Goal: Task Accomplishment & Management: Manage account settings

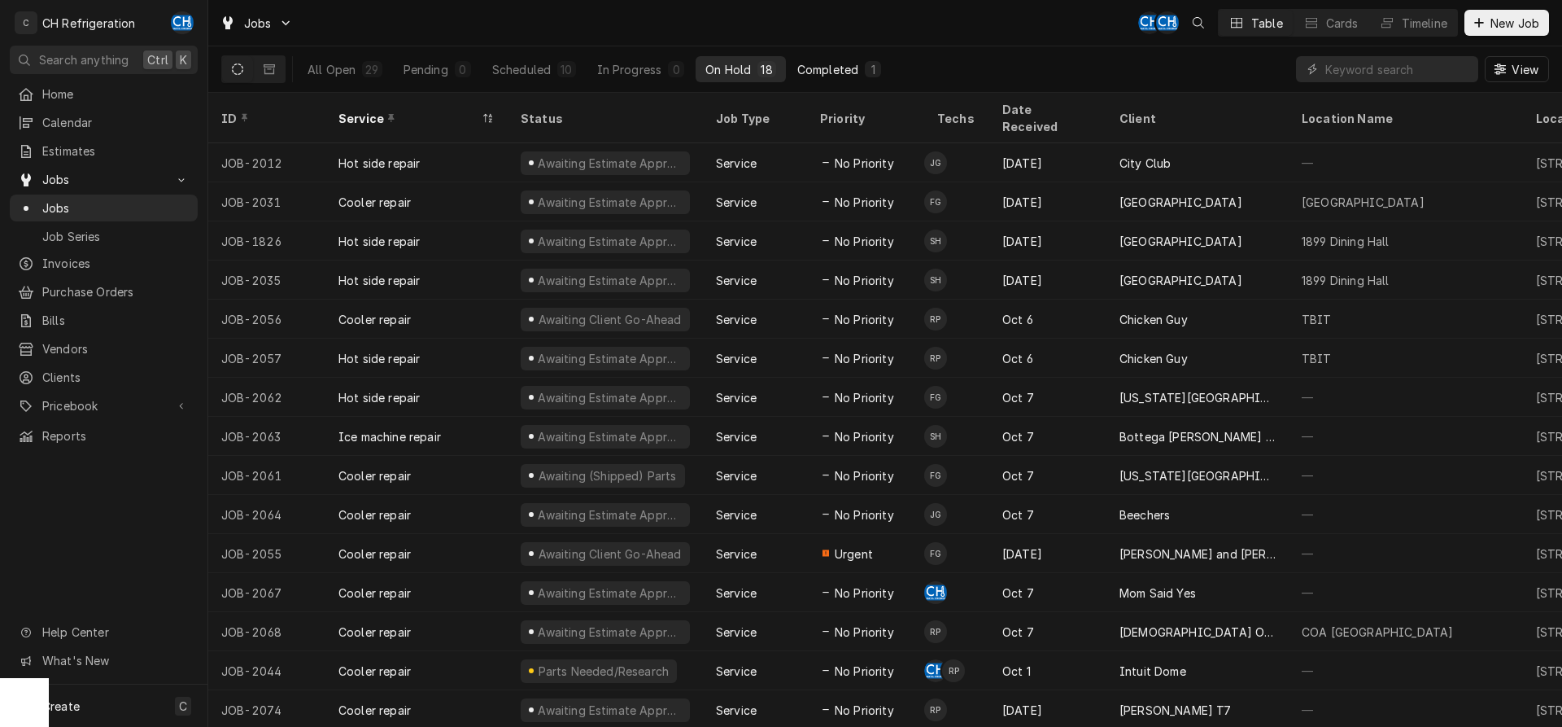
click at [857, 78] on button "Completed 1" at bounding box center [839, 69] width 103 height 26
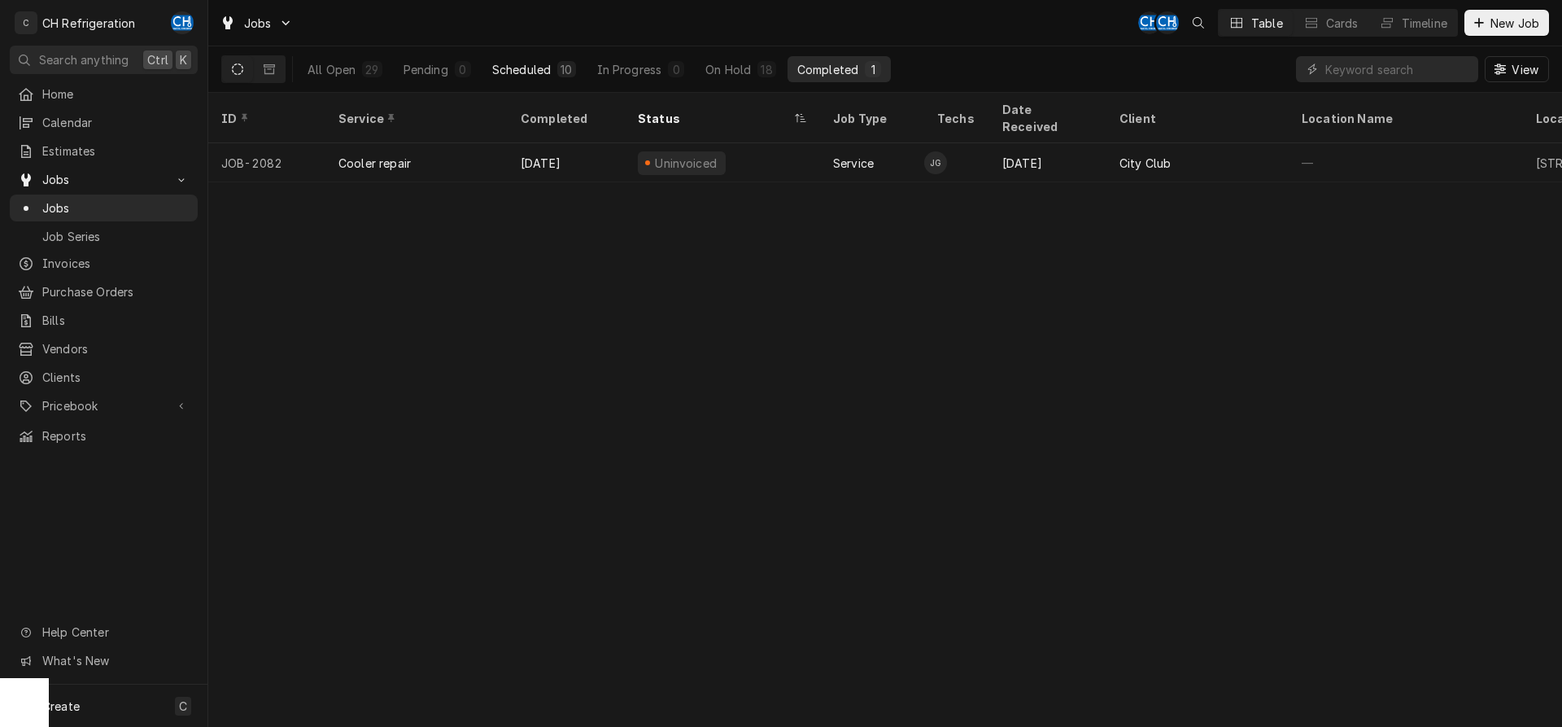
click at [542, 56] on button "Scheduled 10" at bounding box center [534, 69] width 103 height 26
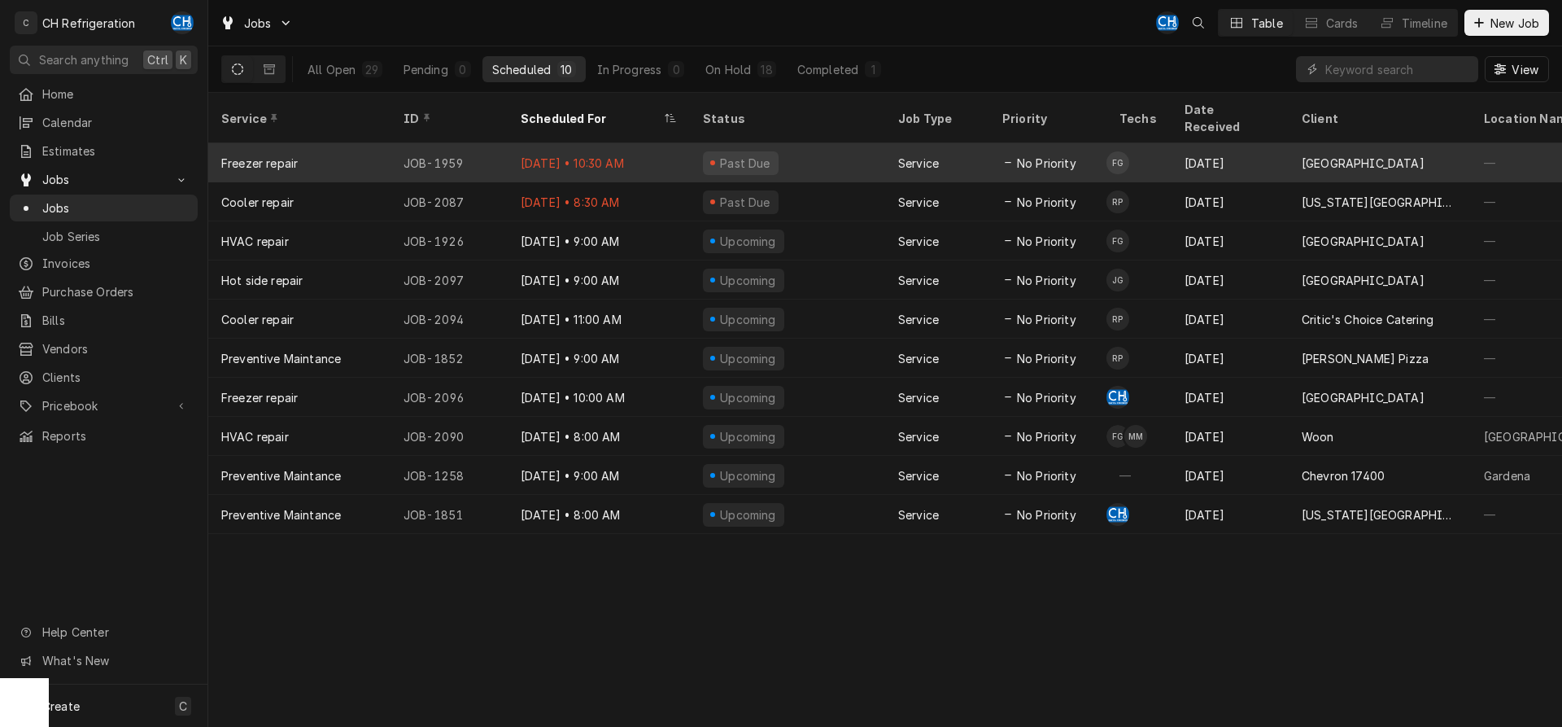
click at [695, 143] on div "Past Due" at bounding box center [787, 162] width 195 height 39
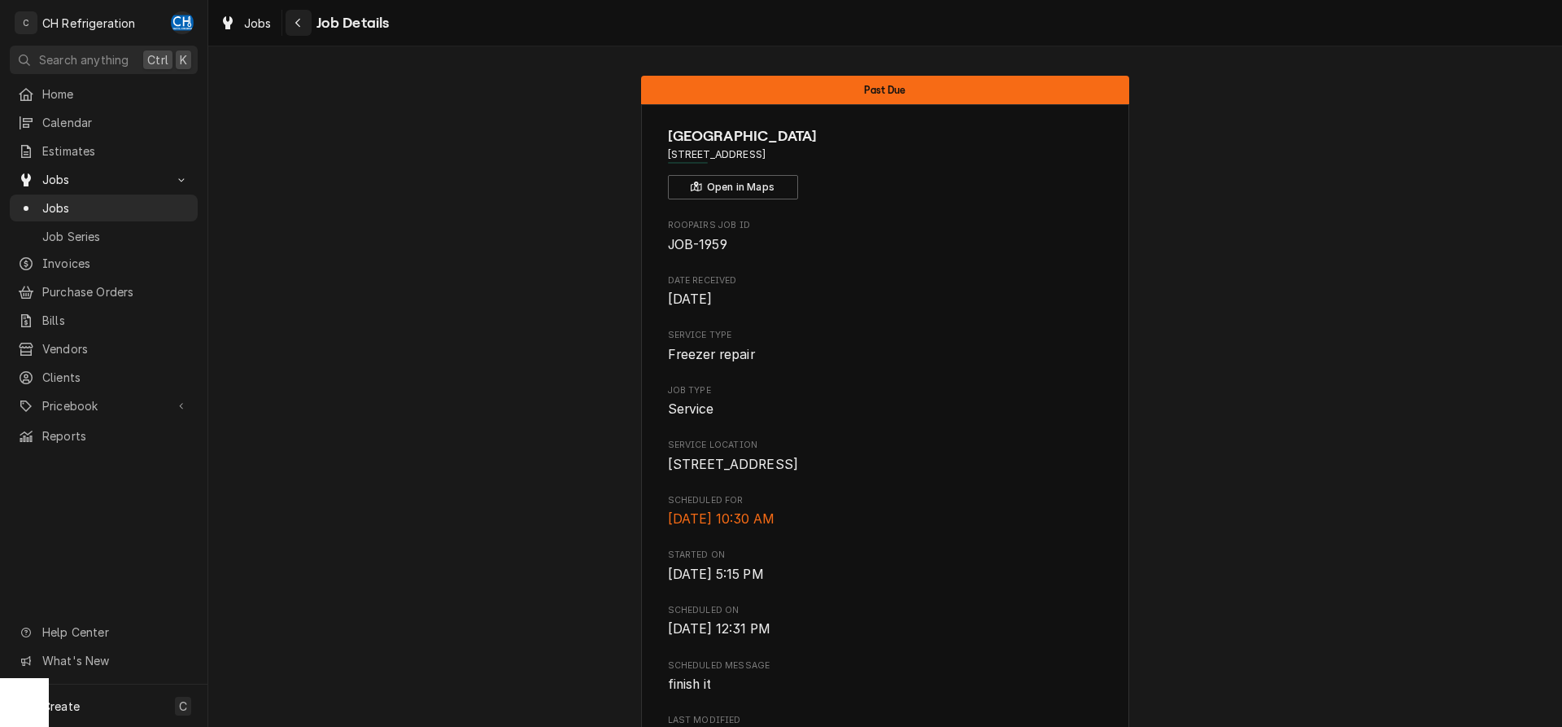
click at [296, 24] on icon "Navigate back" at bounding box center [297, 23] width 5 height 9
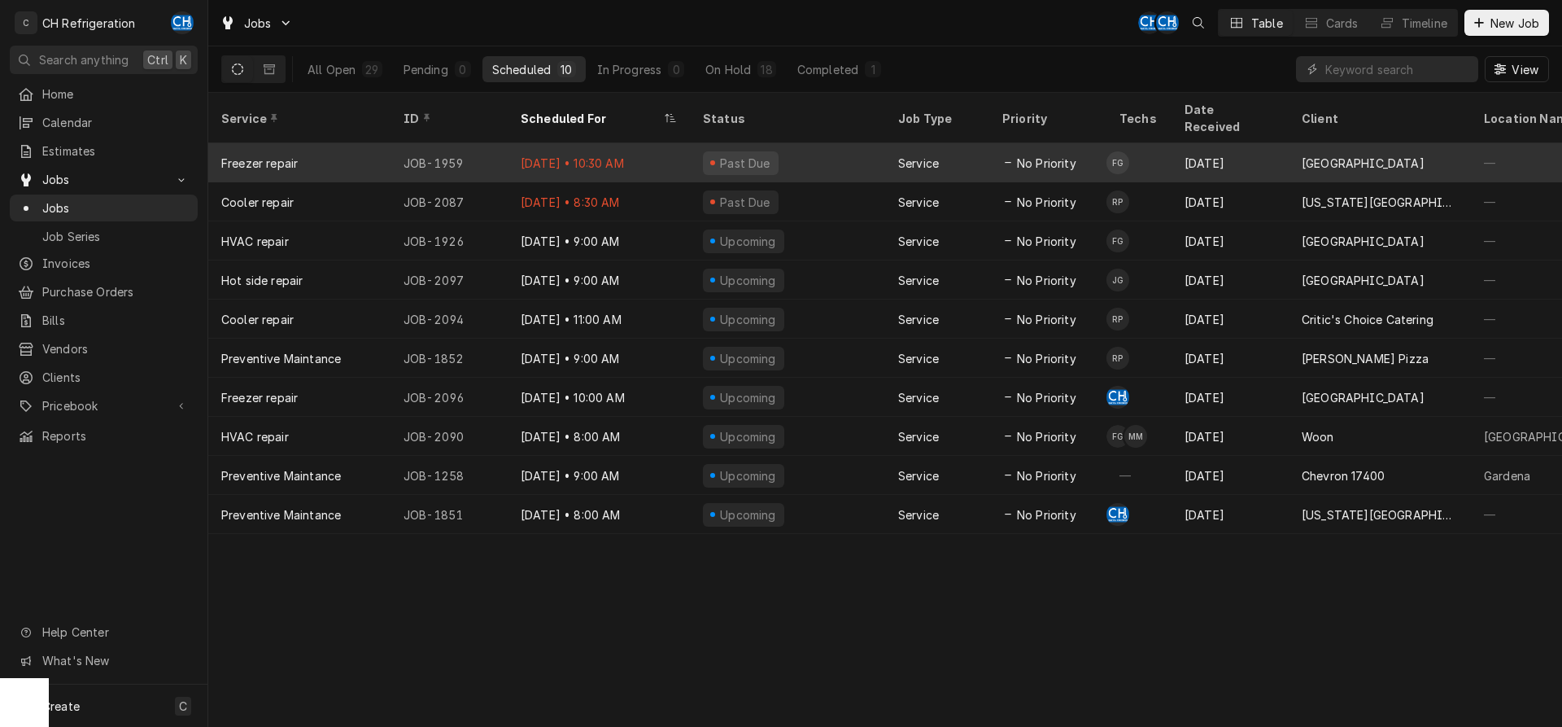
click at [680, 143] on div "Oct 13 • 10:30 AM" at bounding box center [599, 162] width 182 height 39
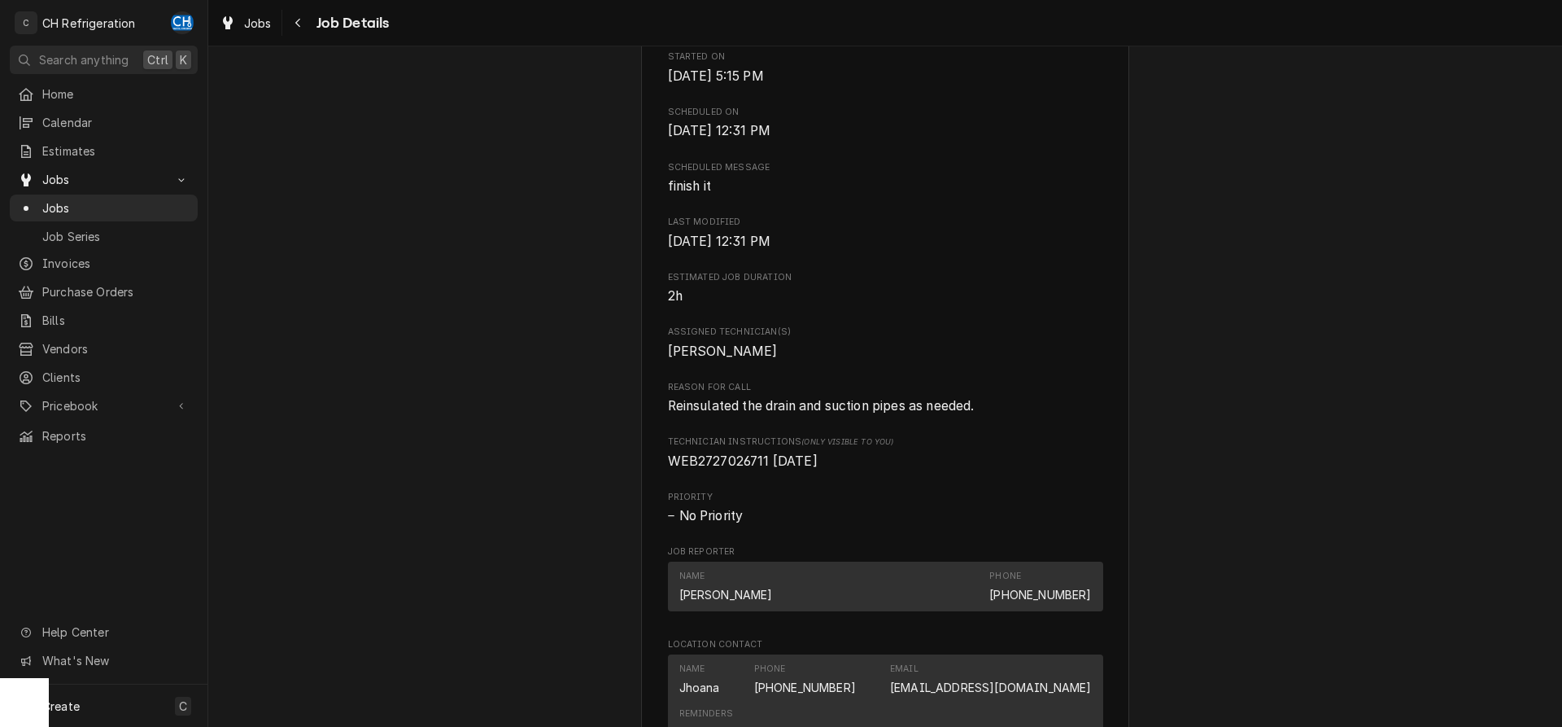
scroll to position [581, 0]
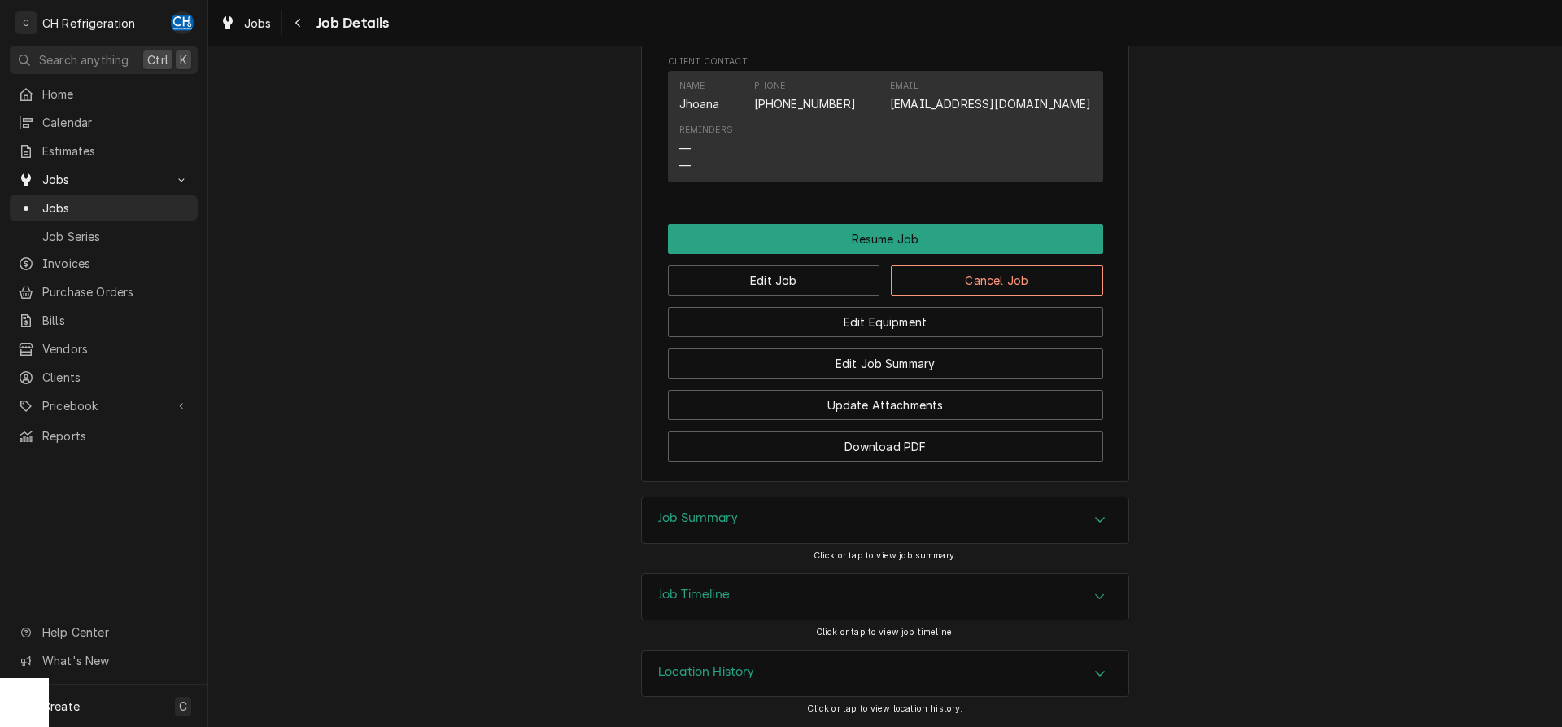
click at [734, 517] on h3 "Job Summary" at bounding box center [698, 517] width 80 height 15
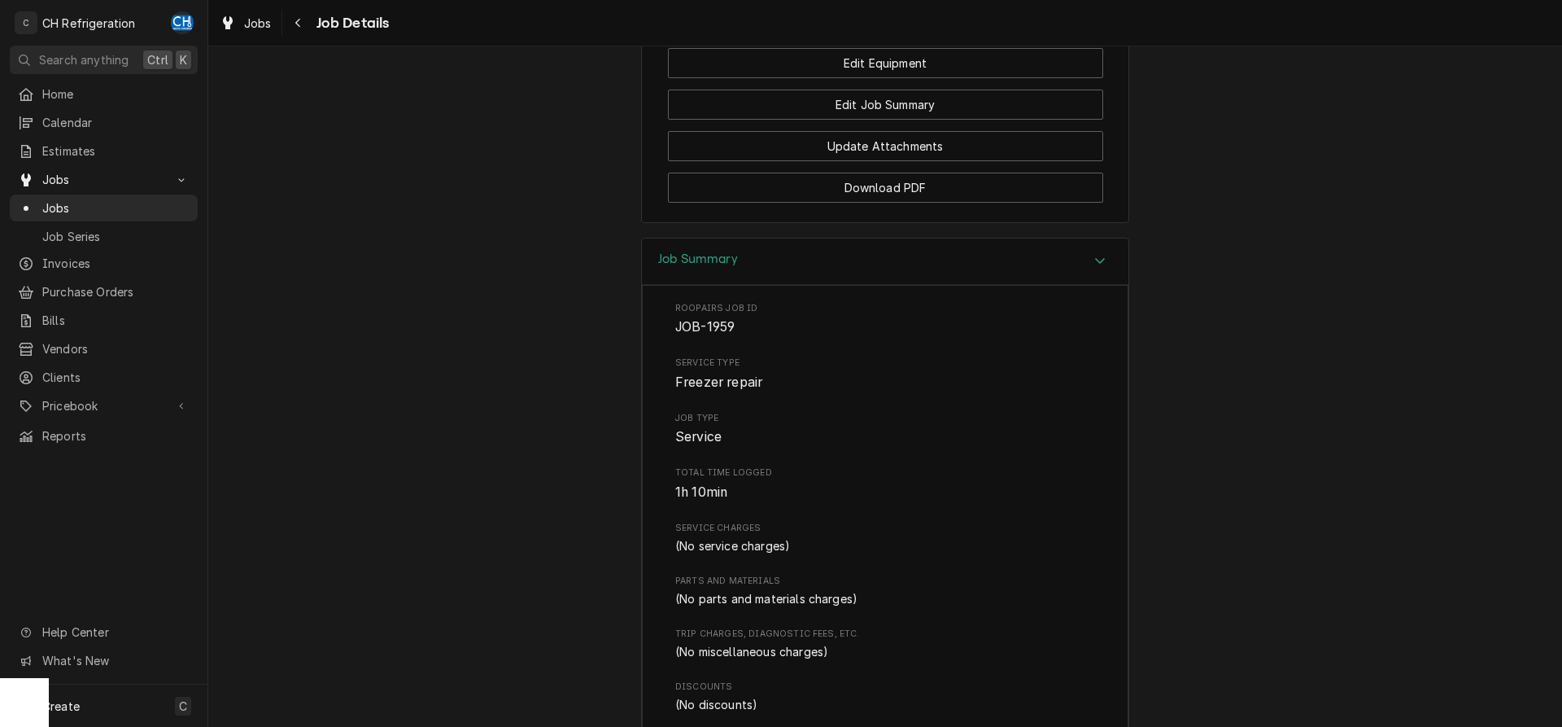
scroll to position [1162, 0]
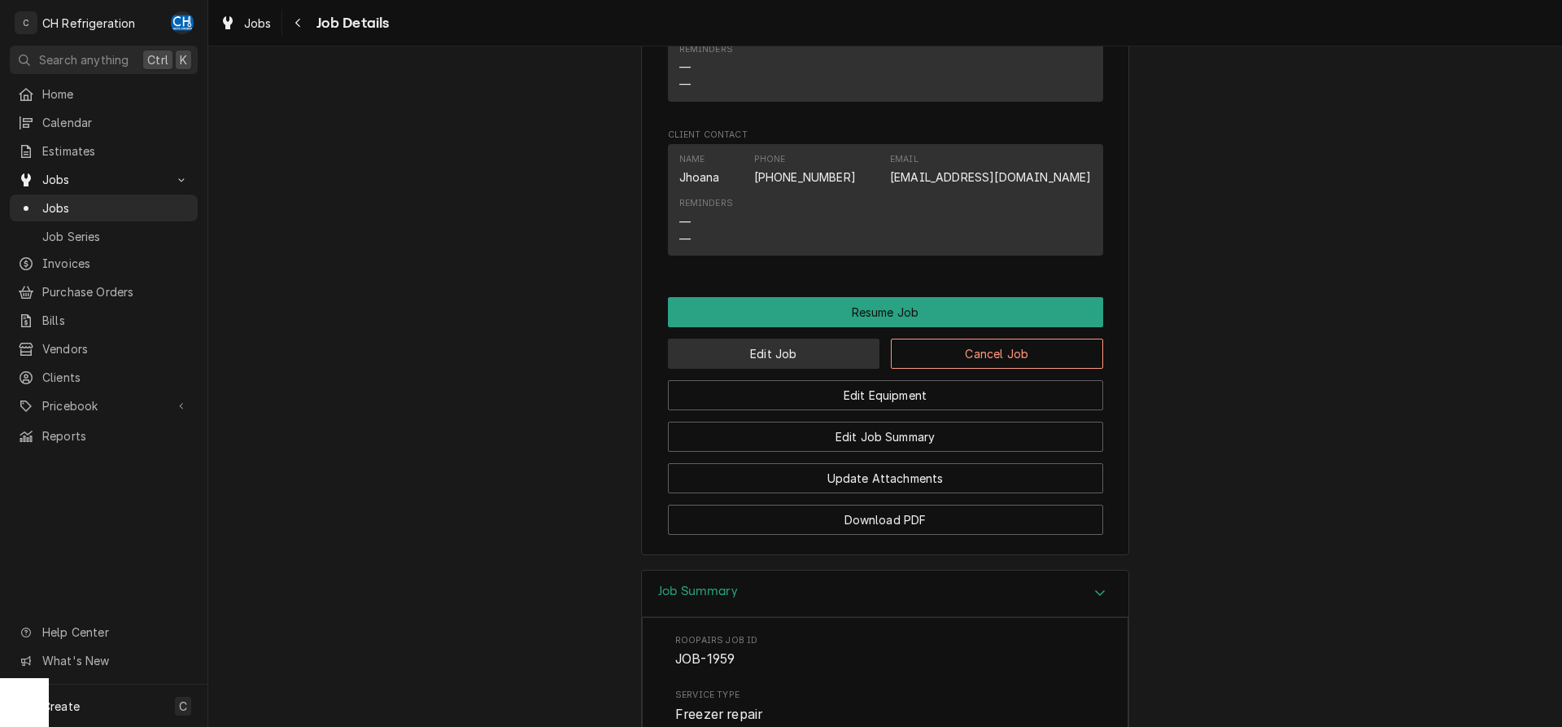
click at [748, 369] on button "Edit Job" at bounding box center [774, 354] width 212 height 30
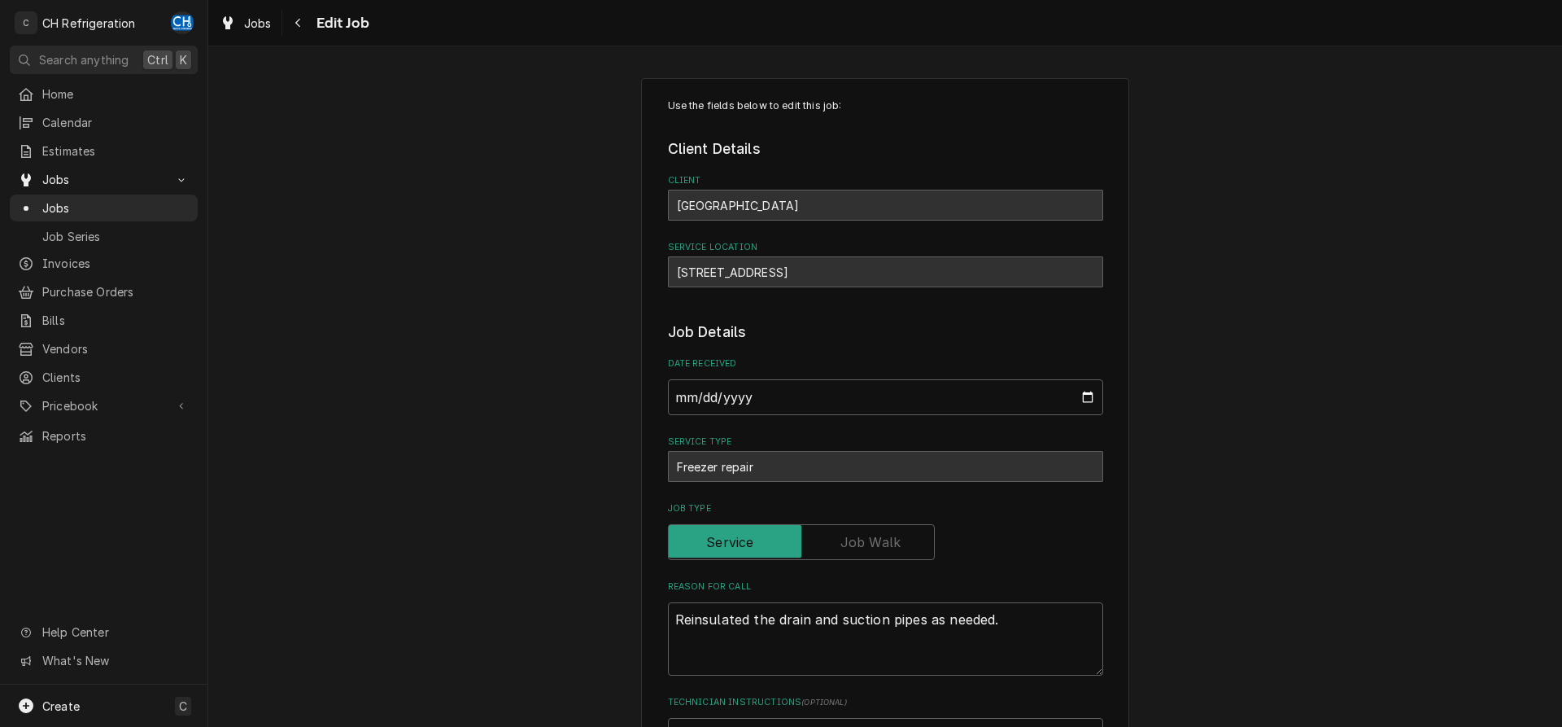
type textarea "x"
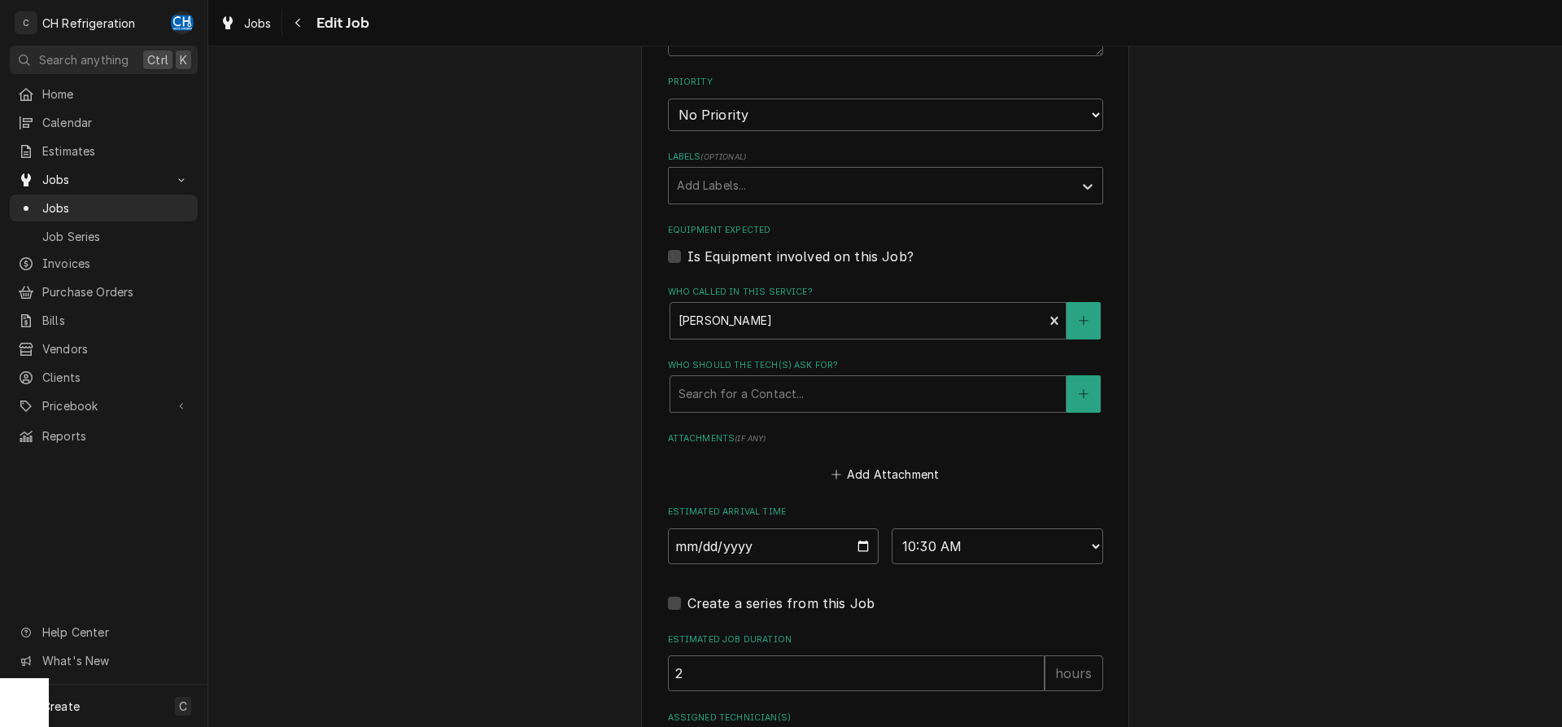
scroll to position [870, 0]
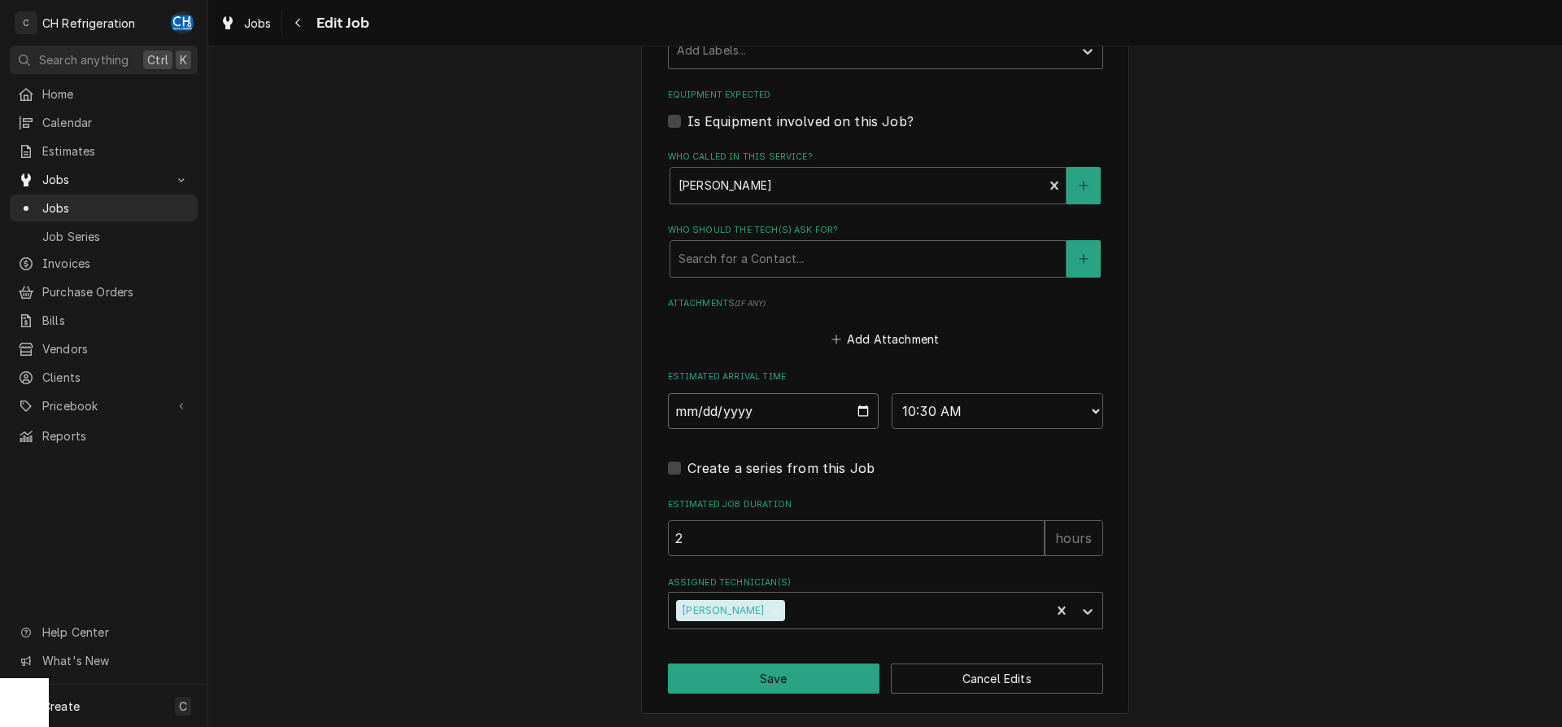
click at [857, 413] on input "2025-10-13" at bounding box center [774, 411] width 212 height 36
type input "2025-10-14"
click at [754, 677] on button "Save" at bounding box center [774, 678] width 212 height 30
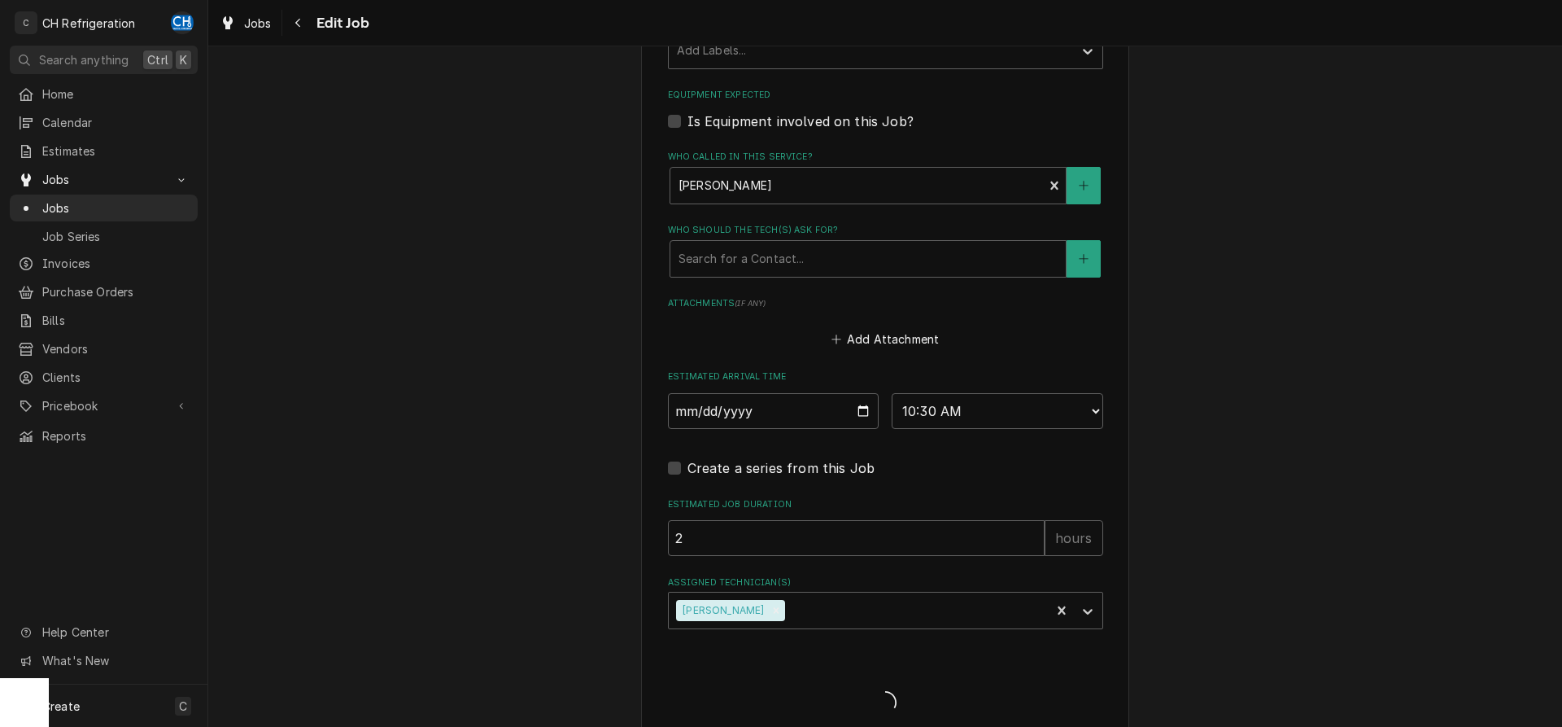
type textarea "x"
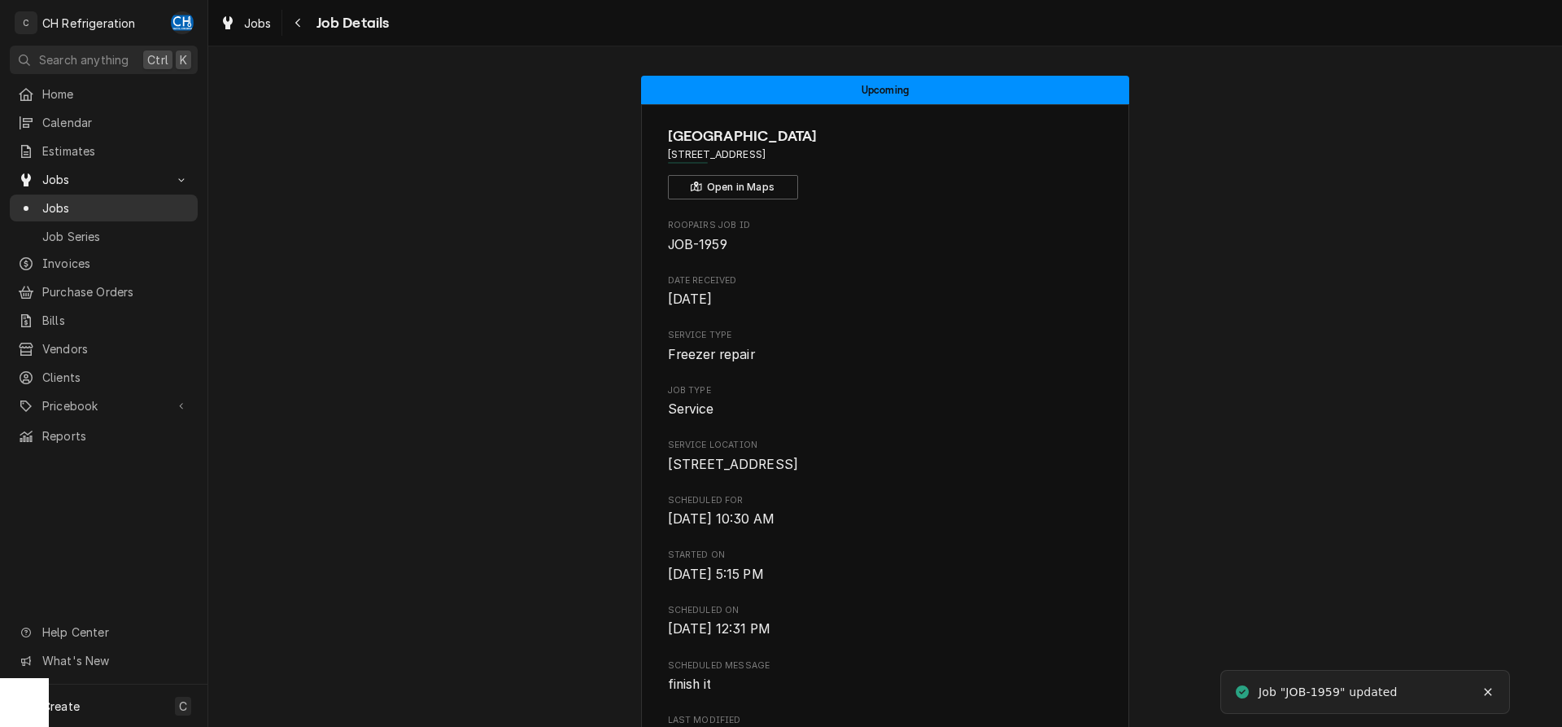
click at [151, 199] on span "Jobs" at bounding box center [115, 207] width 147 height 17
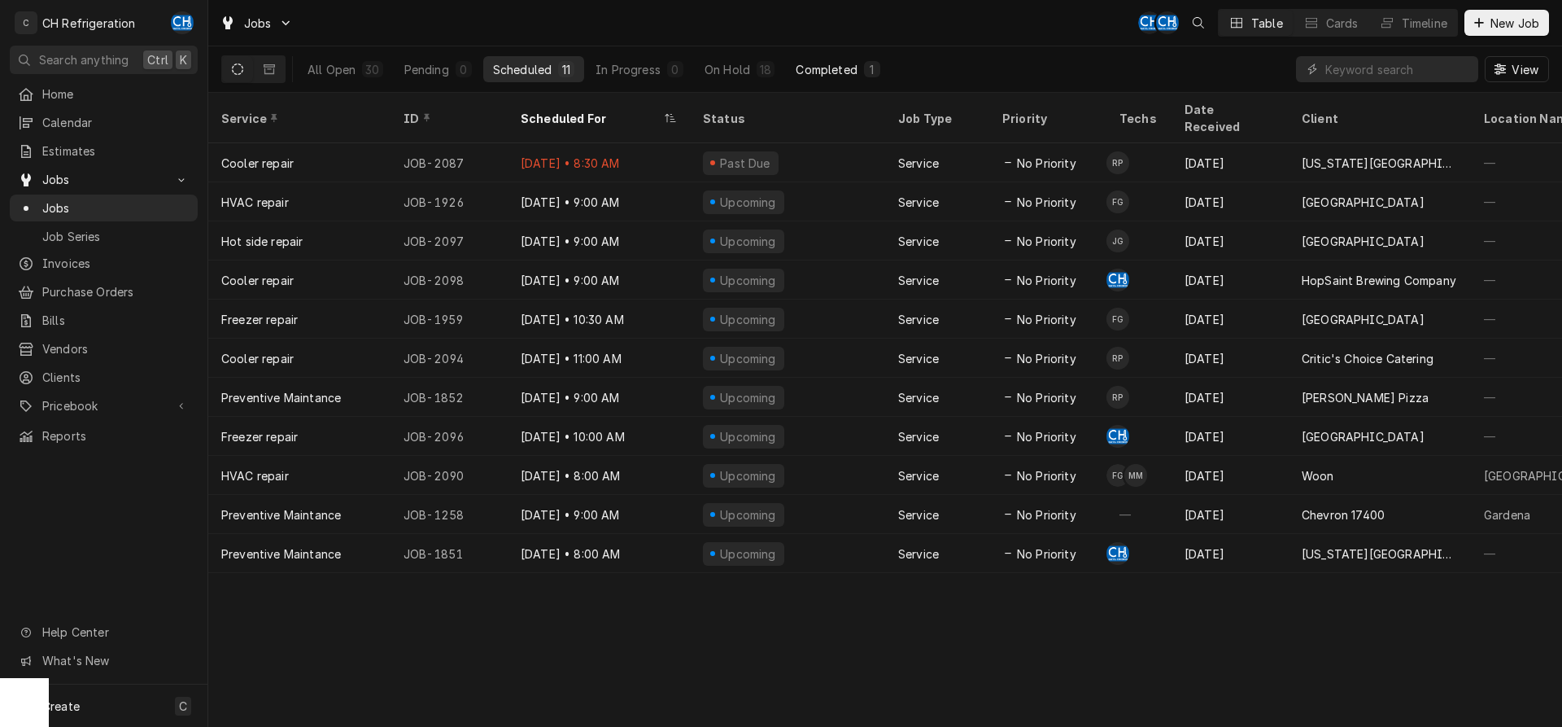
click at [824, 58] on button "Completed 1" at bounding box center [837, 69] width 103 height 26
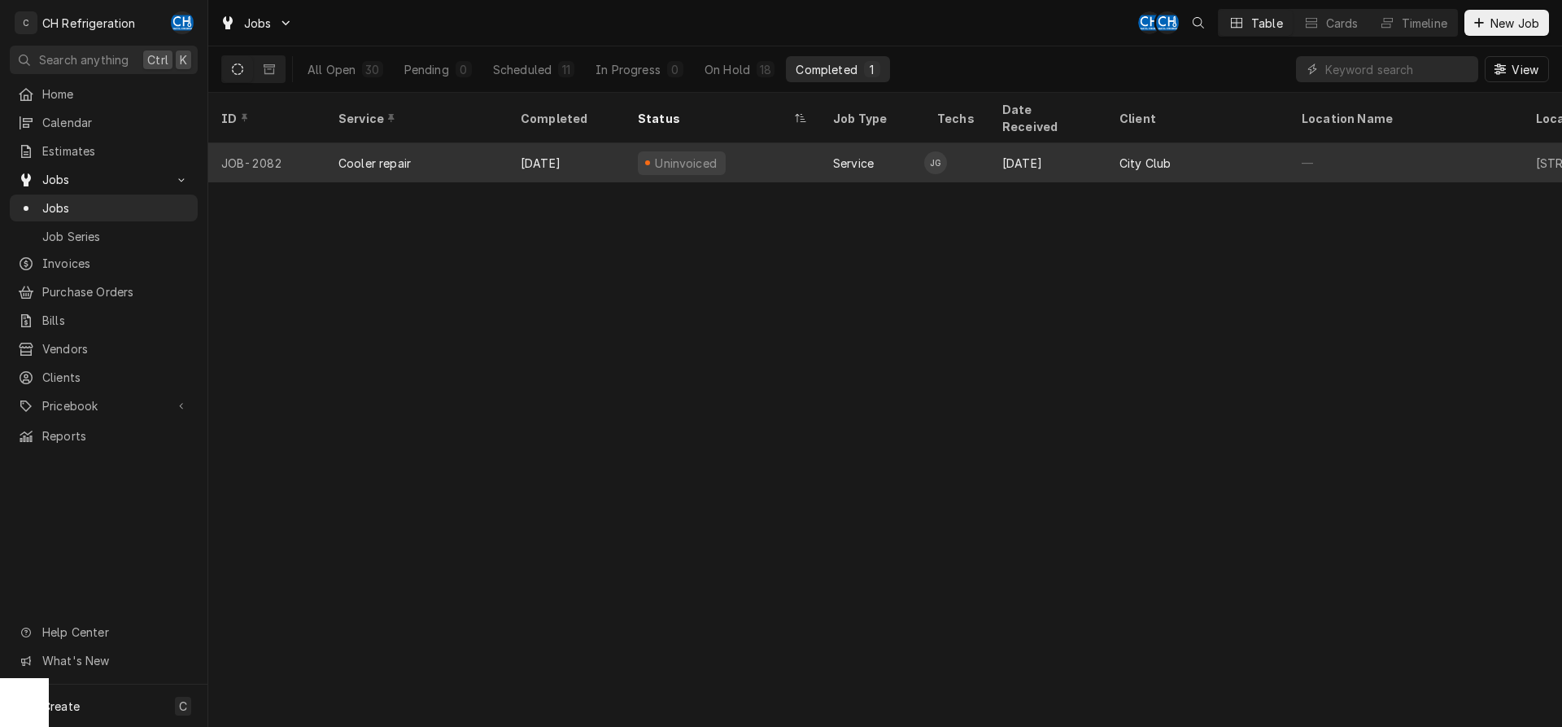
click at [1139, 155] on div "City Club" at bounding box center [1145, 163] width 51 height 17
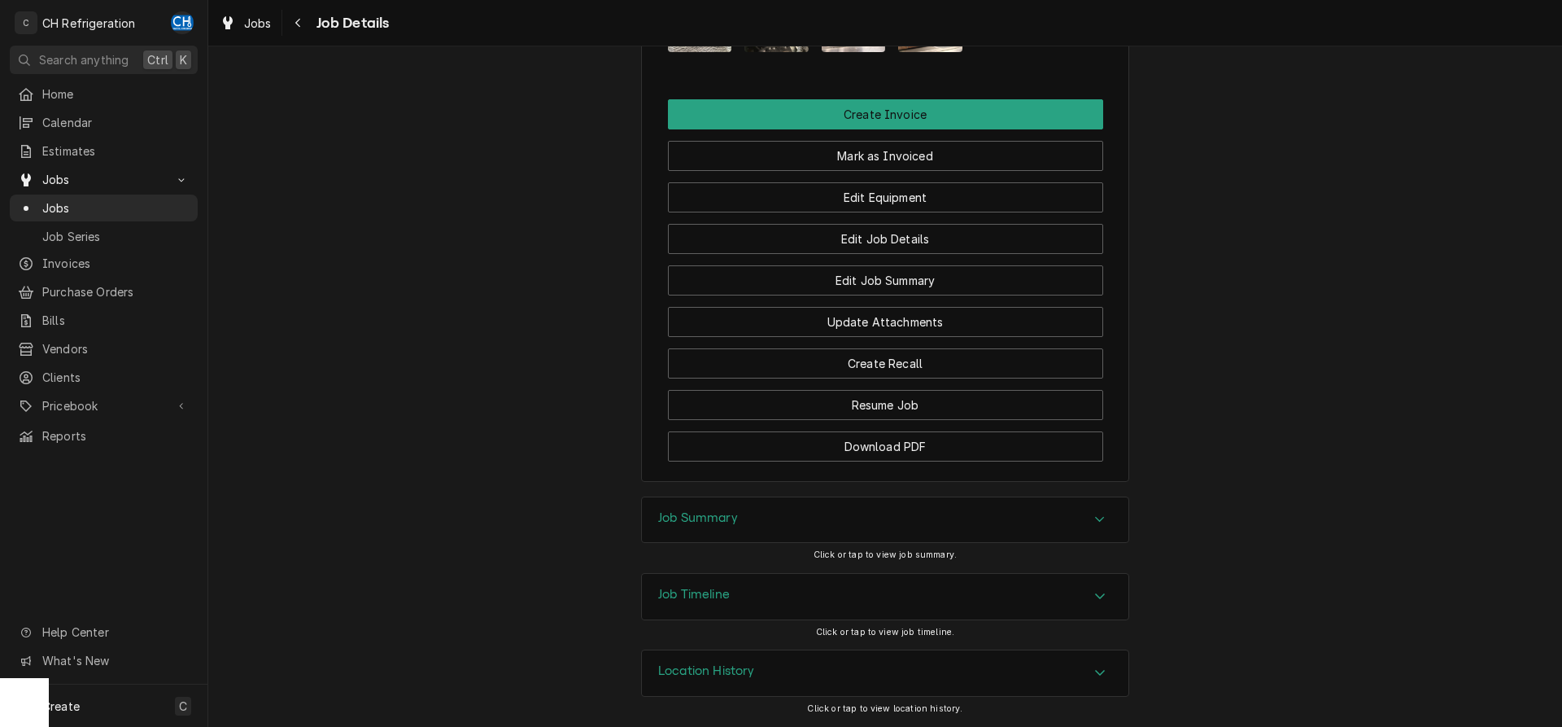
click at [741, 528] on div "Job Summary" at bounding box center [885, 520] width 487 height 46
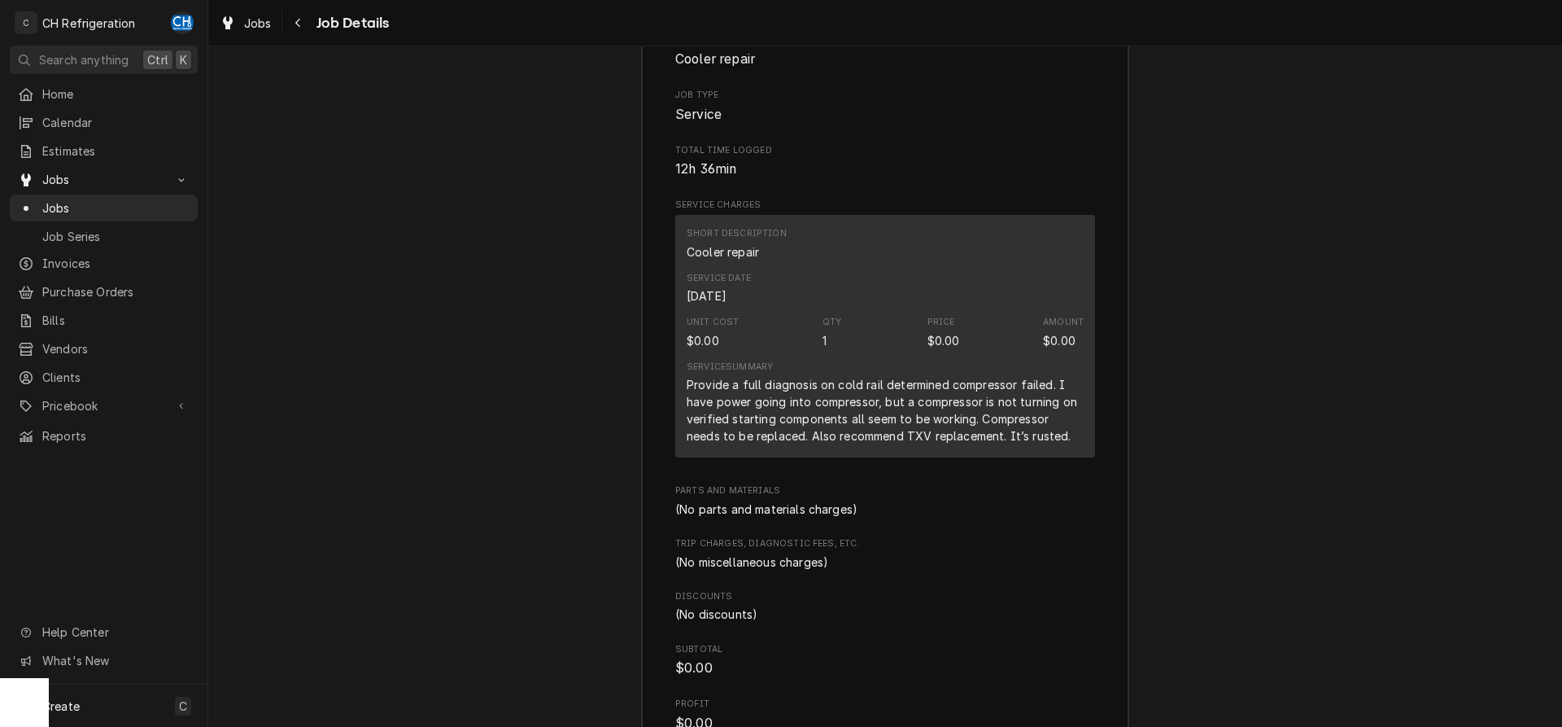
scroll to position [2199, 0]
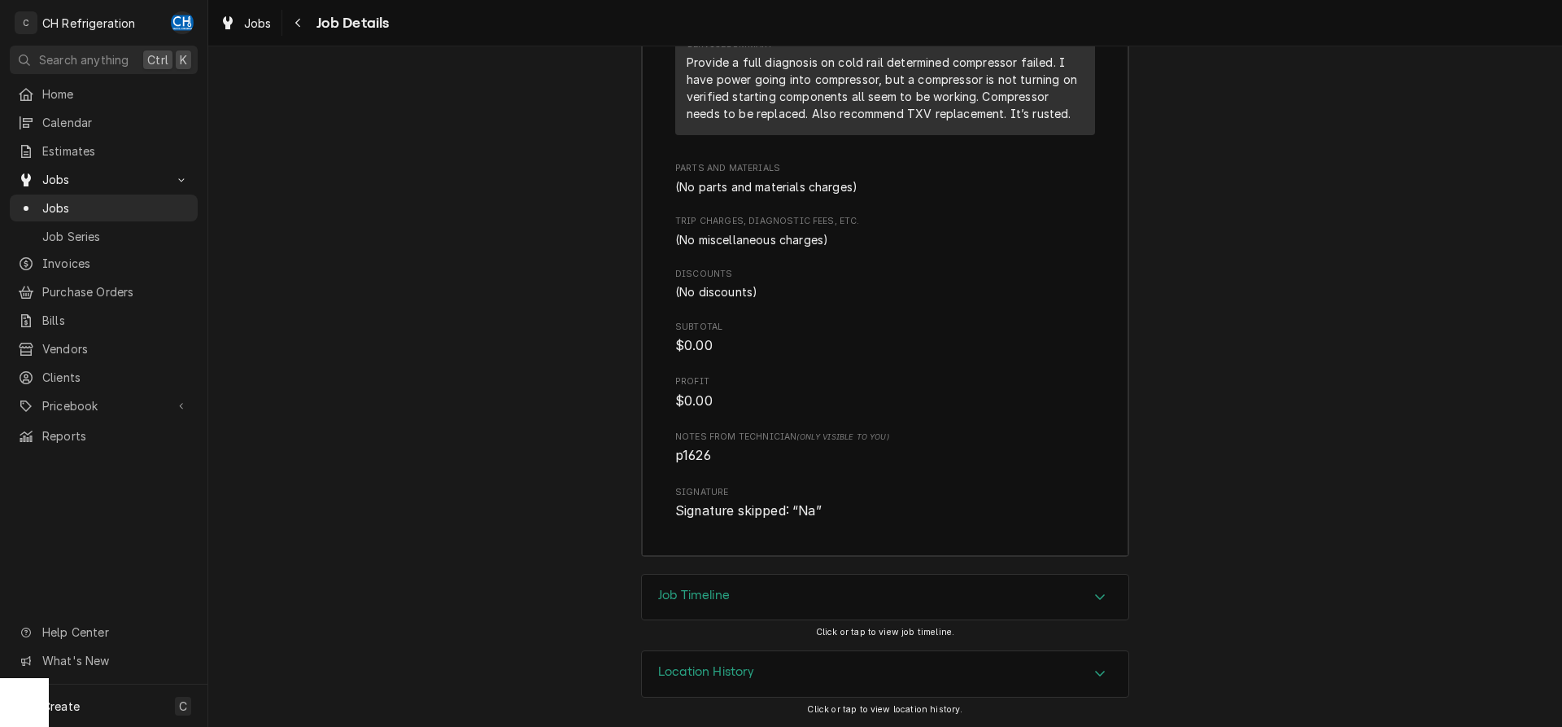
click at [724, 598] on h3 "Job Timeline" at bounding box center [694, 595] width 72 height 15
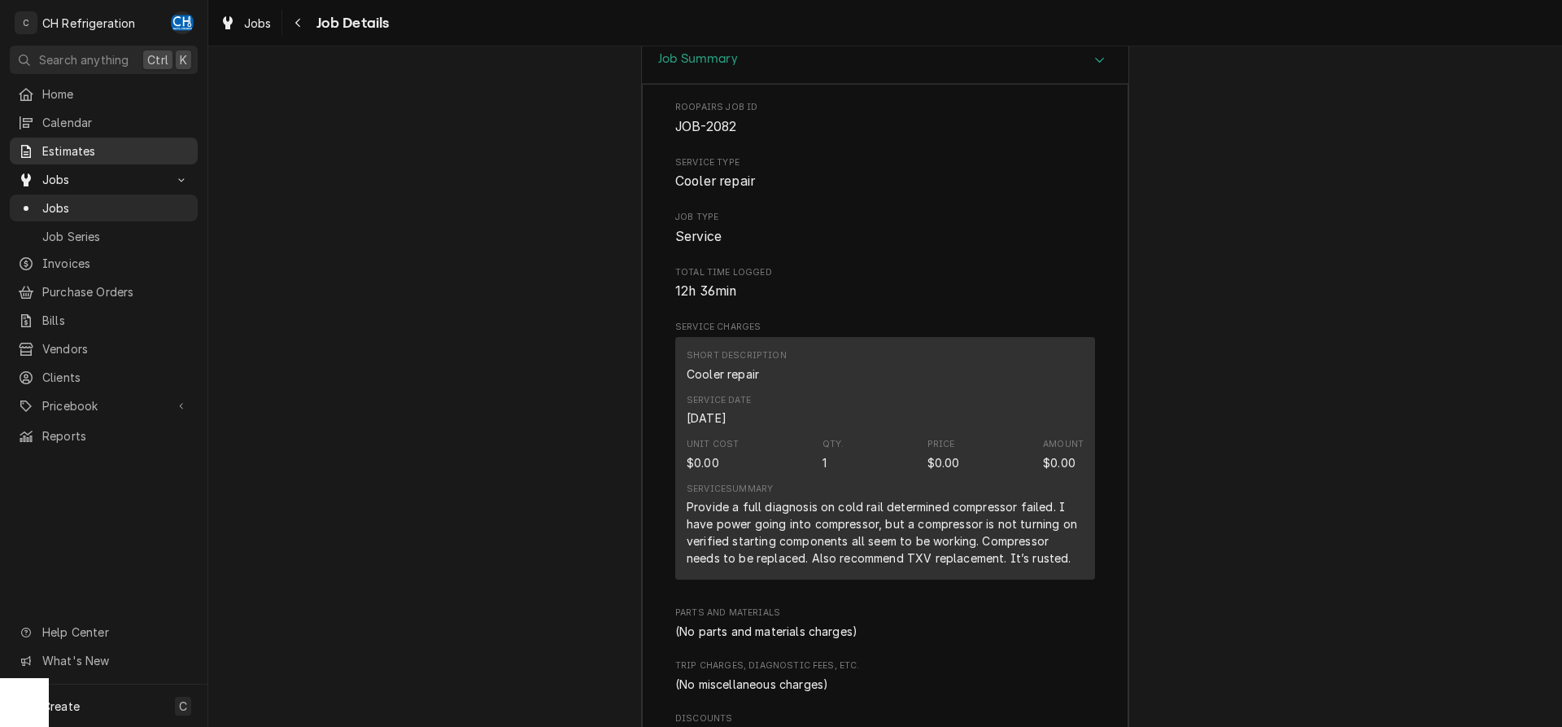
scroll to position [1729, 0]
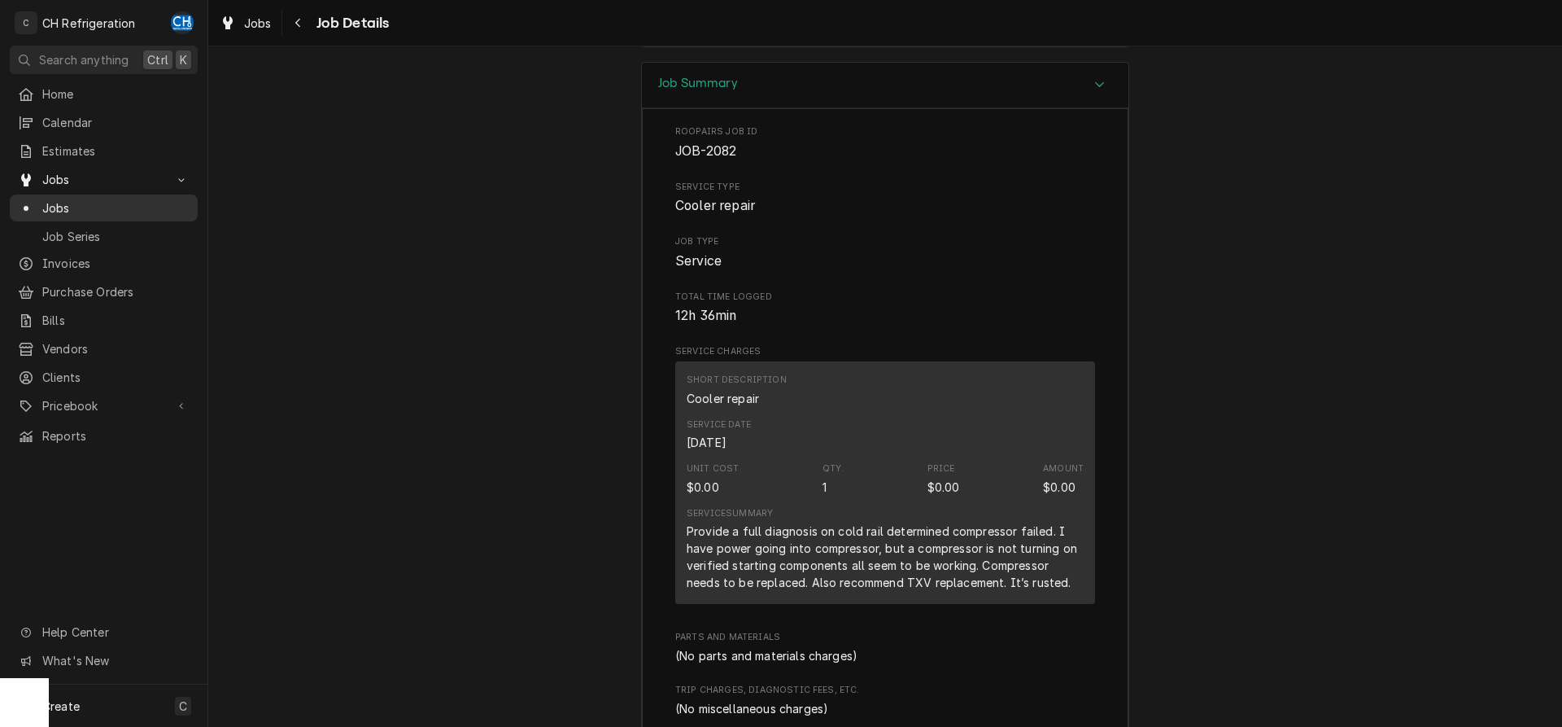
click at [70, 199] on span "Jobs" at bounding box center [115, 207] width 147 height 17
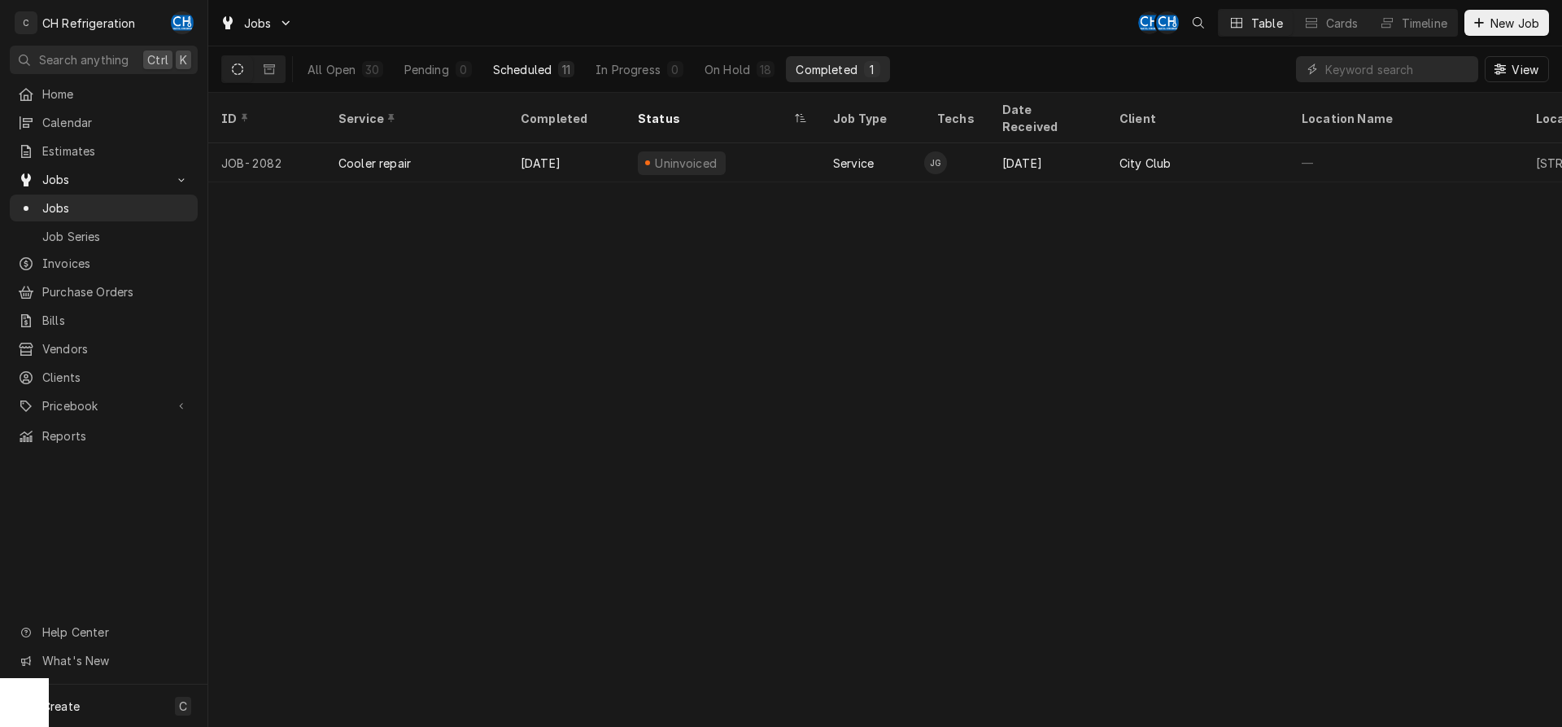
click at [510, 58] on button "Scheduled 11" at bounding box center [533, 69] width 101 height 26
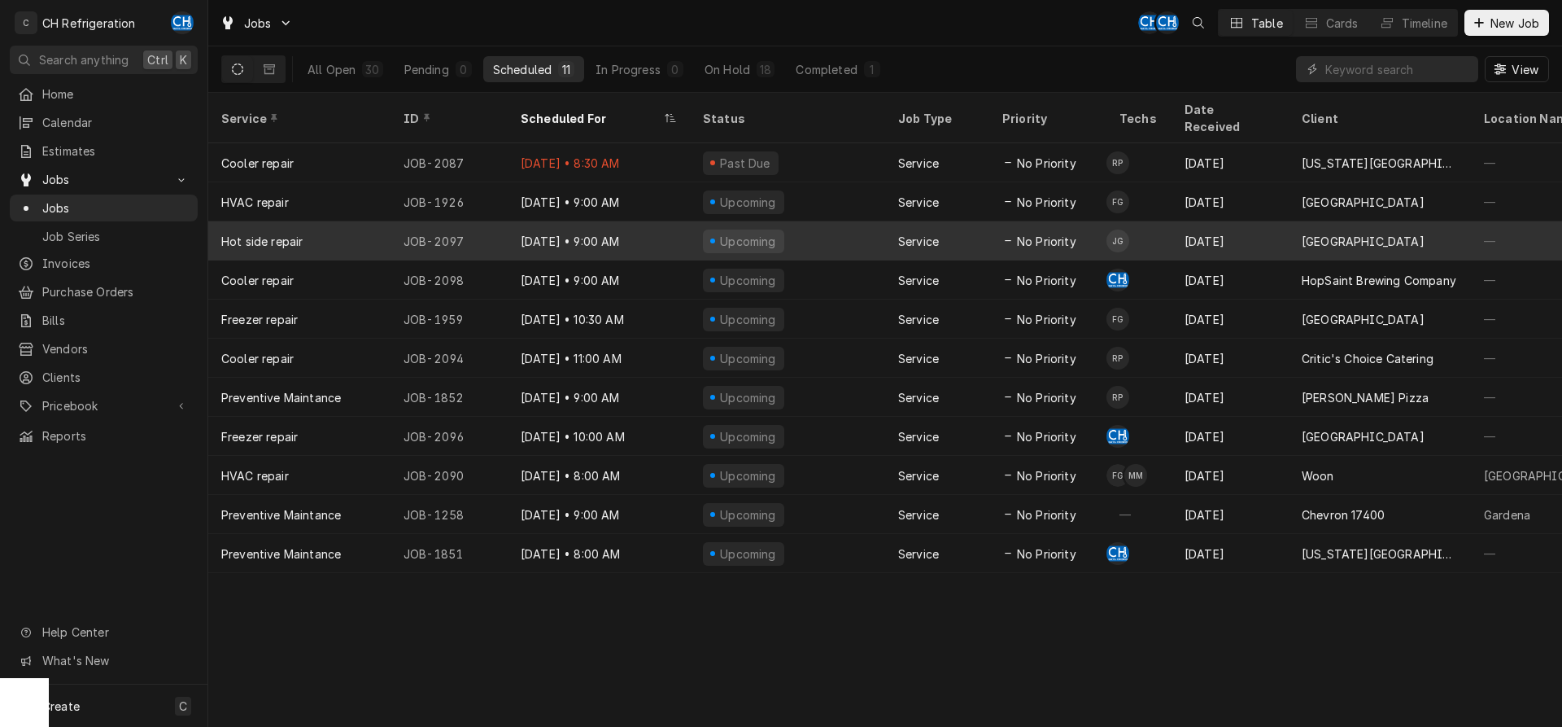
click at [825, 221] on div "Upcoming" at bounding box center [787, 240] width 195 height 39
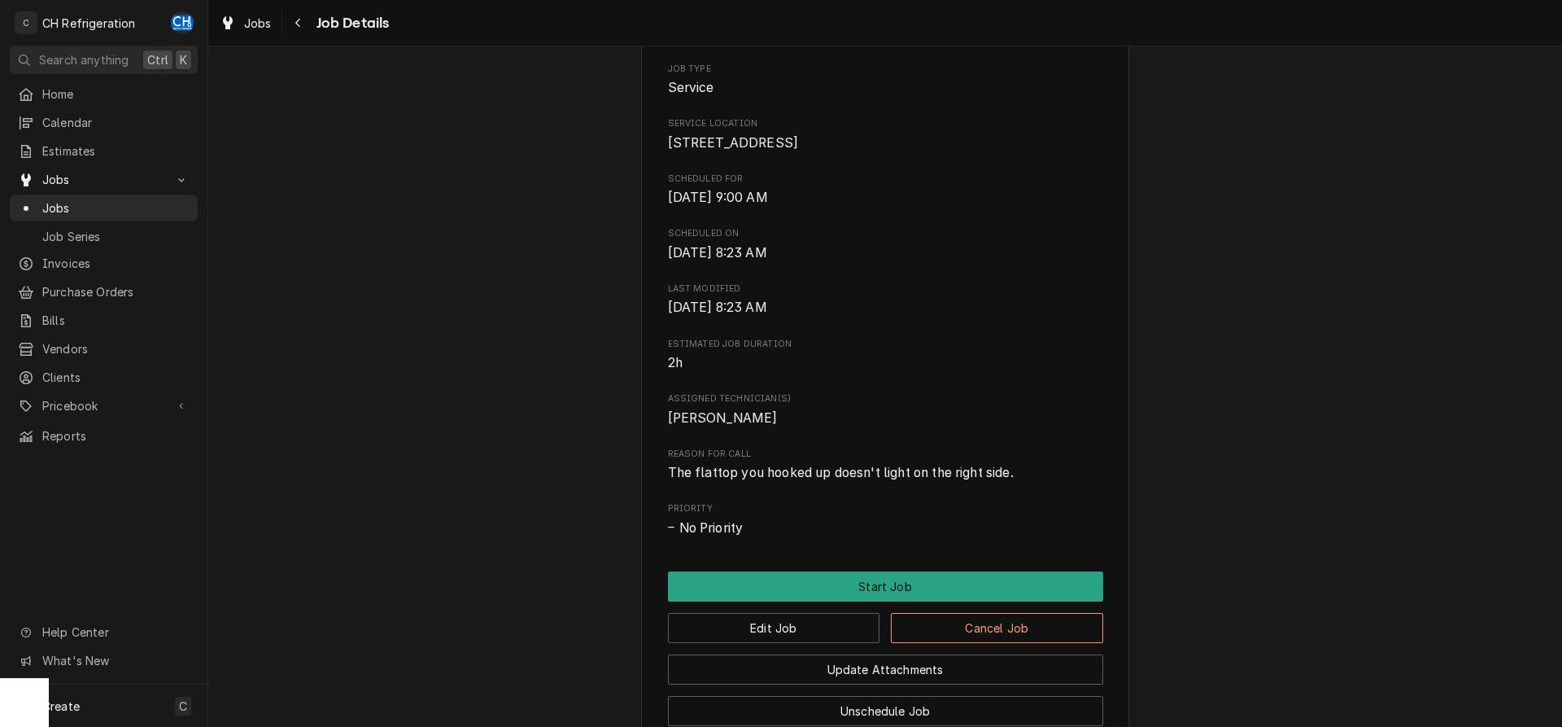
scroll to position [570, 0]
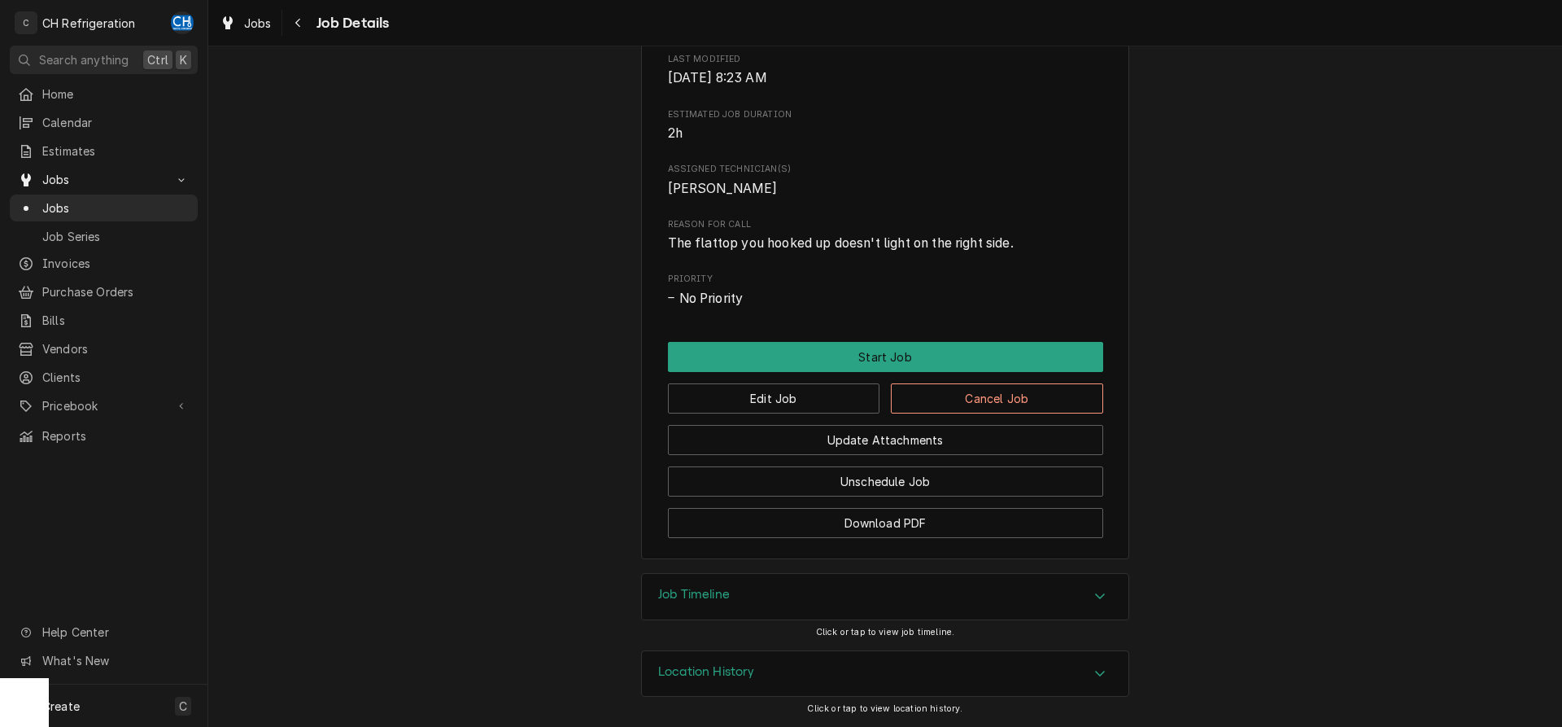
click at [707, 592] on h3 "Job Timeline" at bounding box center [694, 594] width 72 height 15
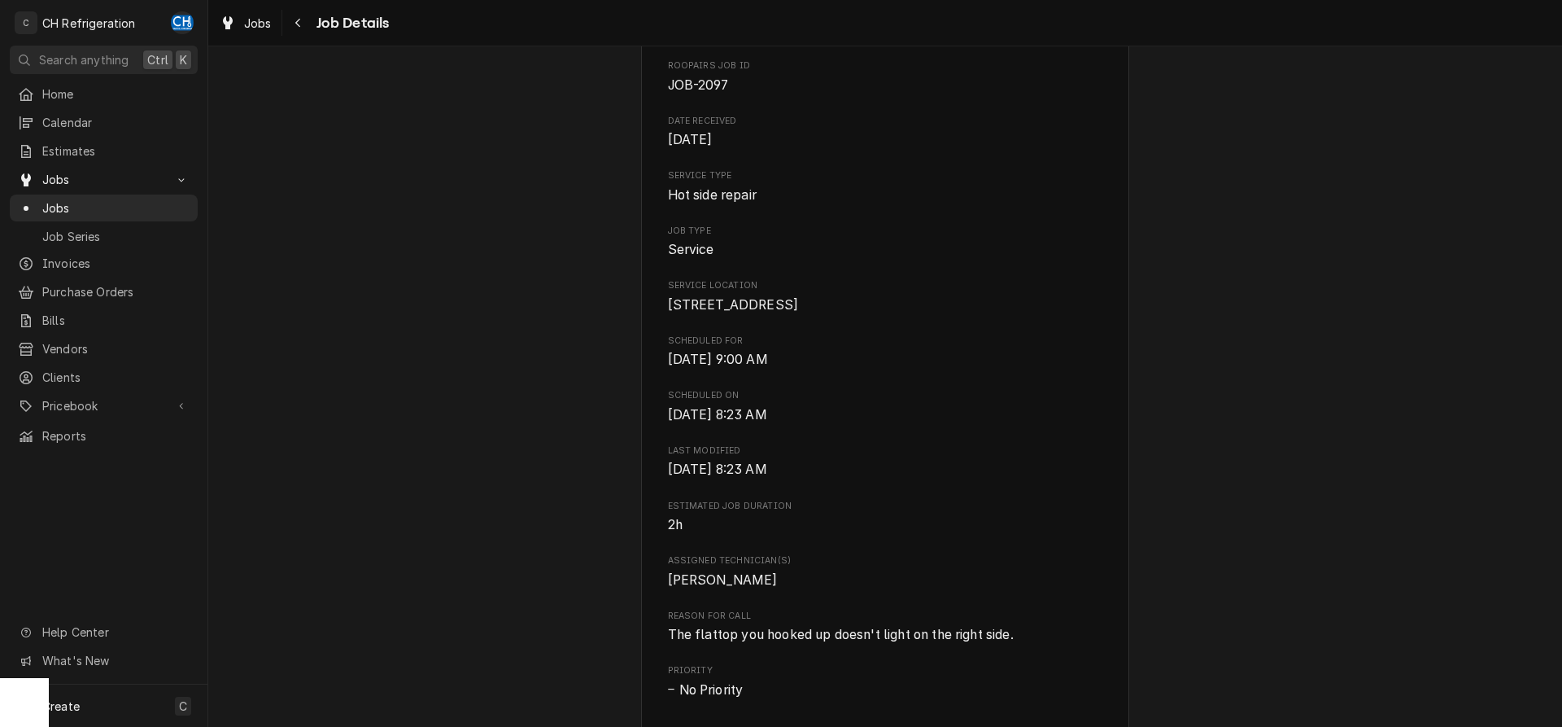
scroll to position [0, 0]
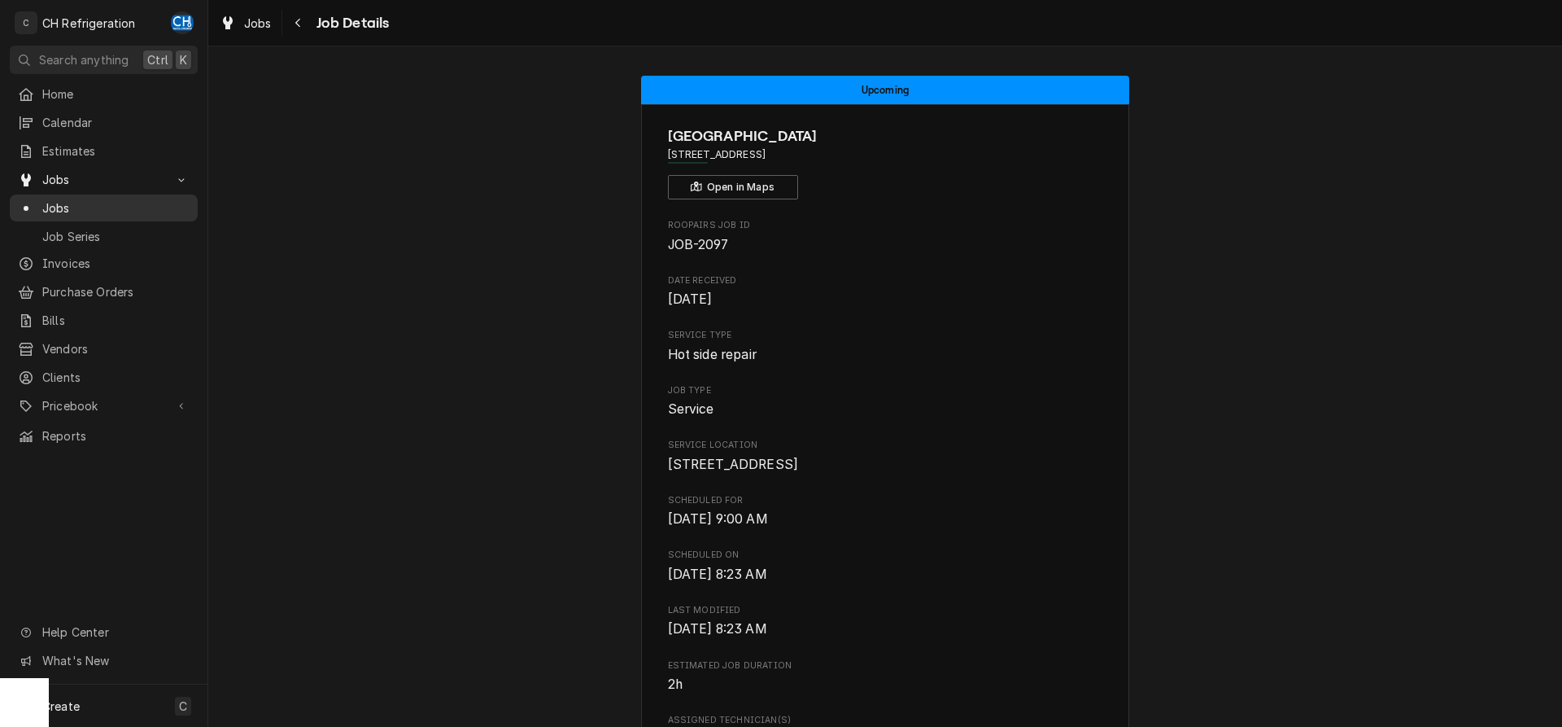
click at [77, 199] on span "Jobs" at bounding box center [115, 207] width 147 height 17
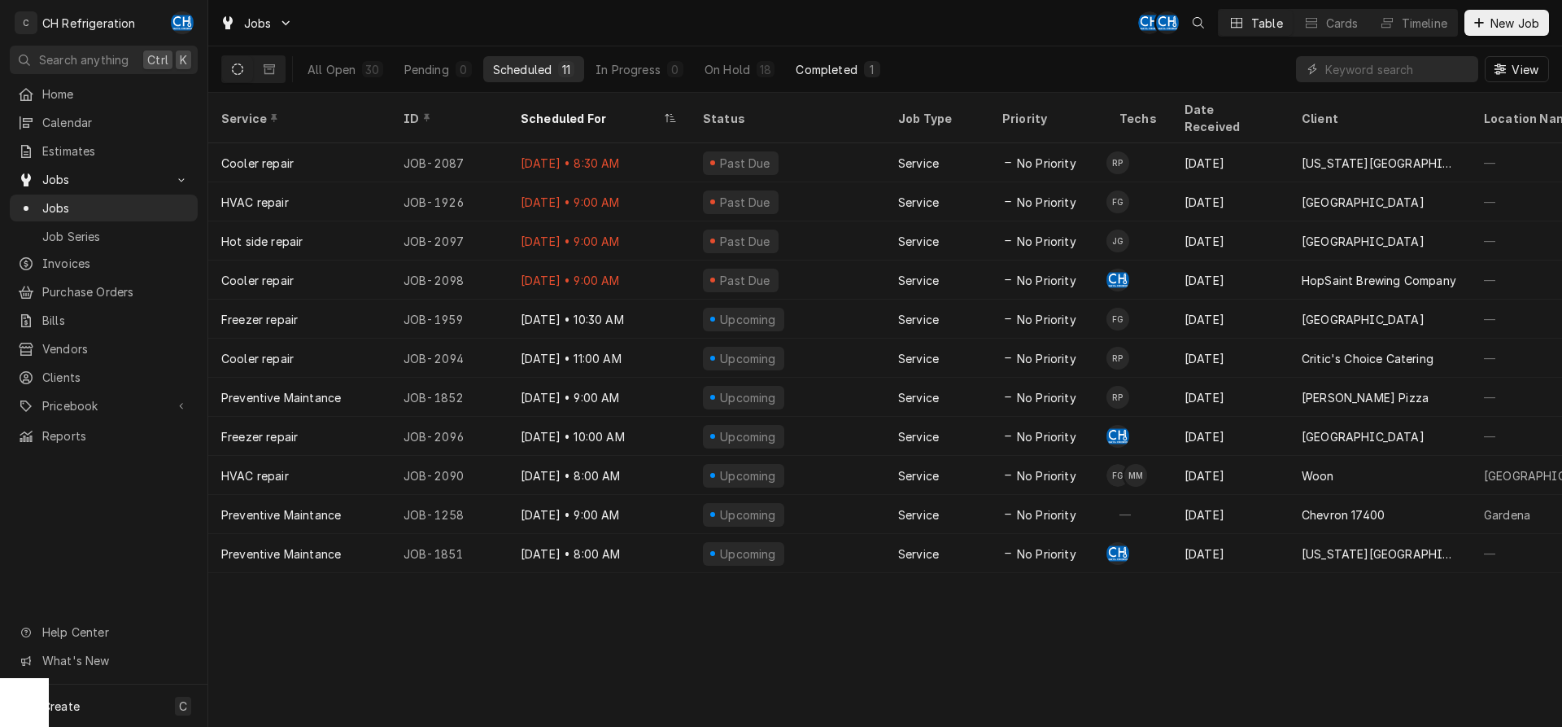
click at [821, 77] on button "Completed 1" at bounding box center [837, 69] width 103 height 26
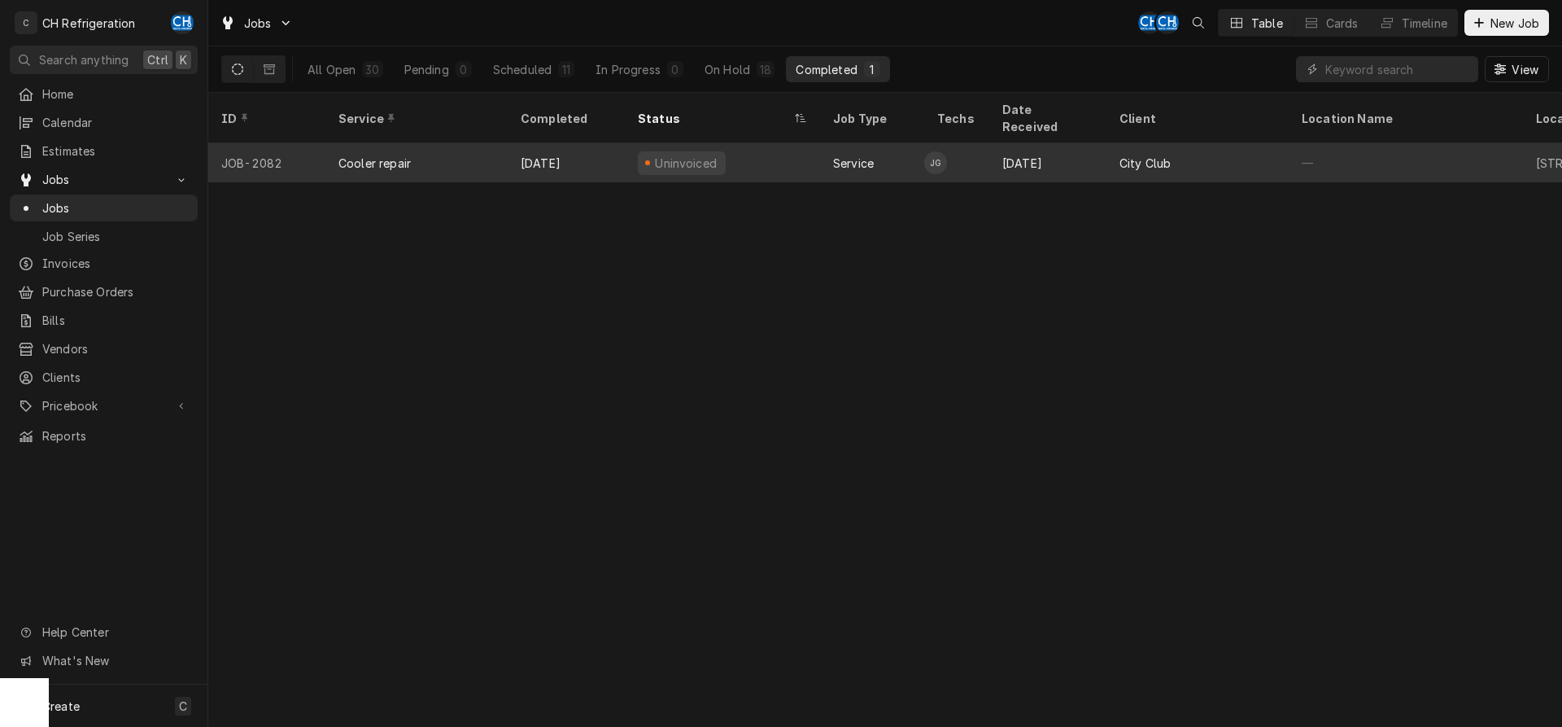
click at [1043, 143] on div "[DATE]" at bounding box center [1048, 162] width 117 height 39
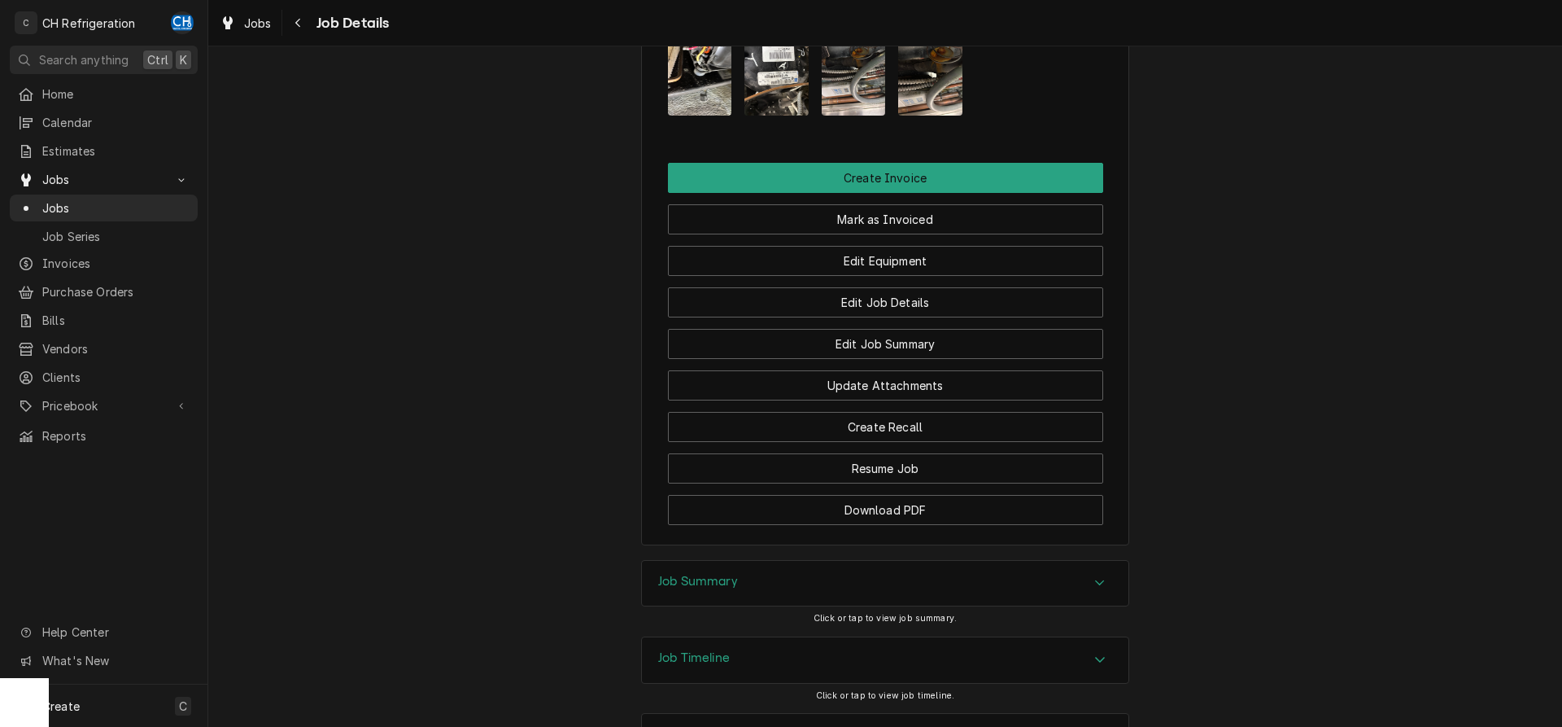
scroll to position [1295, 0]
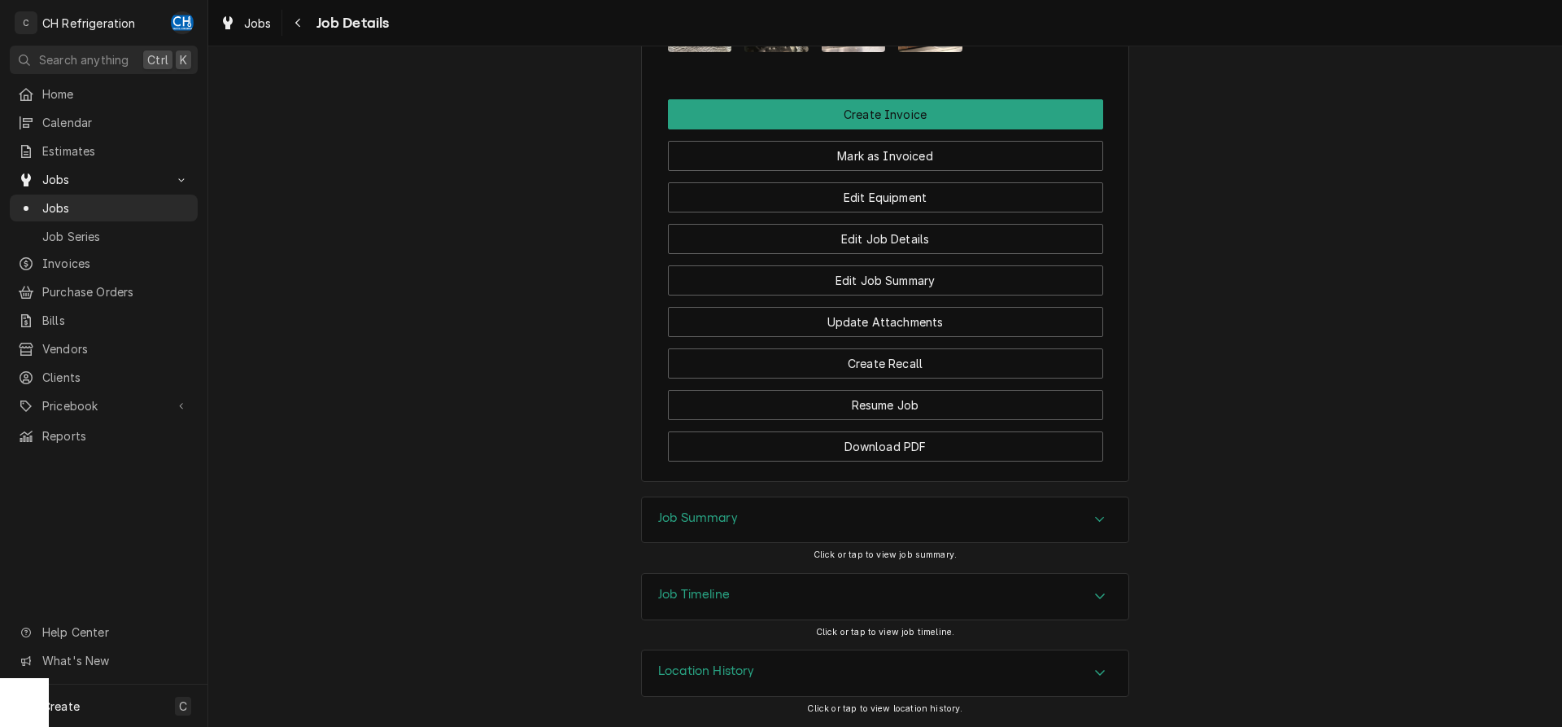
click at [744, 529] on div "Job Summary" at bounding box center [885, 520] width 487 height 46
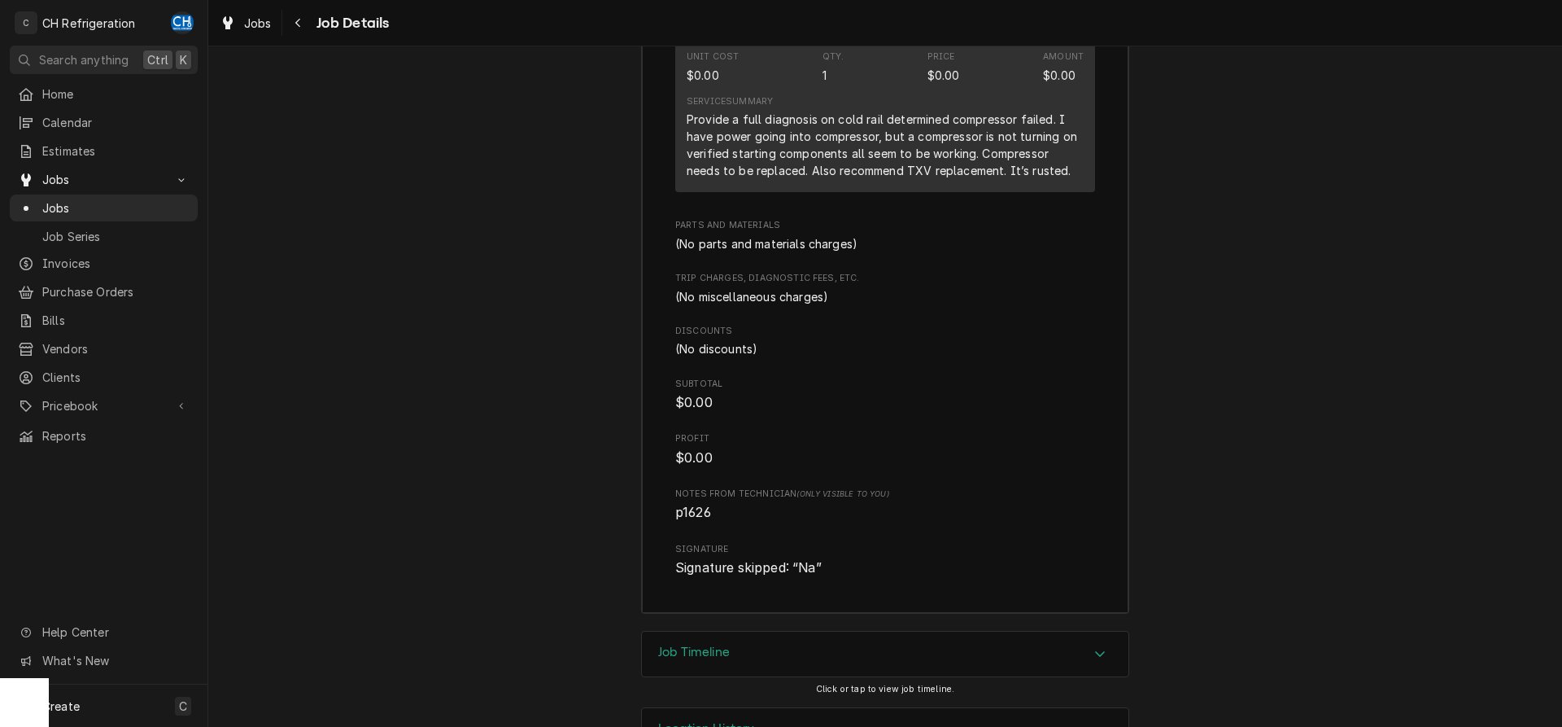
scroll to position [2199, 0]
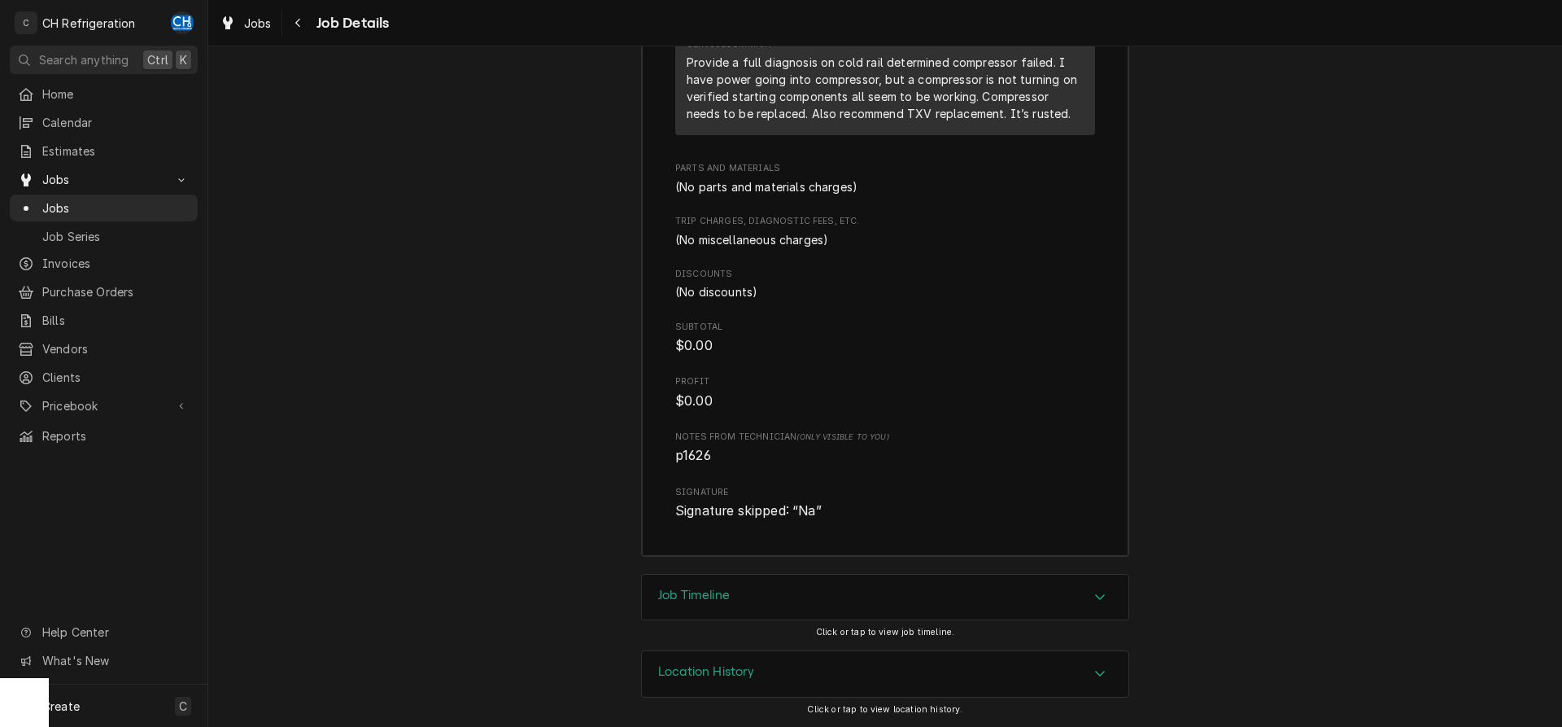
click at [843, 597] on div "Job Timeline" at bounding box center [885, 598] width 487 height 46
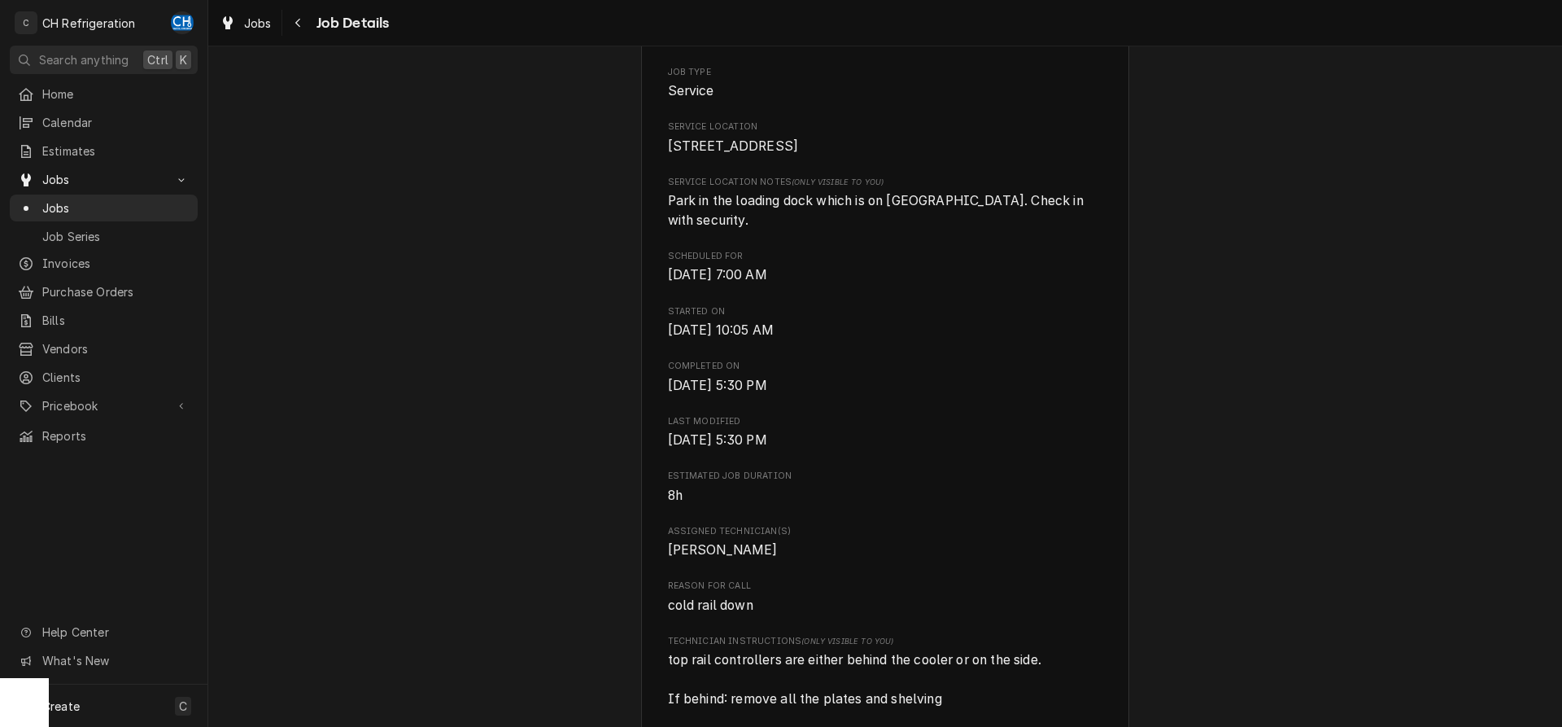
scroll to position [0, 0]
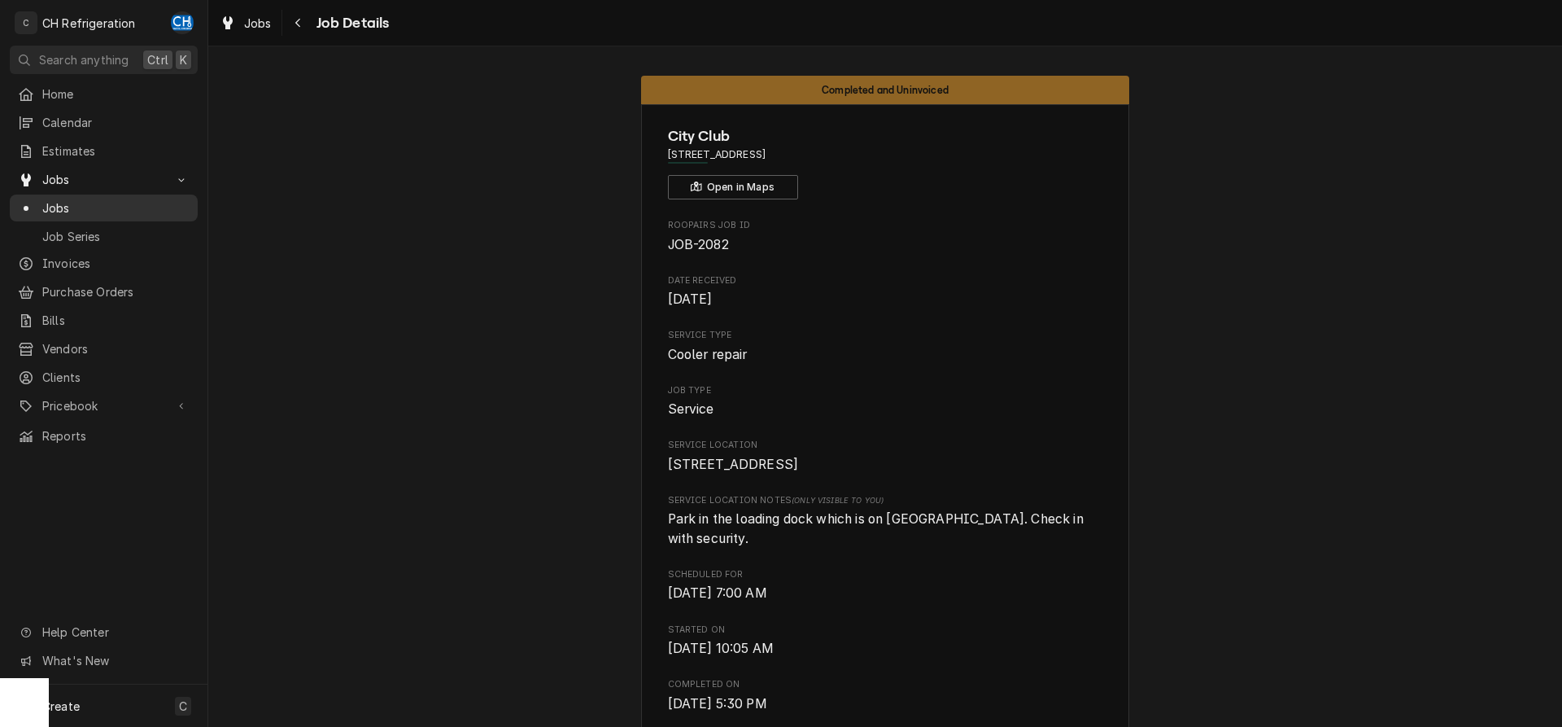
click at [117, 199] on span "Jobs" at bounding box center [115, 207] width 147 height 17
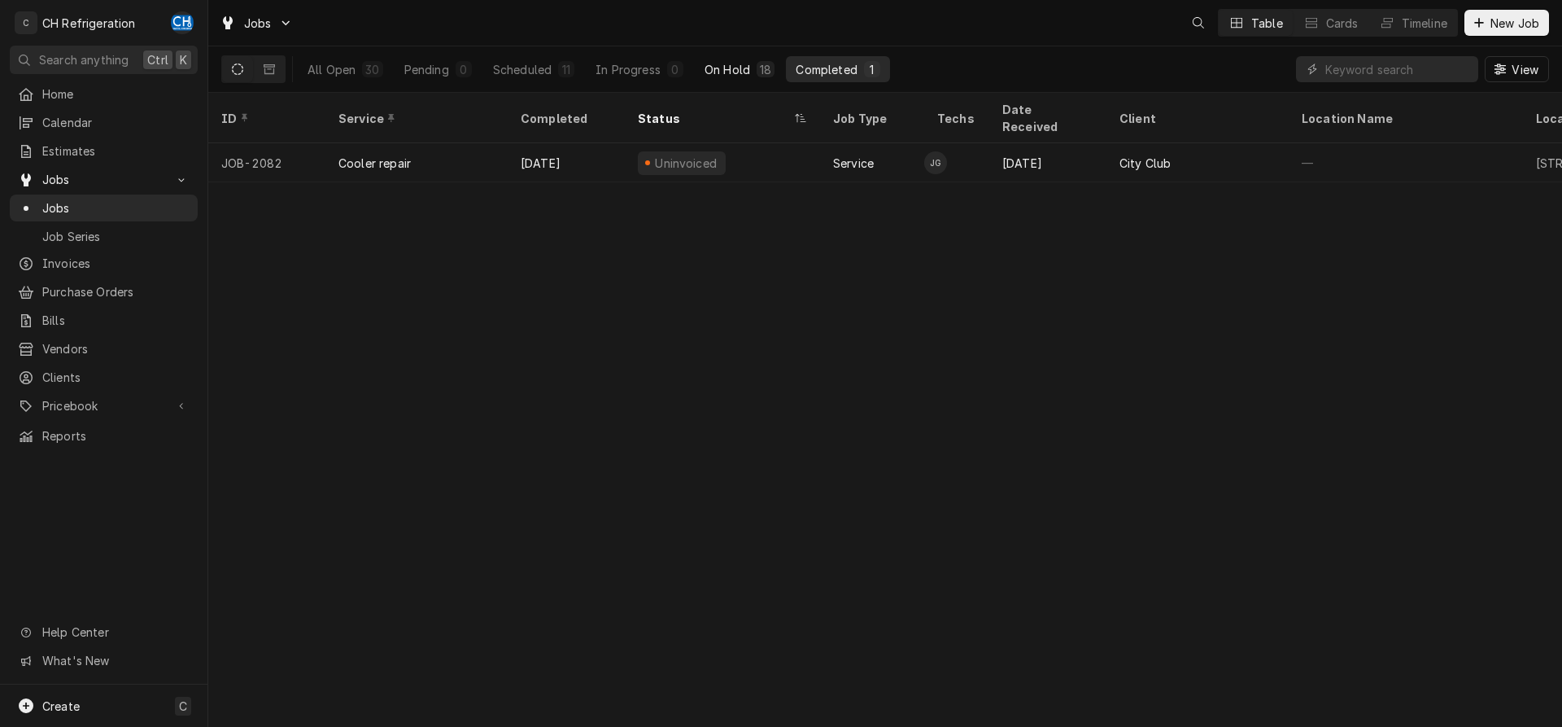
click at [761, 74] on div "18" at bounding box center [765, 69] width 11 height 17
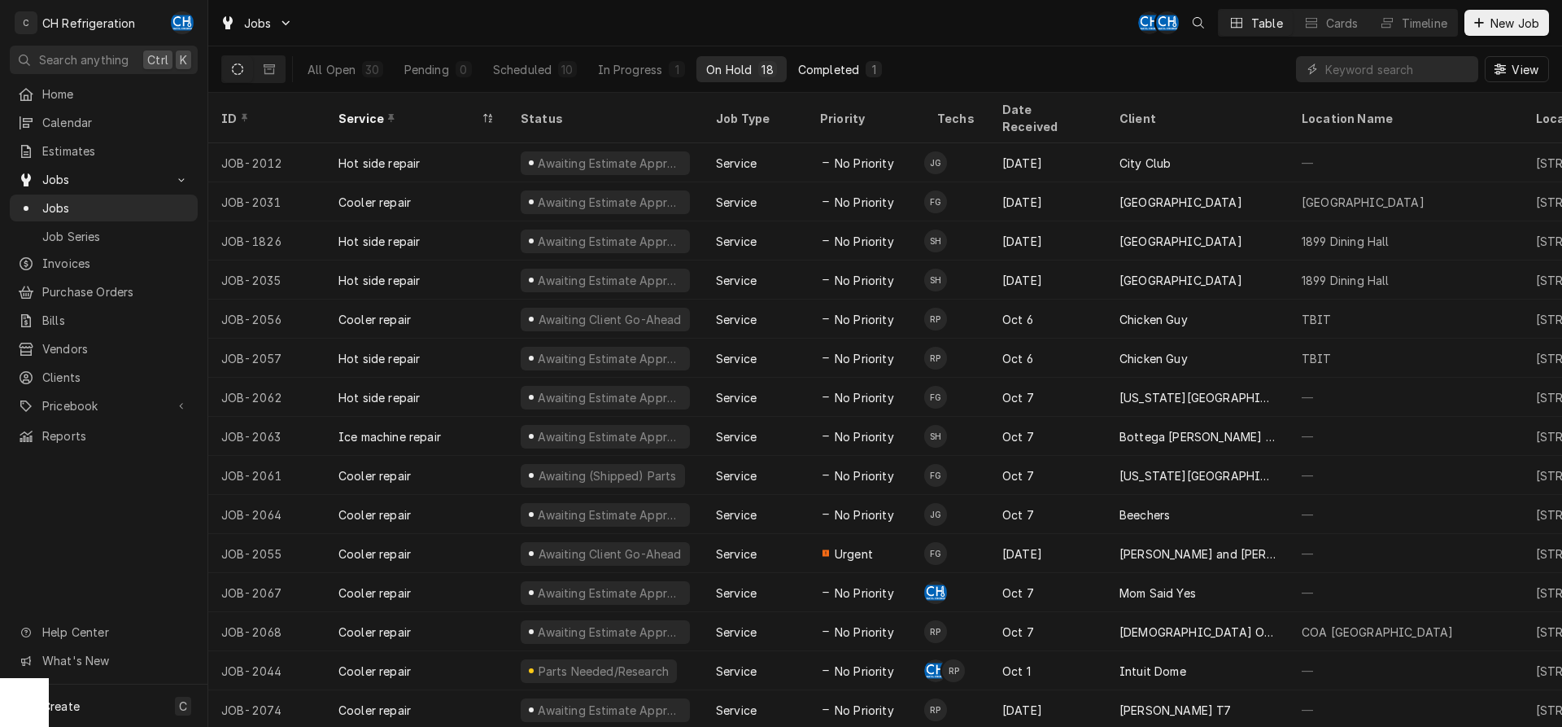
click at [854, 73] on div "Completed" at bounding box center [828, 69] width 61 height 17
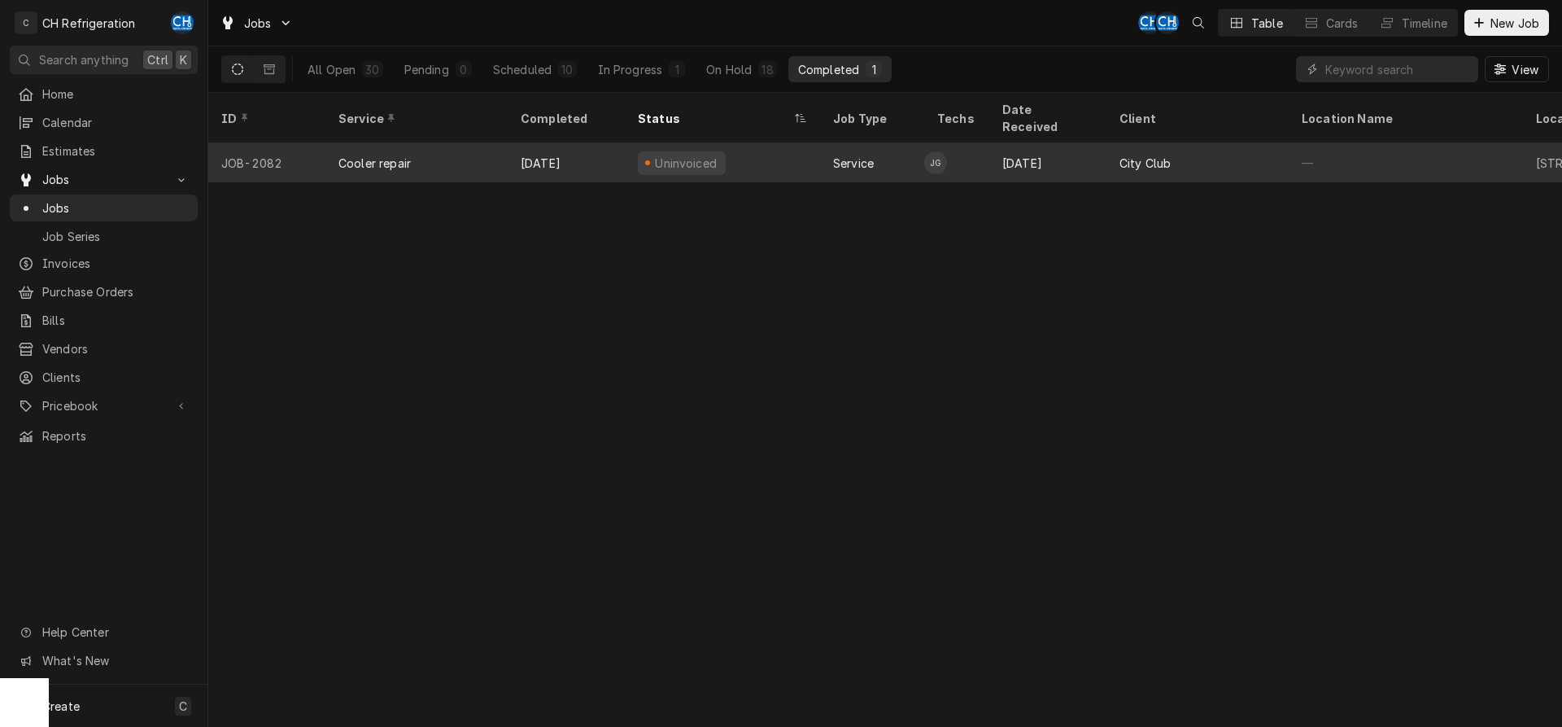
click at [1157, 155] on div "City Club" at bounding box center [1145, 163] width 51 height 17
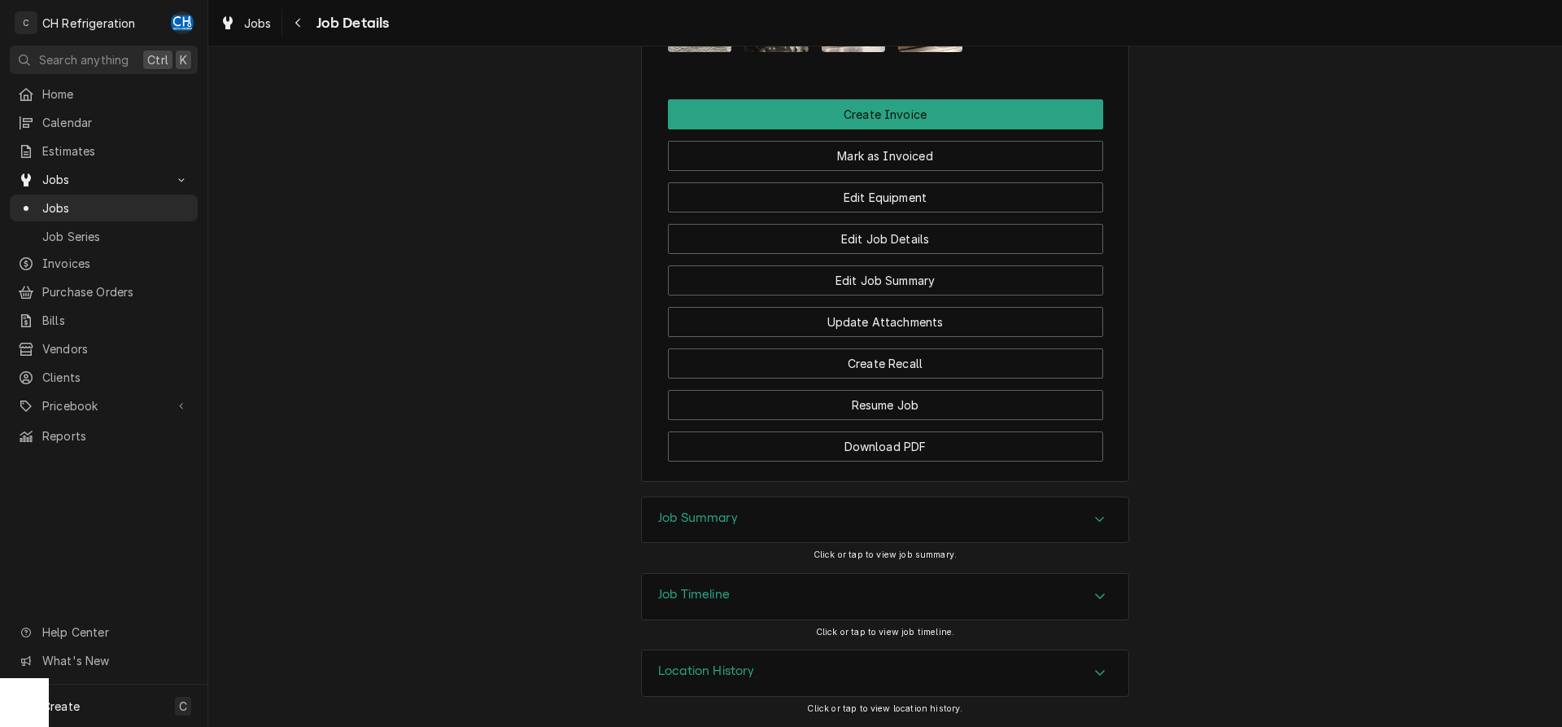
click at [807, 522] on div "Job Summary" at bounding box center [885, 520] width 487 height 46
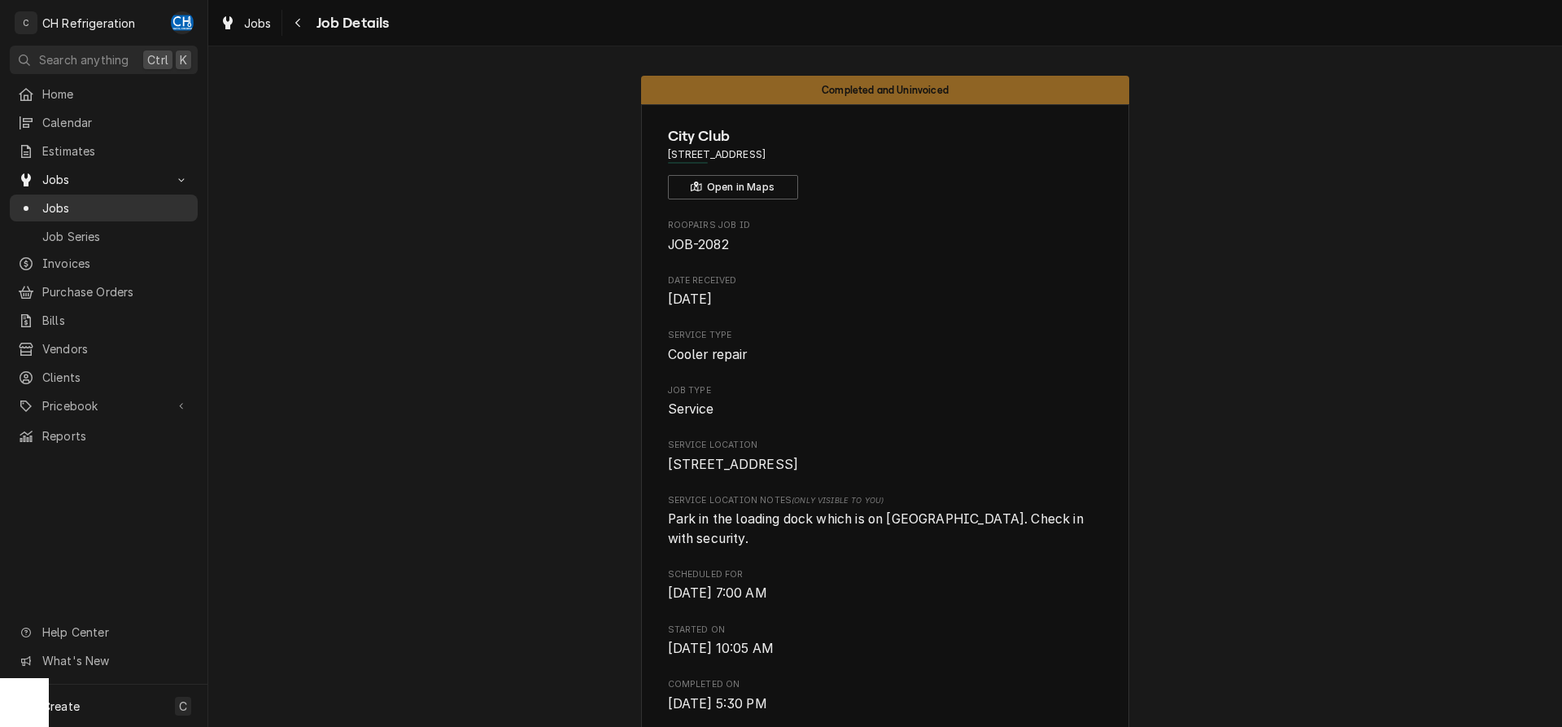
click at [72, 202] on span "Jobs" at bounding box center [115, 207] width 147 height 17
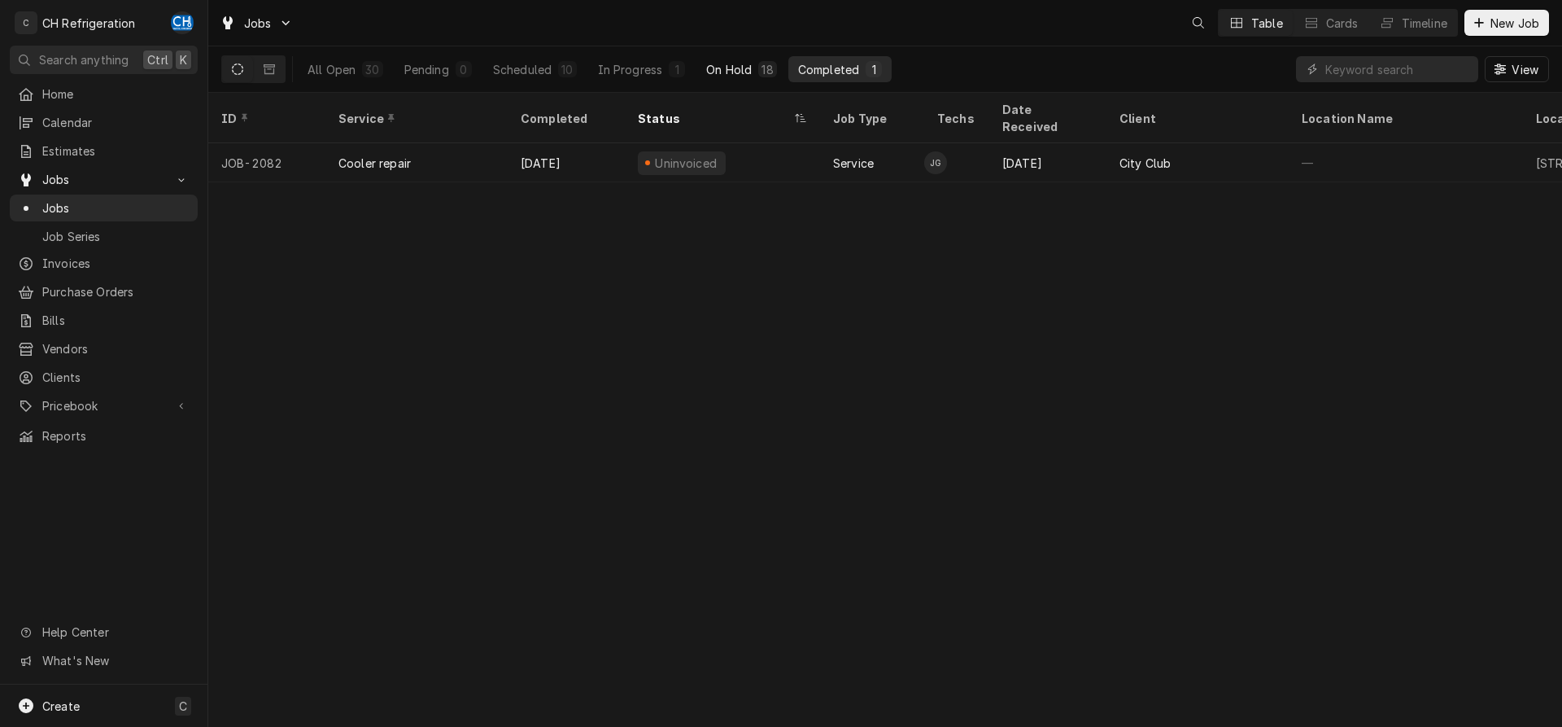
click at [752, 71] on button "On Hold 18" at bounding box center [742, 69] width 90 height 26
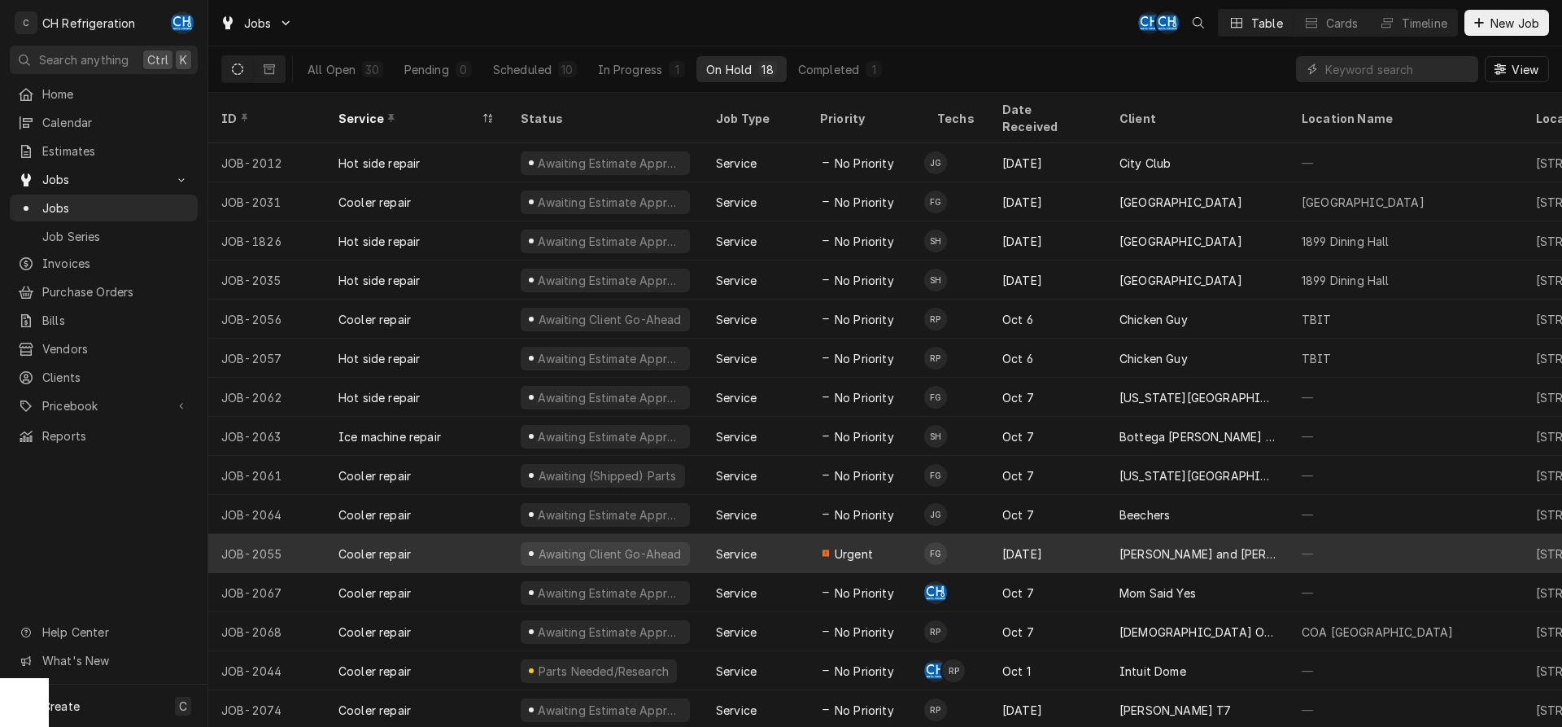
scroll to position [100, 0]
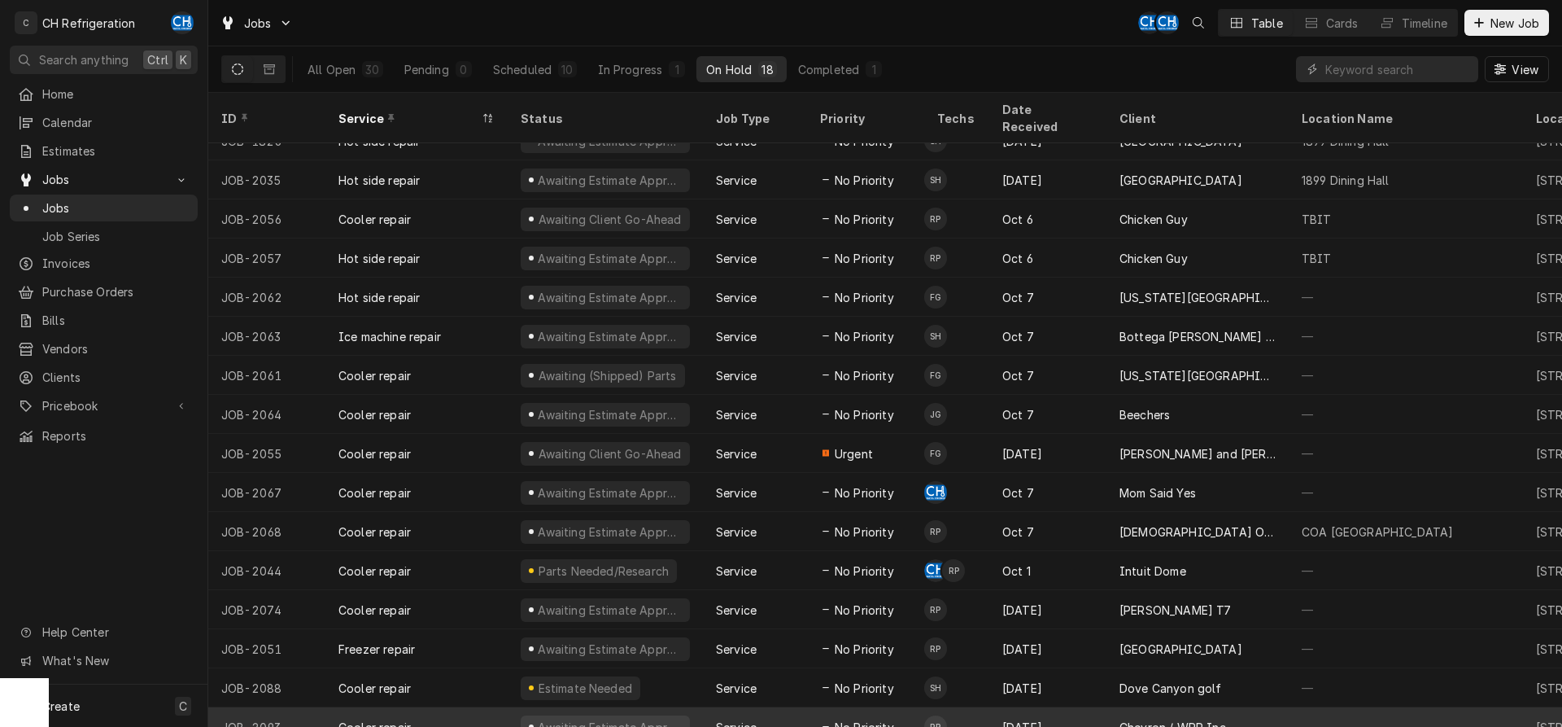
click at [1236, 707] on div "Chevron / WPP Inc" at bounding box center [1198, 726] width 182 height 39
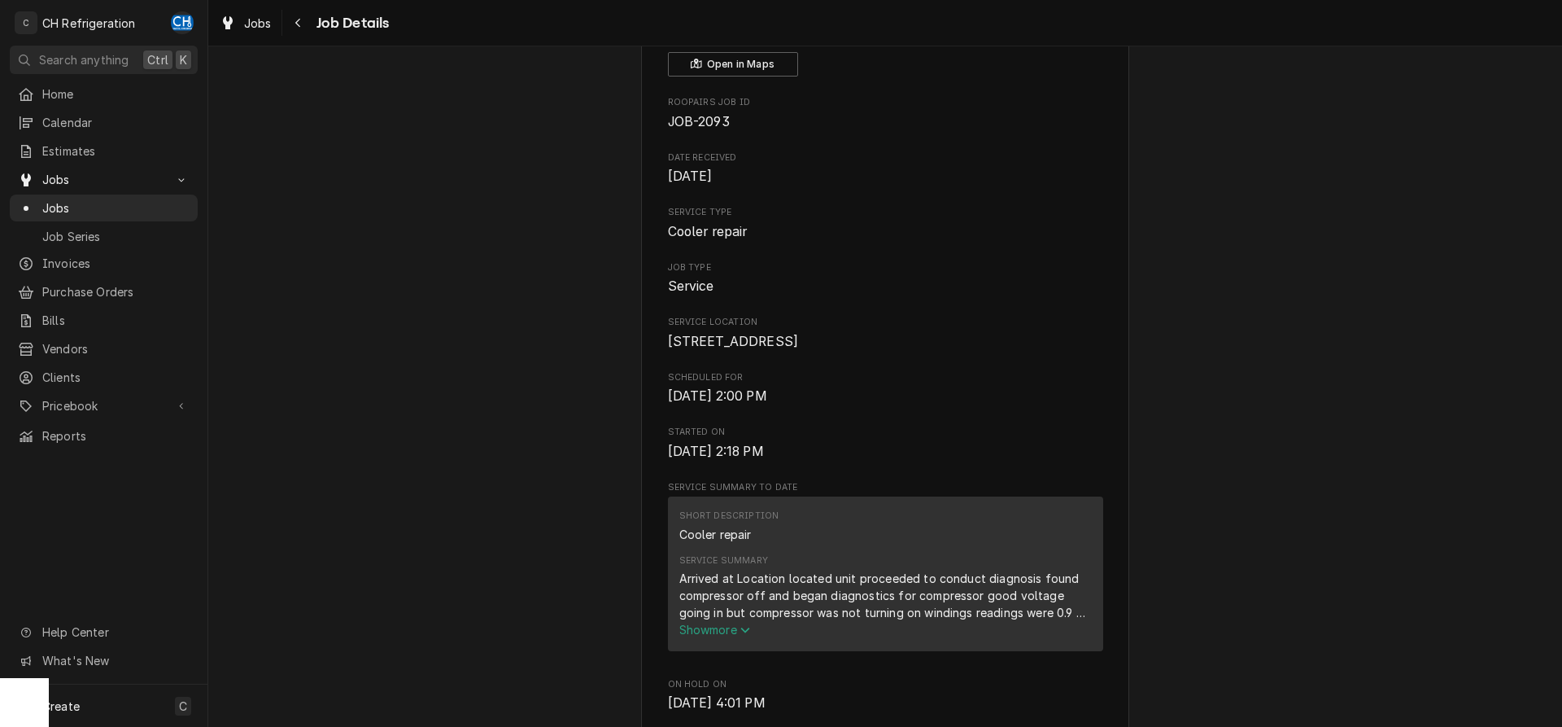
scroll to position [332, 0]
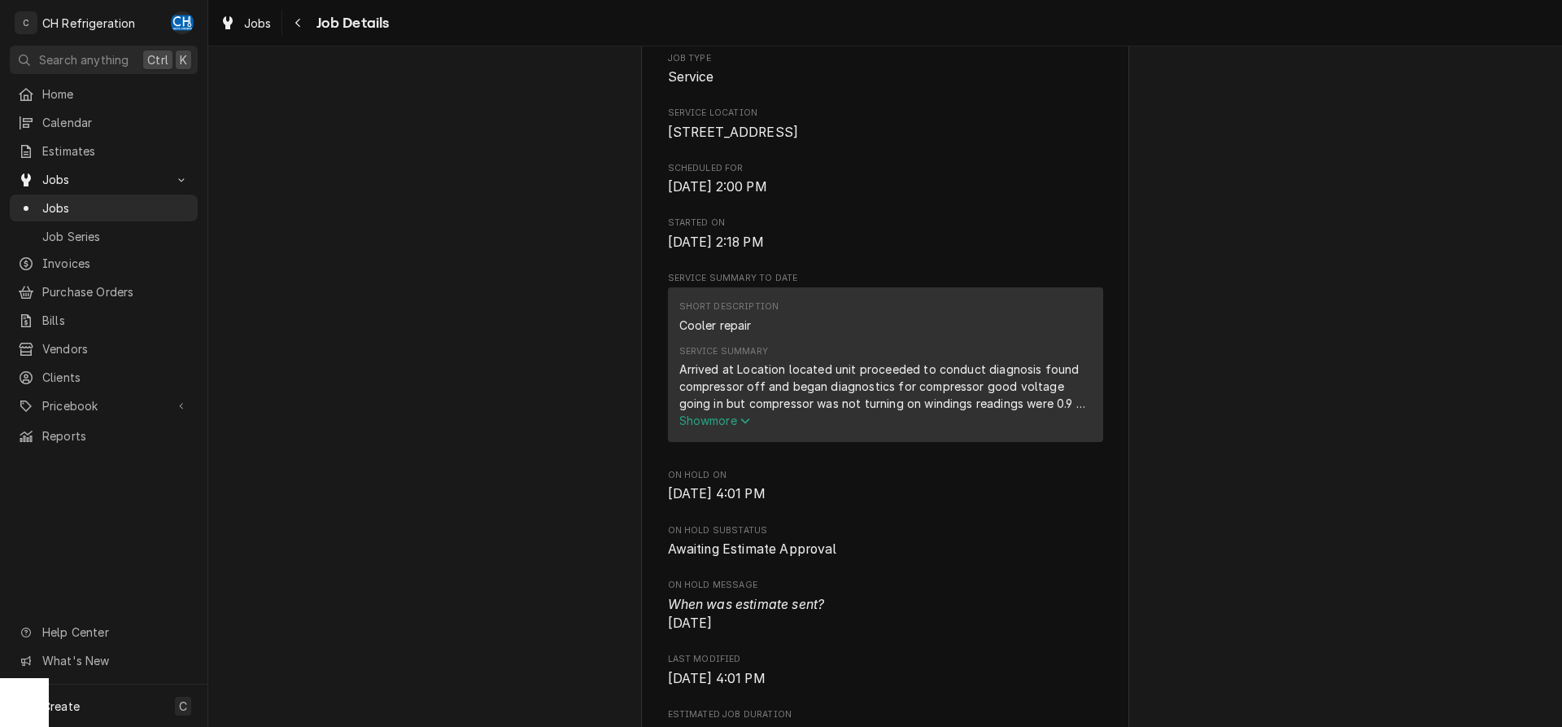
click at [702, 427] on span "Show more" at bounding box center [716, 420] width 72 height 14
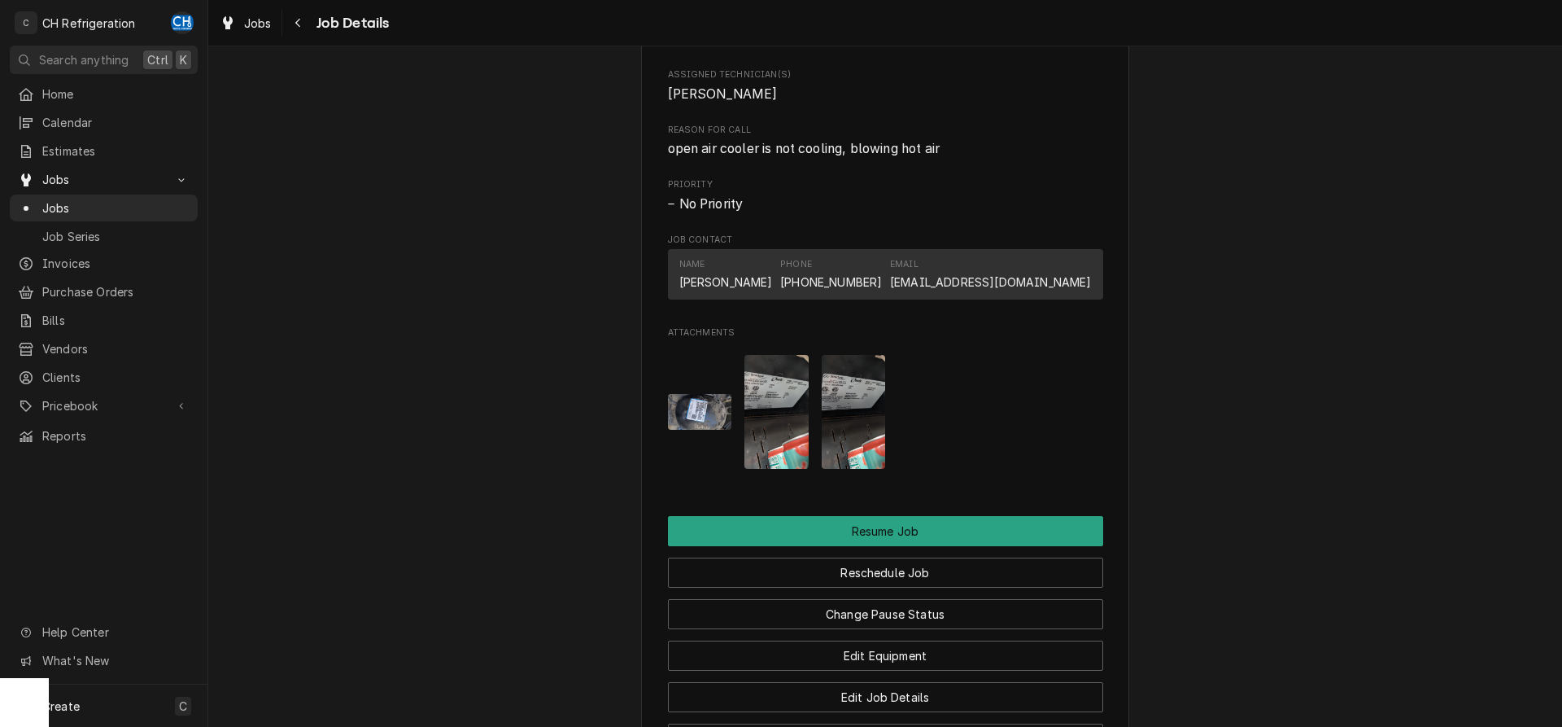
scroll to position [1079, 0]
click at [691, 417] on img "Attachments" at bounding box center [700, 410] width 64 height 36
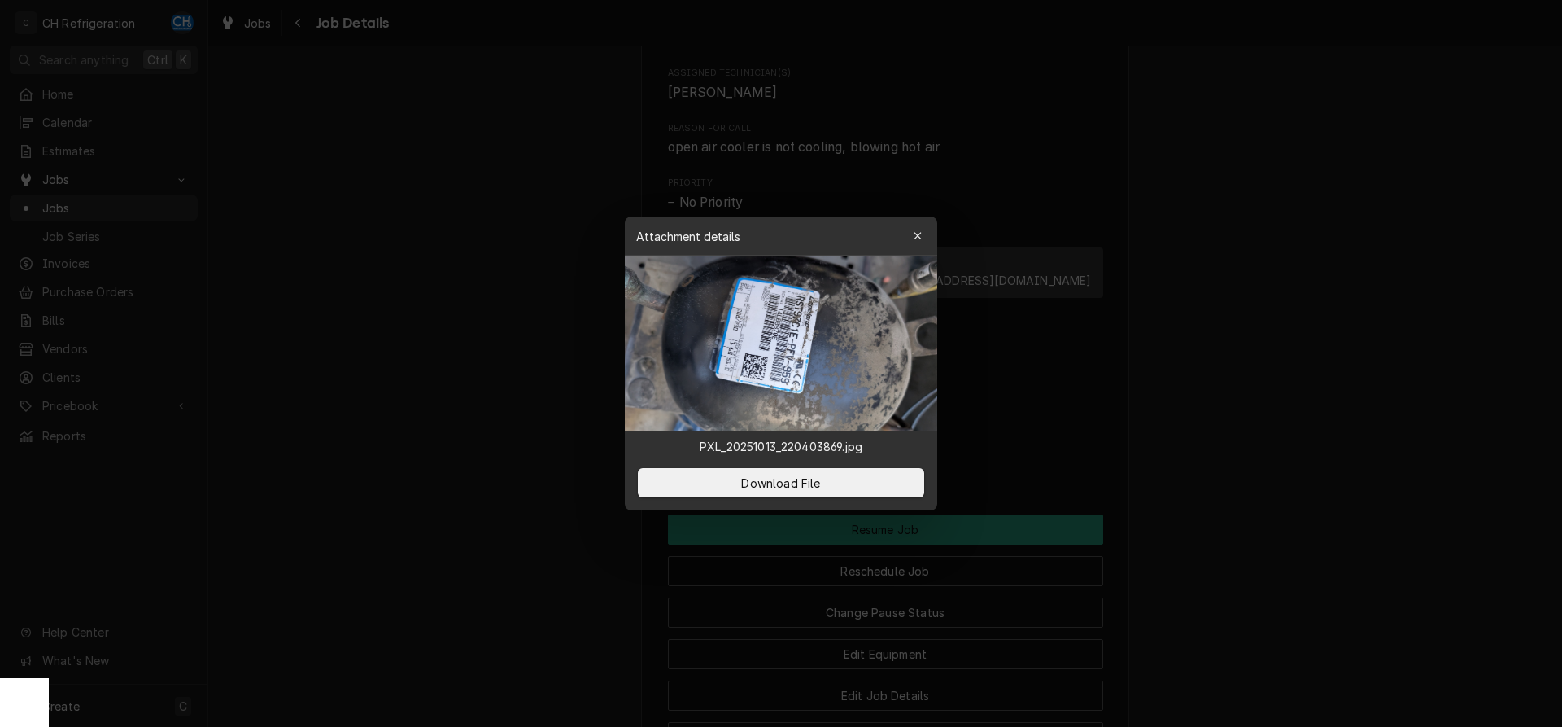
click at [1147, 413] on div at bounding box center [781, 363] width 1562 height 727
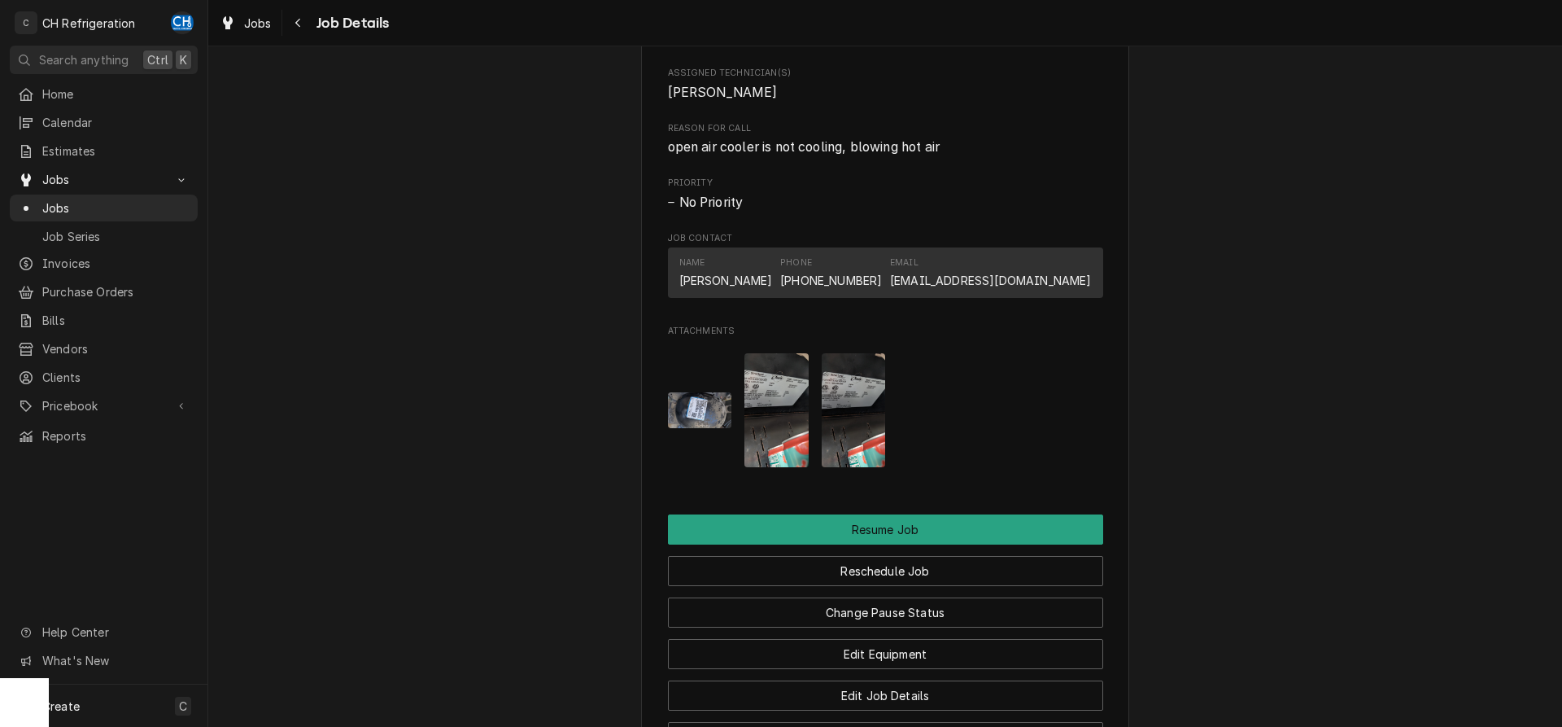
click at [793, 419] on img "Attachments" at bounding box center [777, 410] width 64 height 114
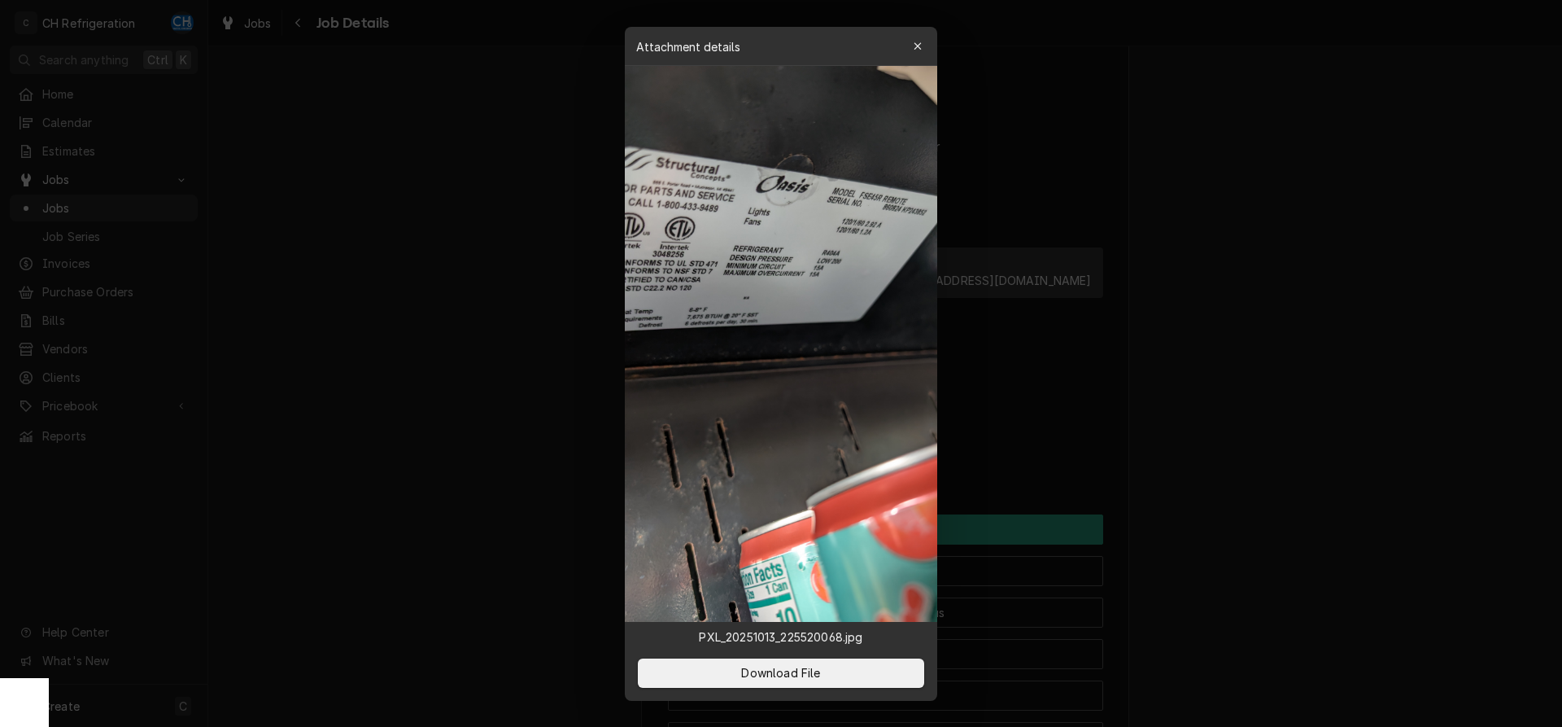
click at [1215, 434] on div at bounding box center [781, 363] width 1562 height 727
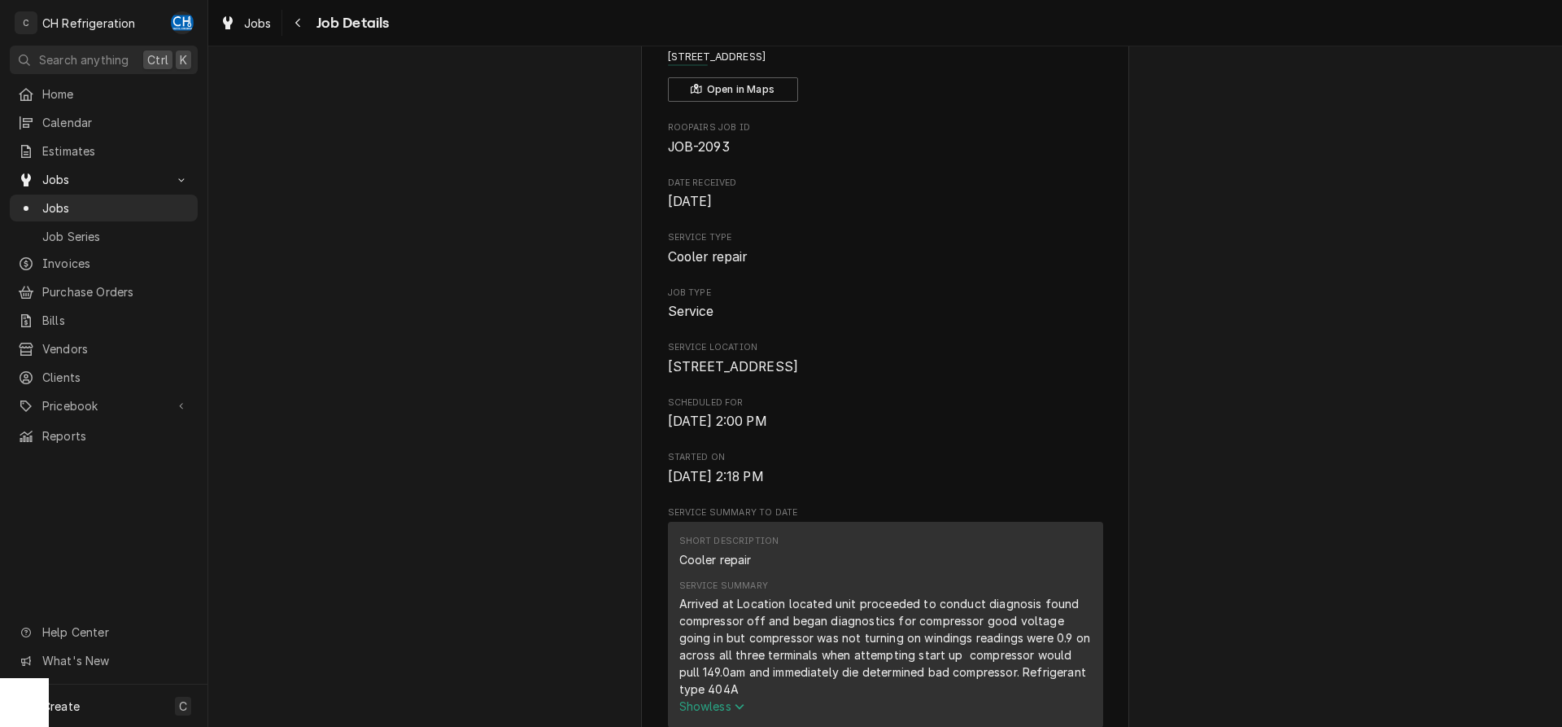
scroll to position [0, 0]
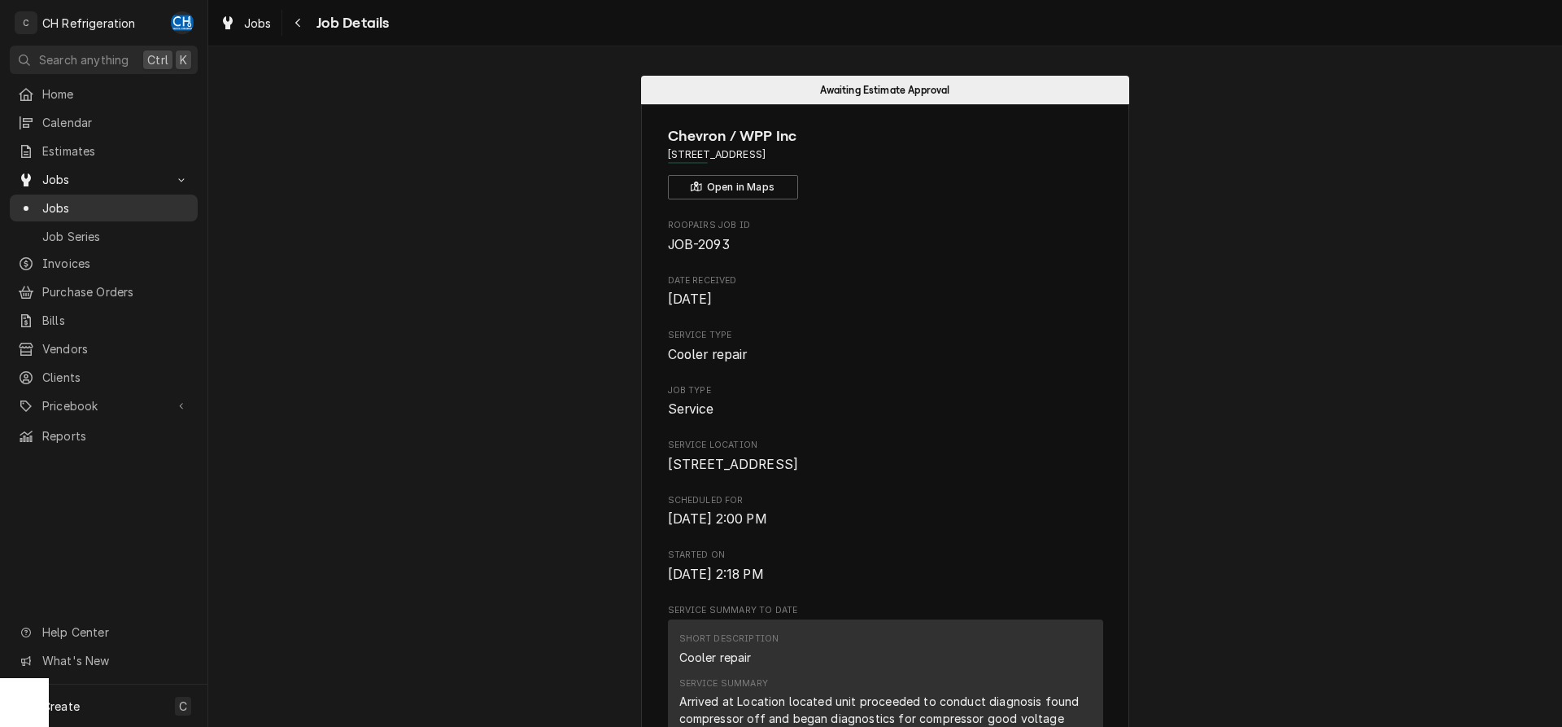
click at [90, 199] on span "Jobs" at bounding box center [115, 207] width 147 height 17
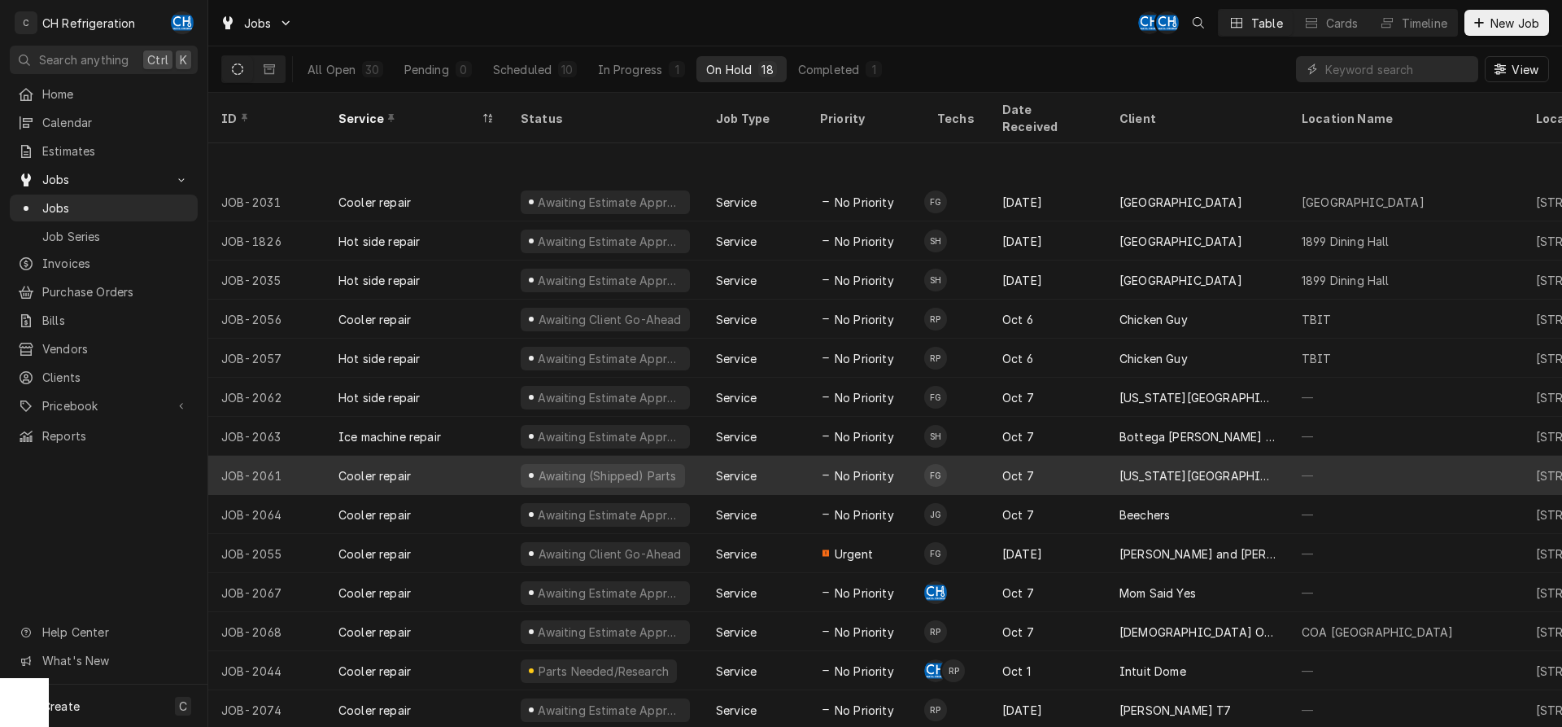
scroll to position [100, 0]
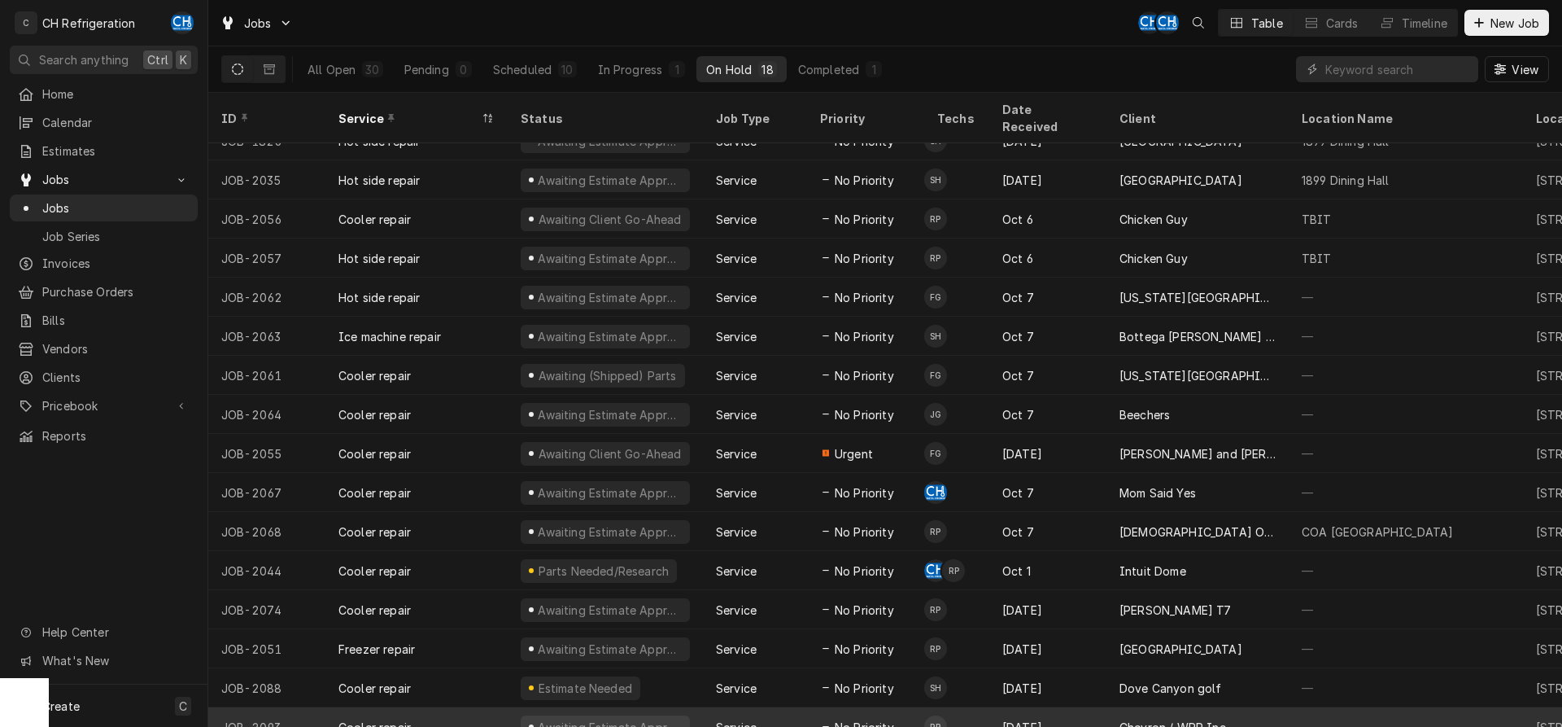
click at [1085, 707] on div "Oct 13" at bounding box center [1048, 726] width 117 height 39
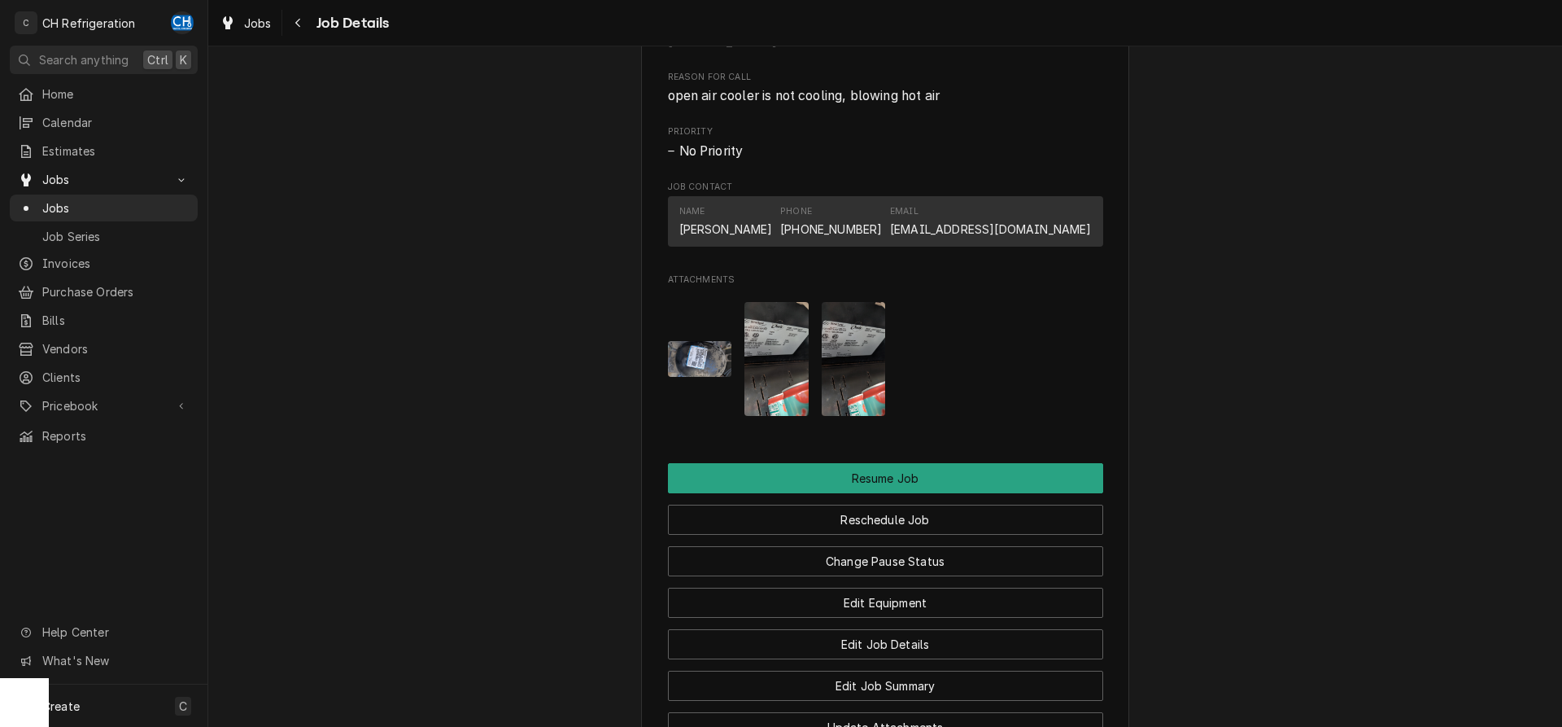
scroll to position [1498, 0]
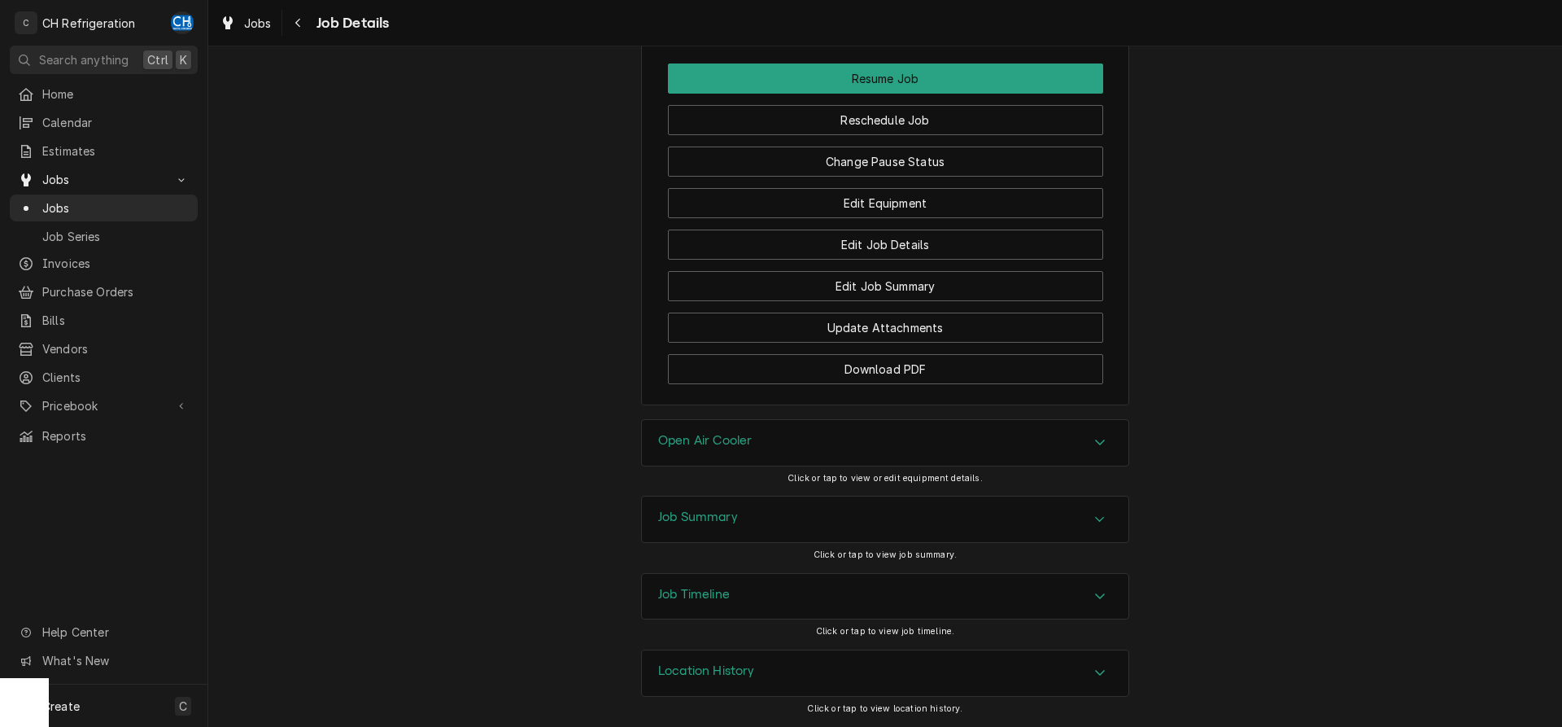
click at [877, 514] on div "Job Summary" at bounding box center [885, 519] width 487 height 46
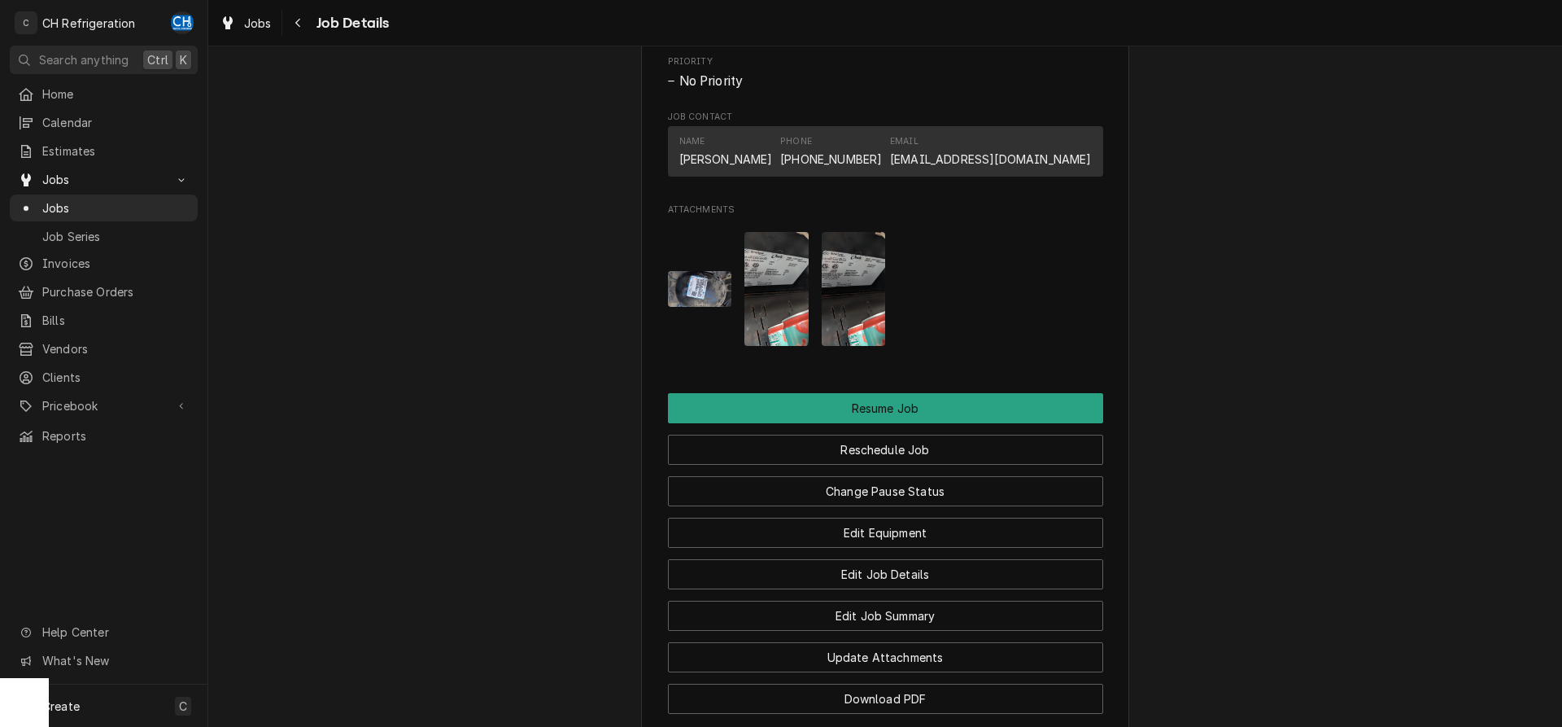
scroll to position [1066, 0]
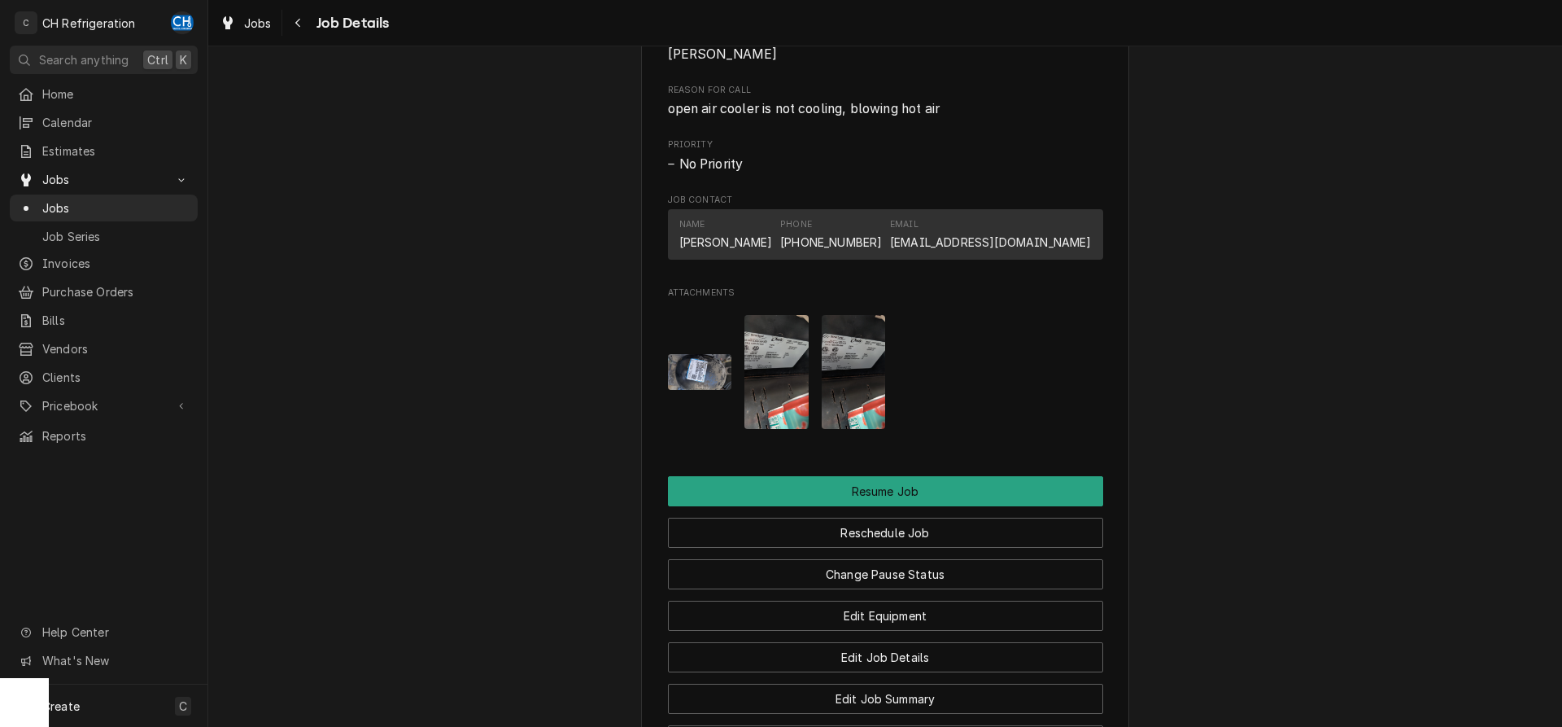
click at [706, 387] on img "Attachments" at bounding box center [700, 372] width 64 height 36
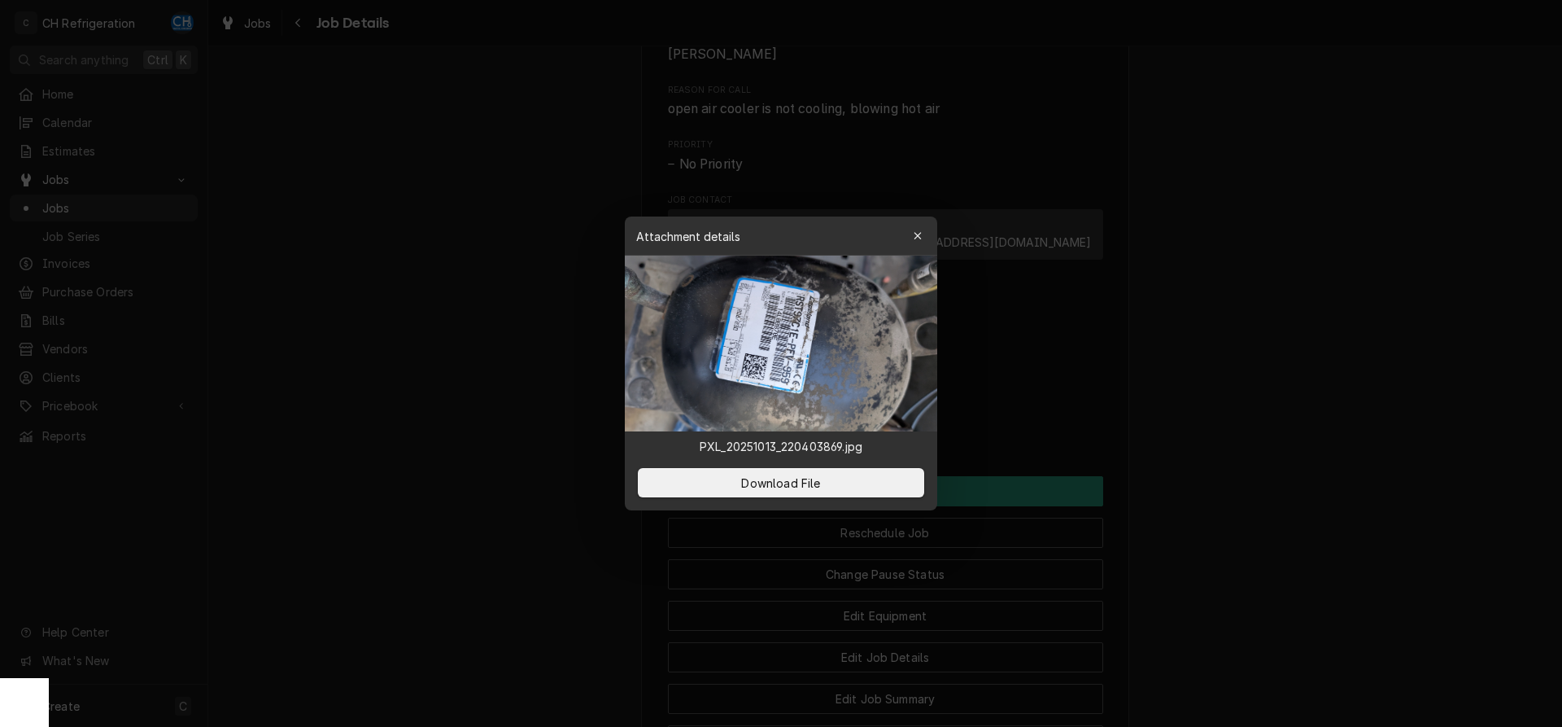
click at [809, 372] on img at bounding box center [781, 344] width 312 height 176
click at [1213, 410] on div at bounding box center [781, 363] width 1562 height 727
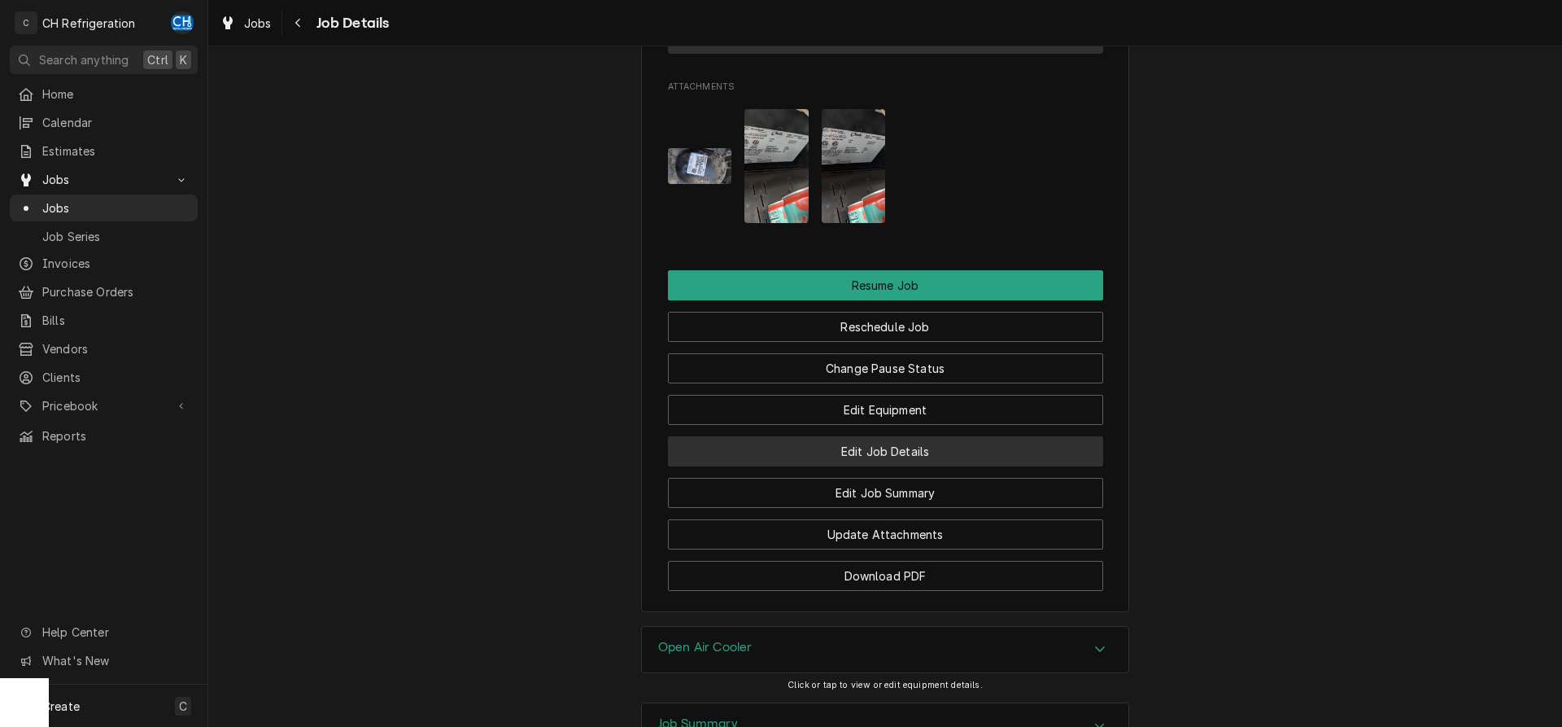
scroll to position [1315, 0]
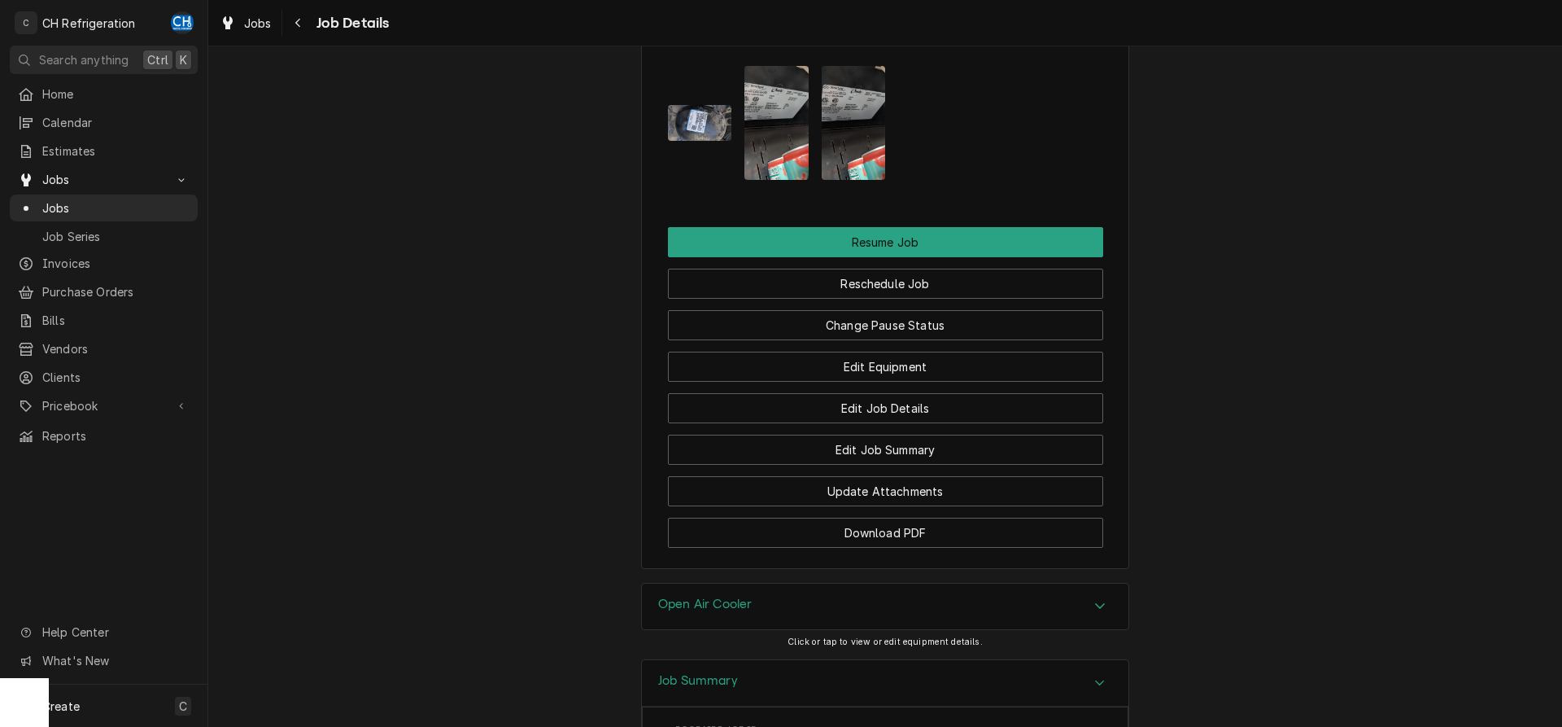
click at [793, 152] on img "Attachments" at bounding box center [777, 123] width 64 height 114
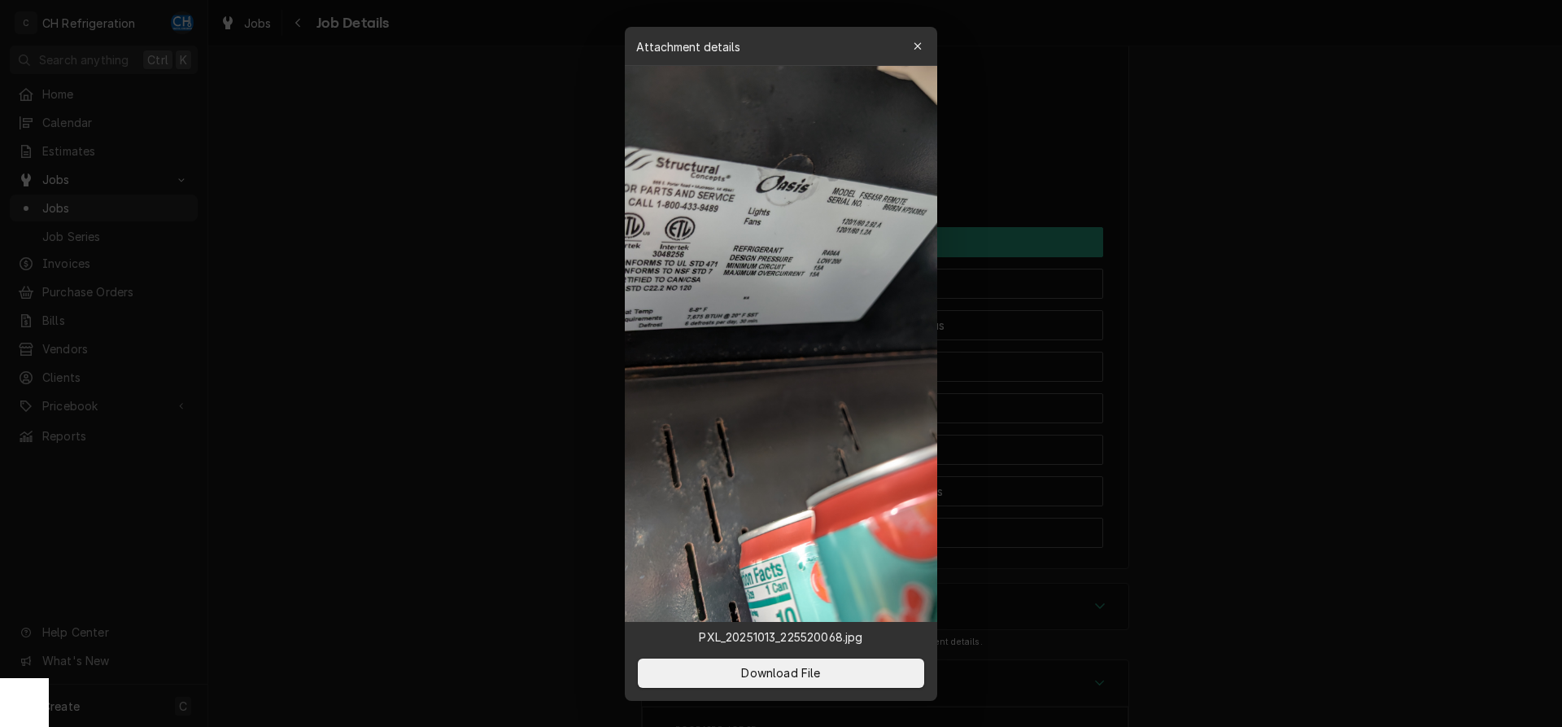
click at [1370, 328] on div at bounding box center [781, 363] width 1562 height 727
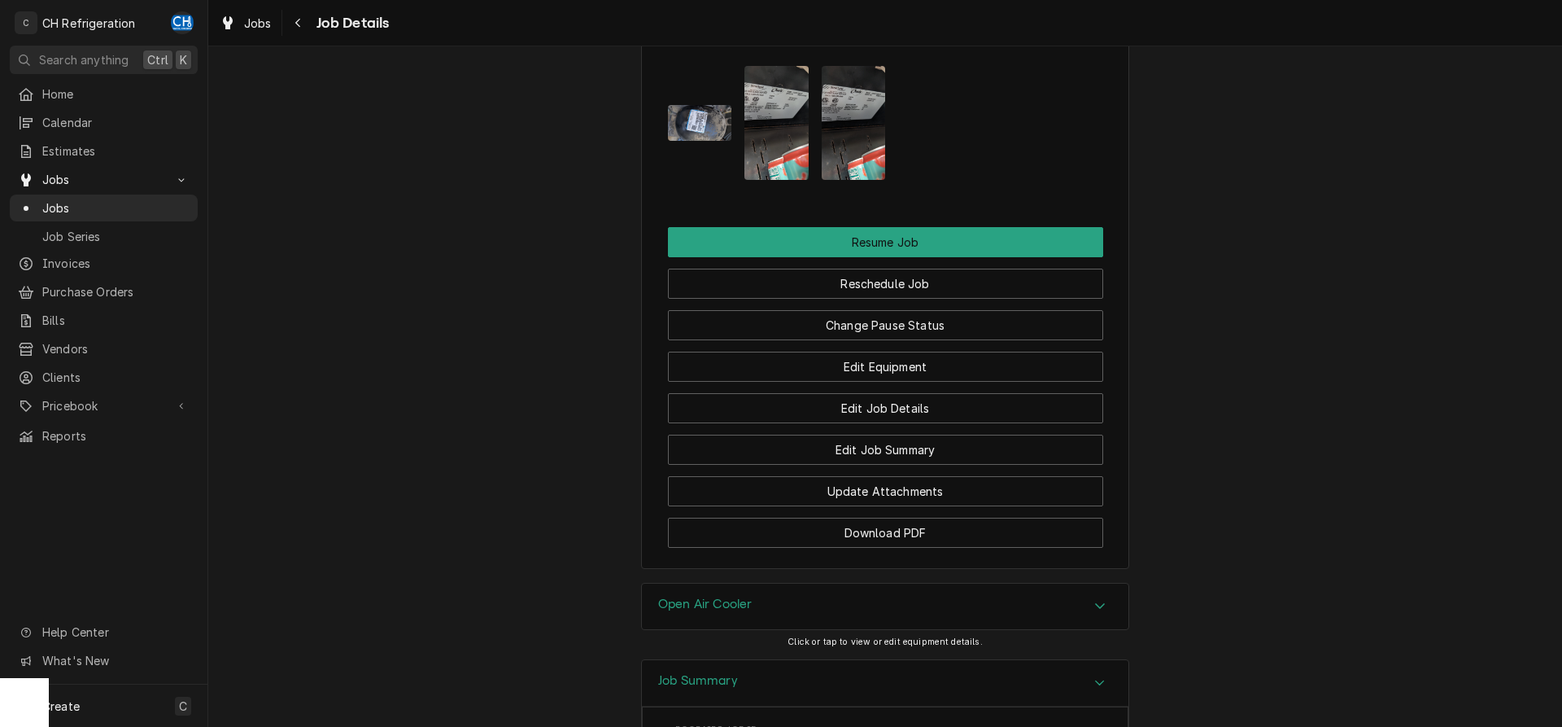
click at [675, 113] on button "Attachments" at bounding box center [700, 123] width 64 height 114
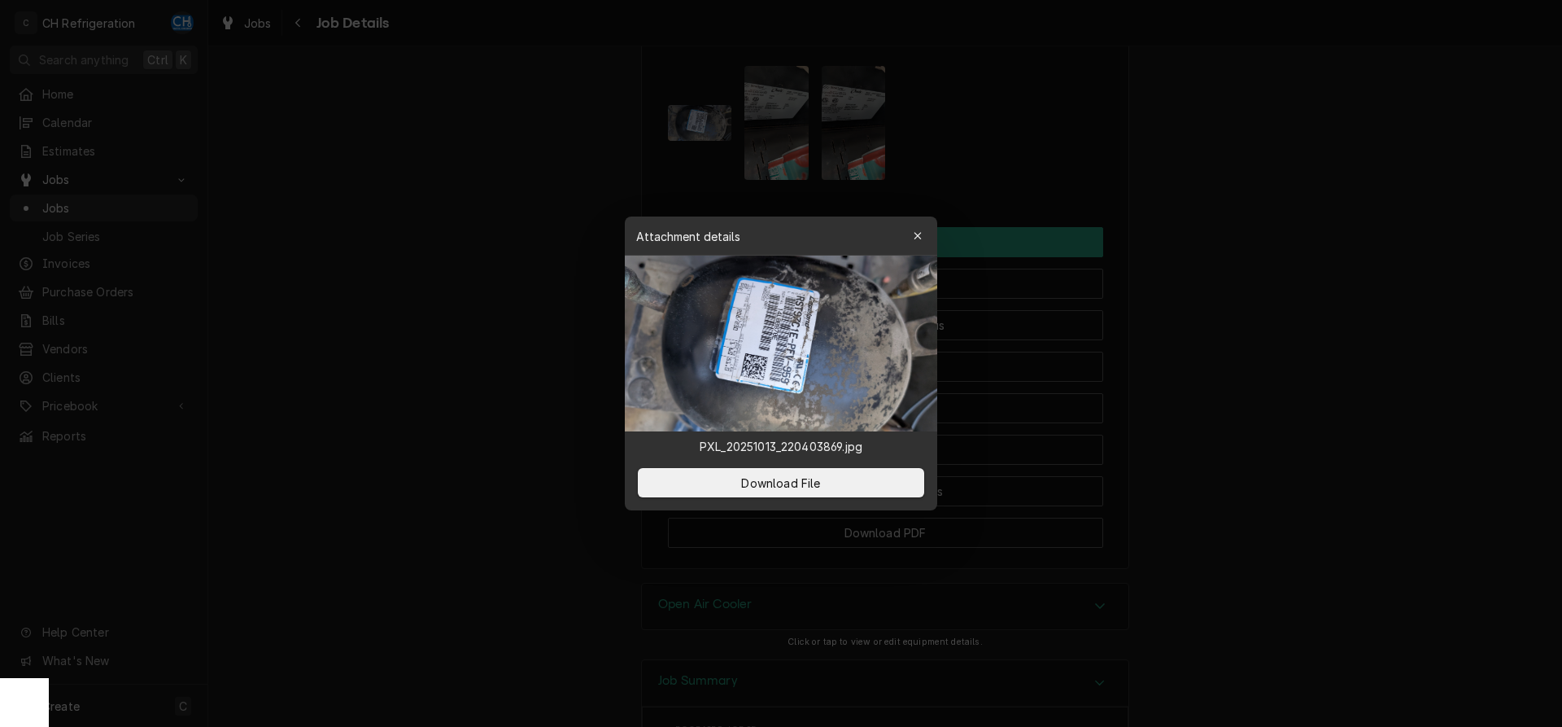
click at [689, 129] on div at bounding box center [781, 363] width 1562 height 727
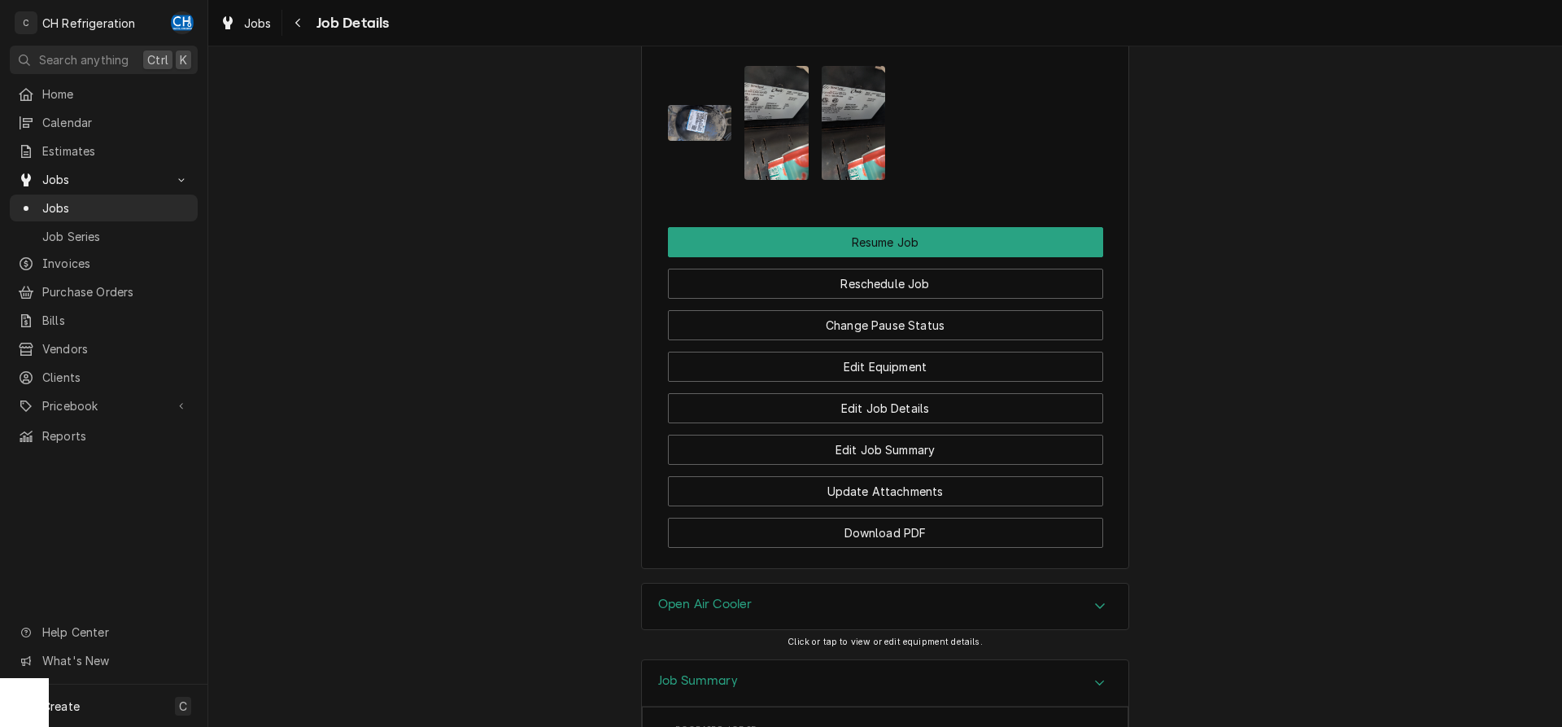
click at [689, 130] on img "Attachments" at bounding box center [700, 123] width 64 height 36
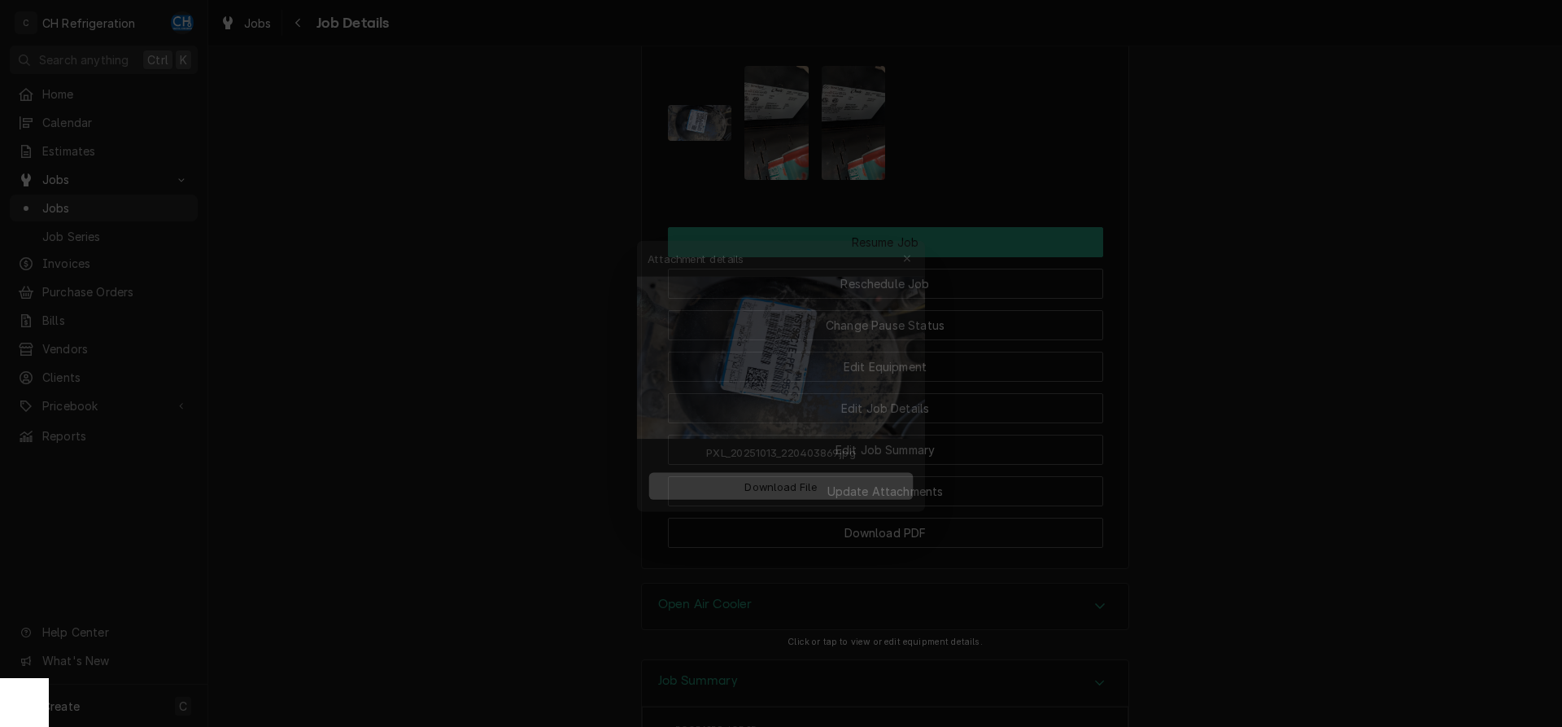
click at [1283, 359] on div at bounding box center [781, 363] width 1562 height 727
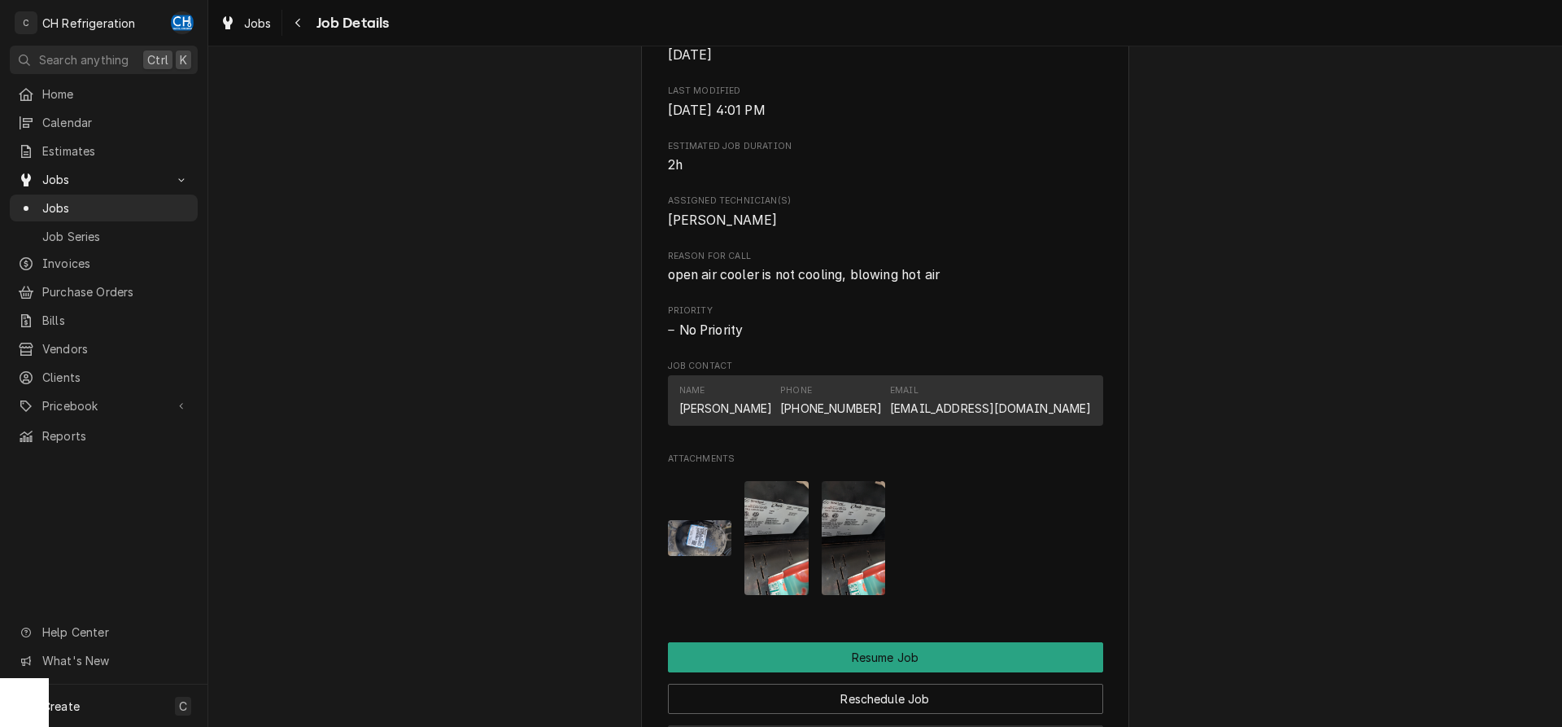
scroll to position [1232, 0]
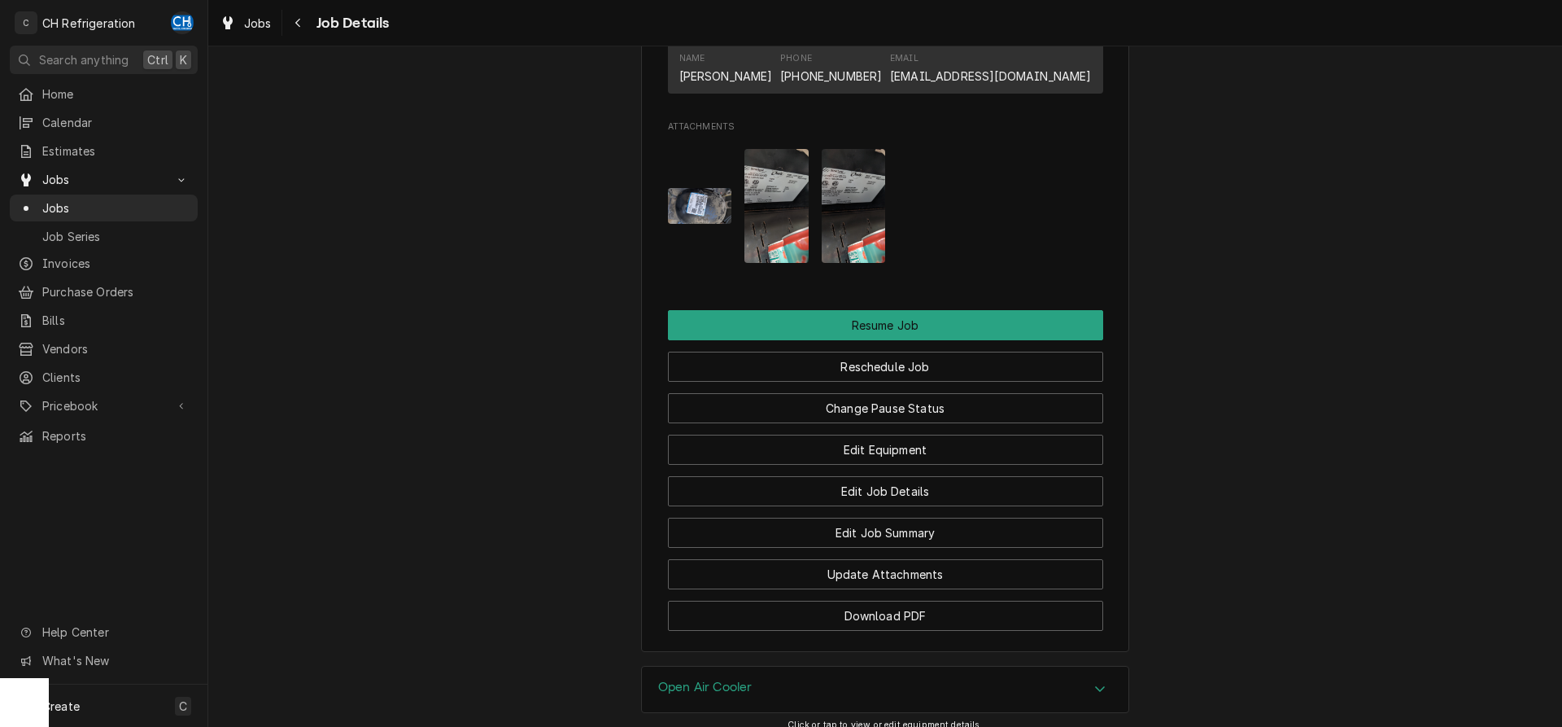
click at [684, 249] on button "Attachments" at bounding box center [700, 206] width 64 height 114
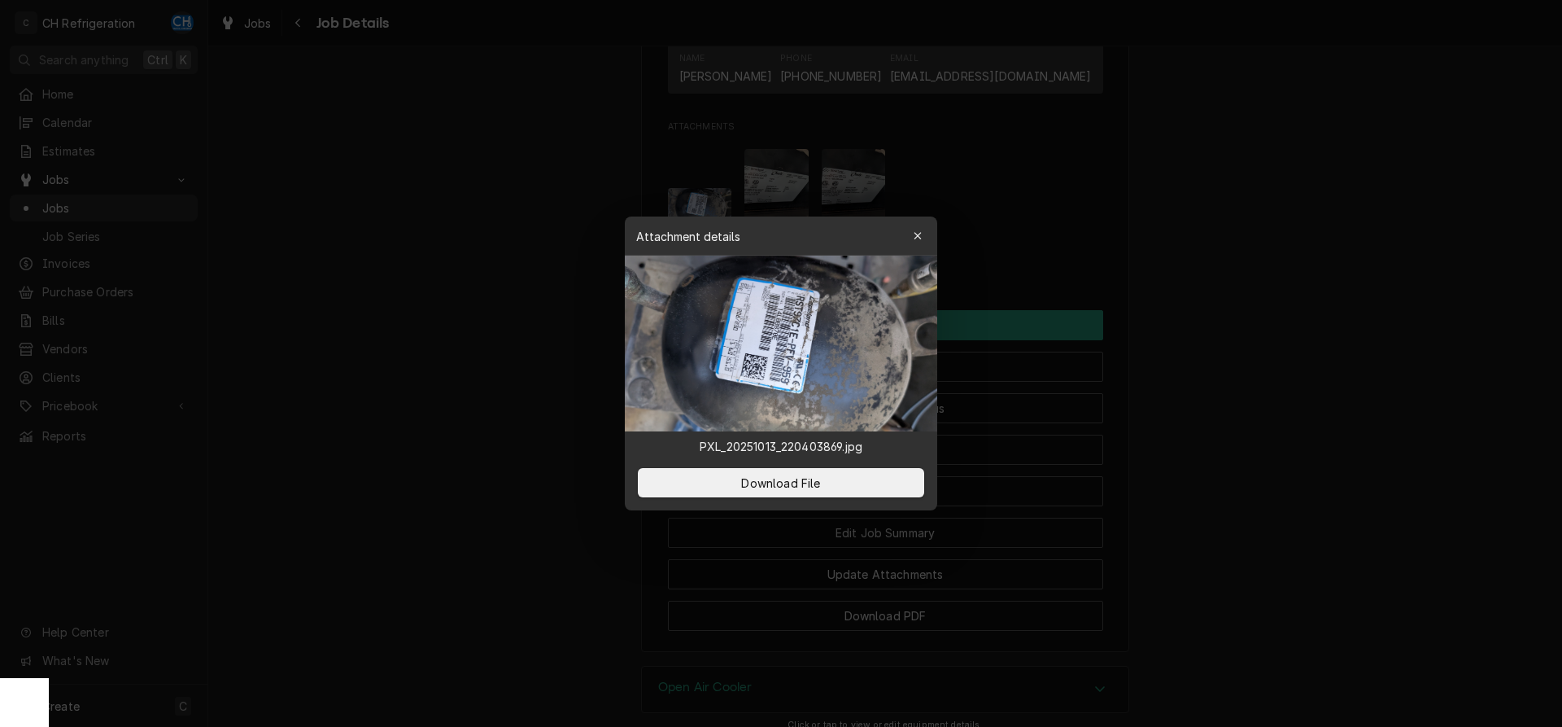
click at [1477, 374] on div at bounding box center [781, 363] width 1562 height 727
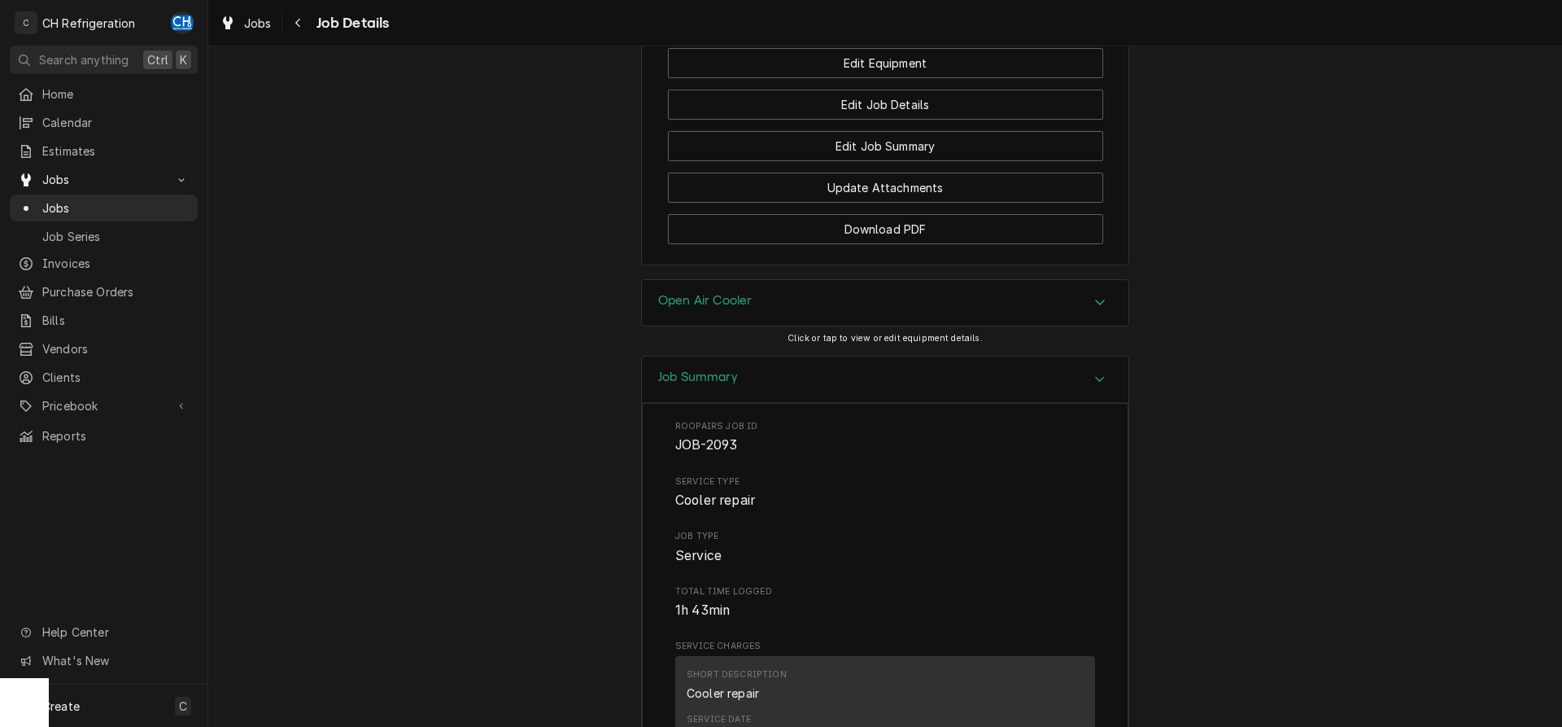
scroll to position [1647, 0]
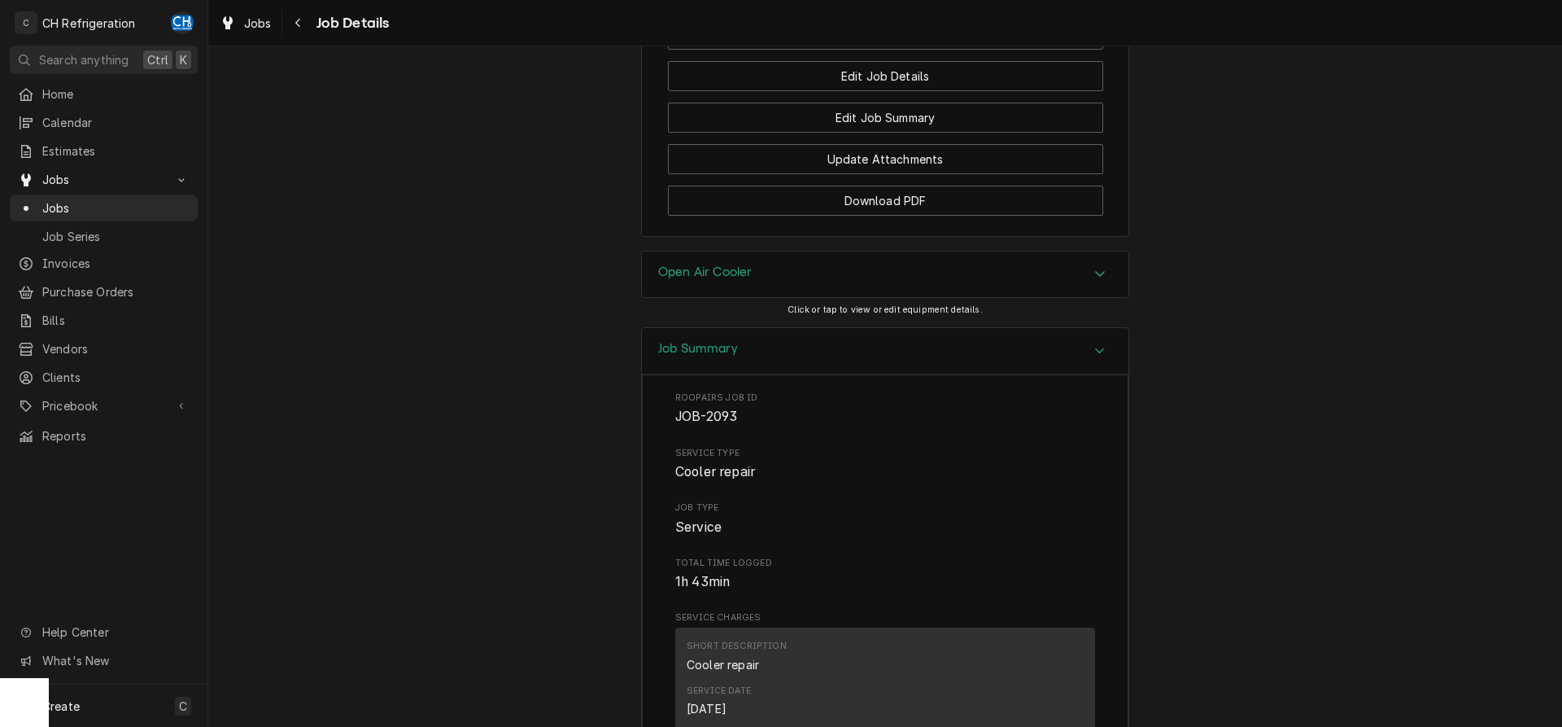
click at [763, 288] on div "Open Air Cooler" at bounding box center [885, 274] width 487 height 46
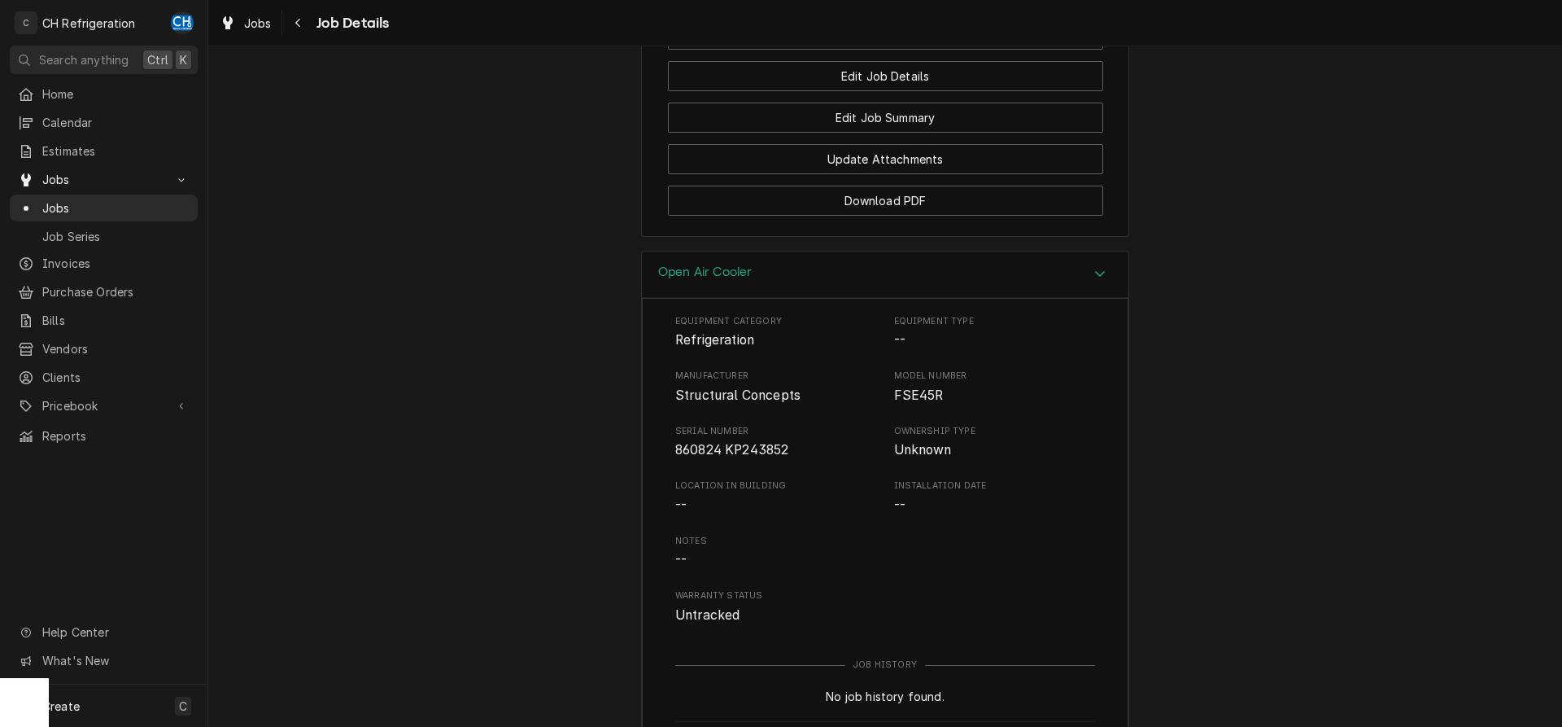
click at [763, 288] on div "Open Air Cooler" at bounding box center [885, 274] width 487 height 46
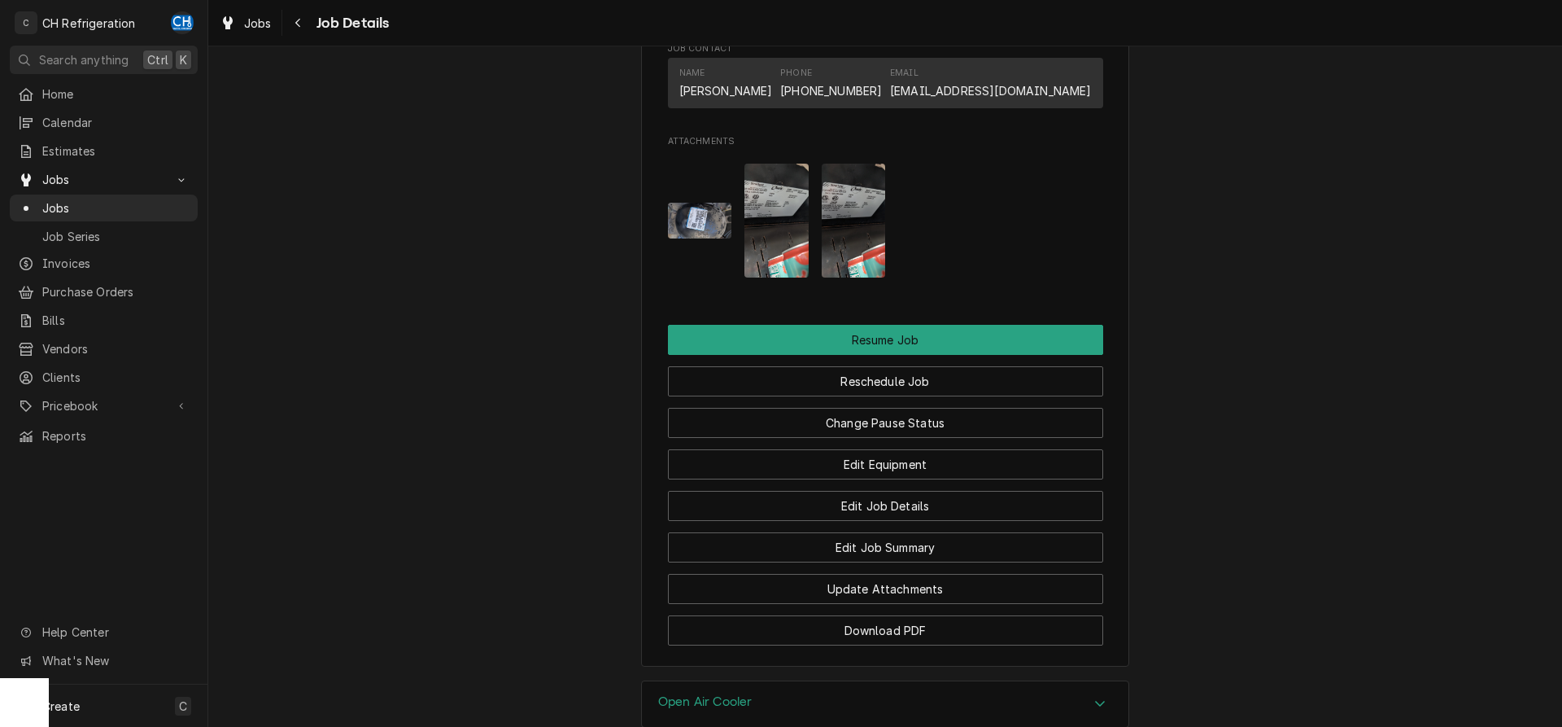
scroll to position [1066, 0]
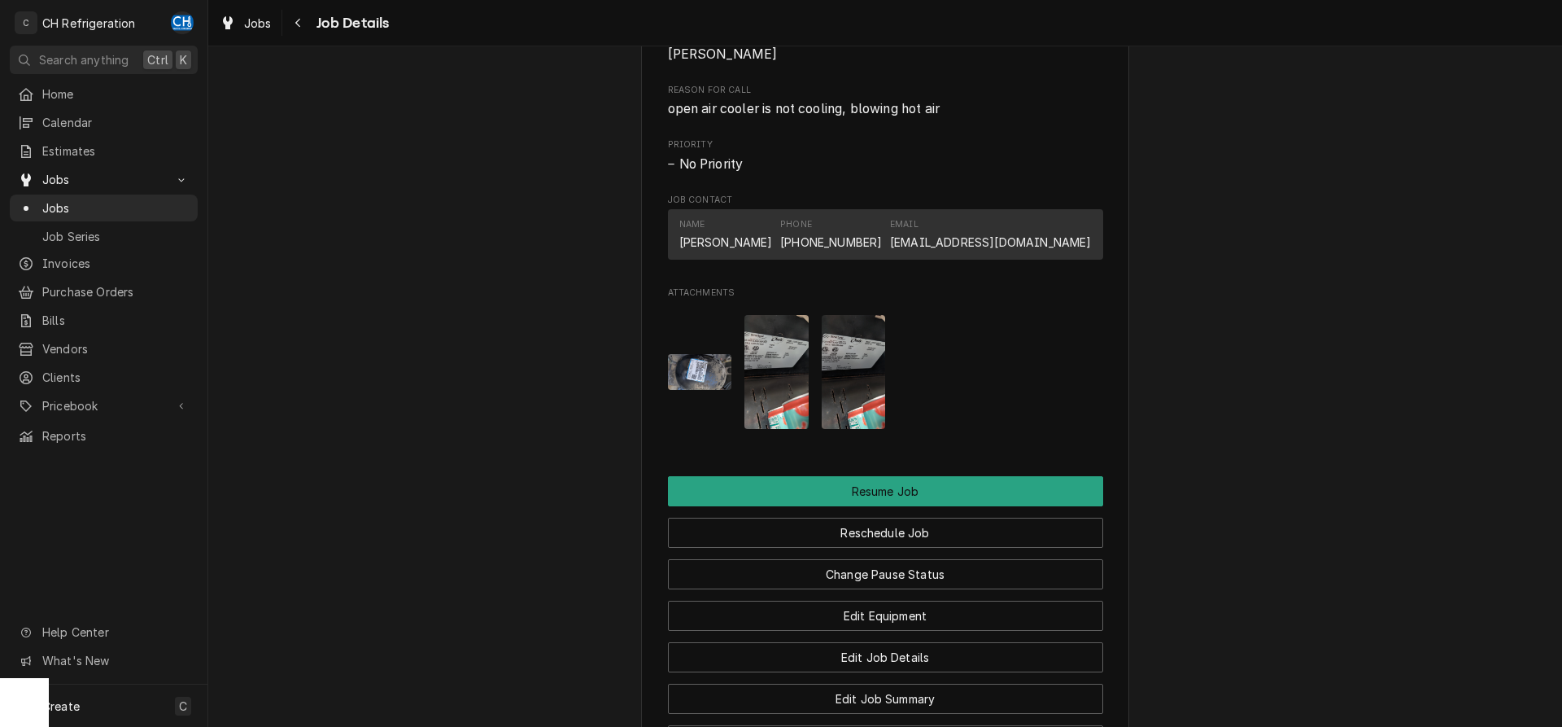
click at [817, 365] on div "Attachments" at bounding box center [885, 373] width 435 height 140
click at [784, 364] on img "Attachments" at bounding box center [777, 372] width 64 height 114
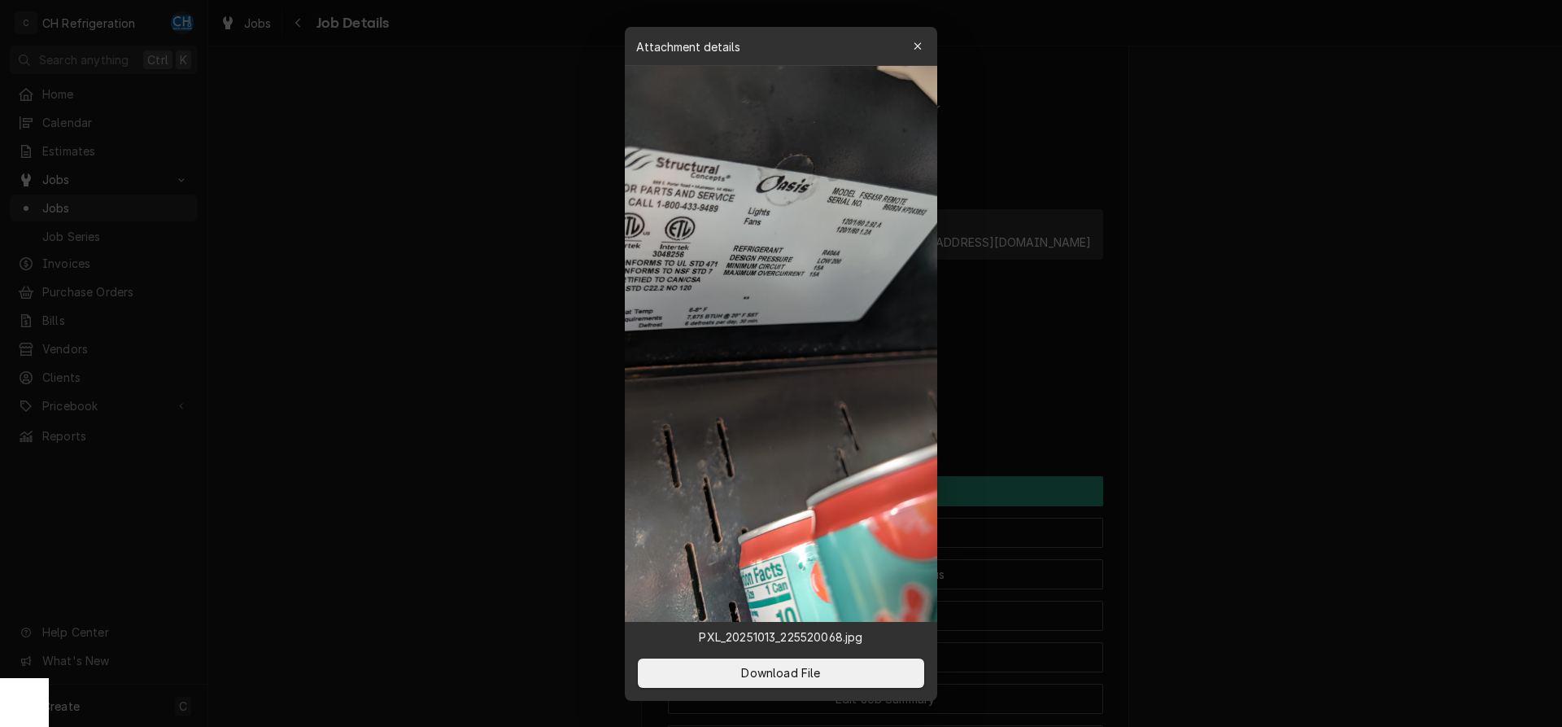
click at [1407, 400] on div at bounding box center [781, 363] width 1562 height 727
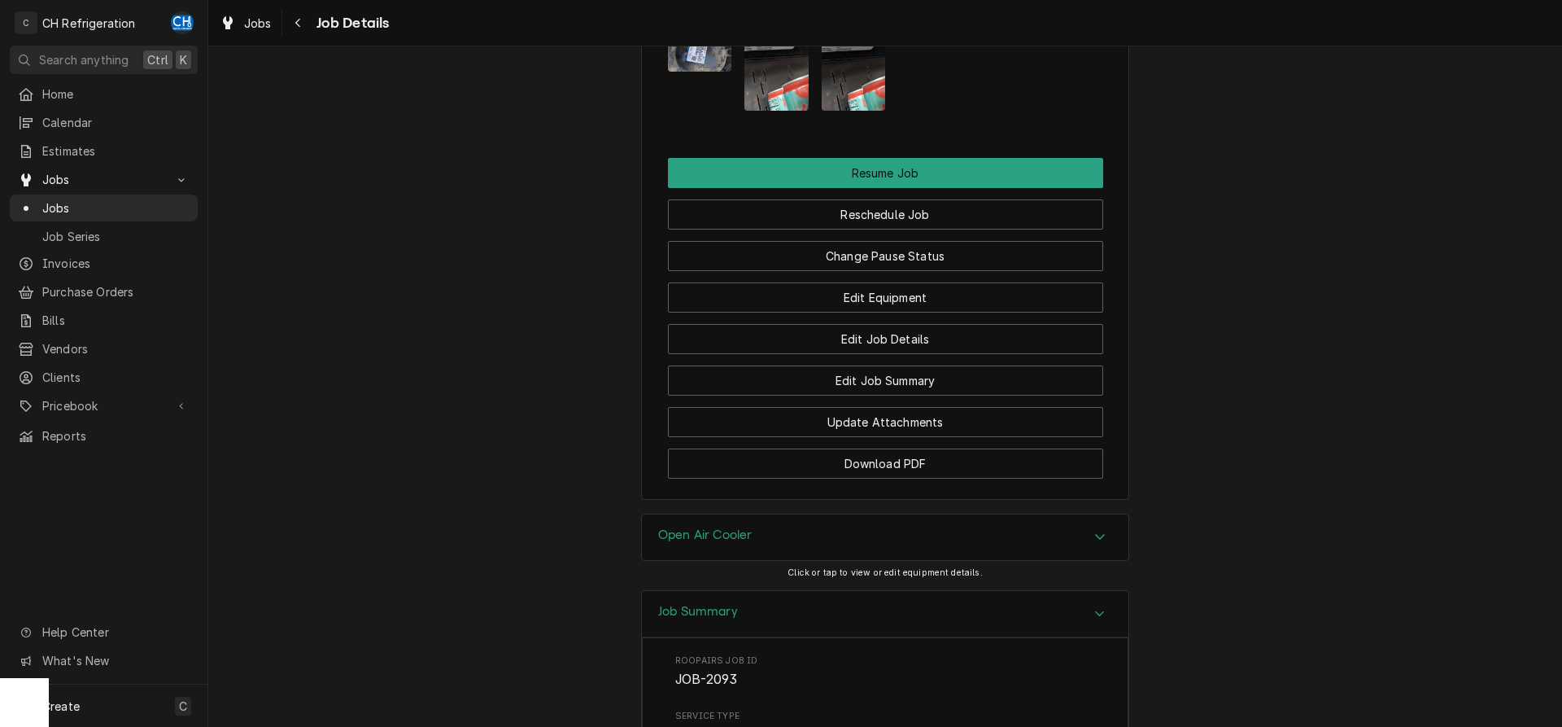
scroll to position [1315, 0]
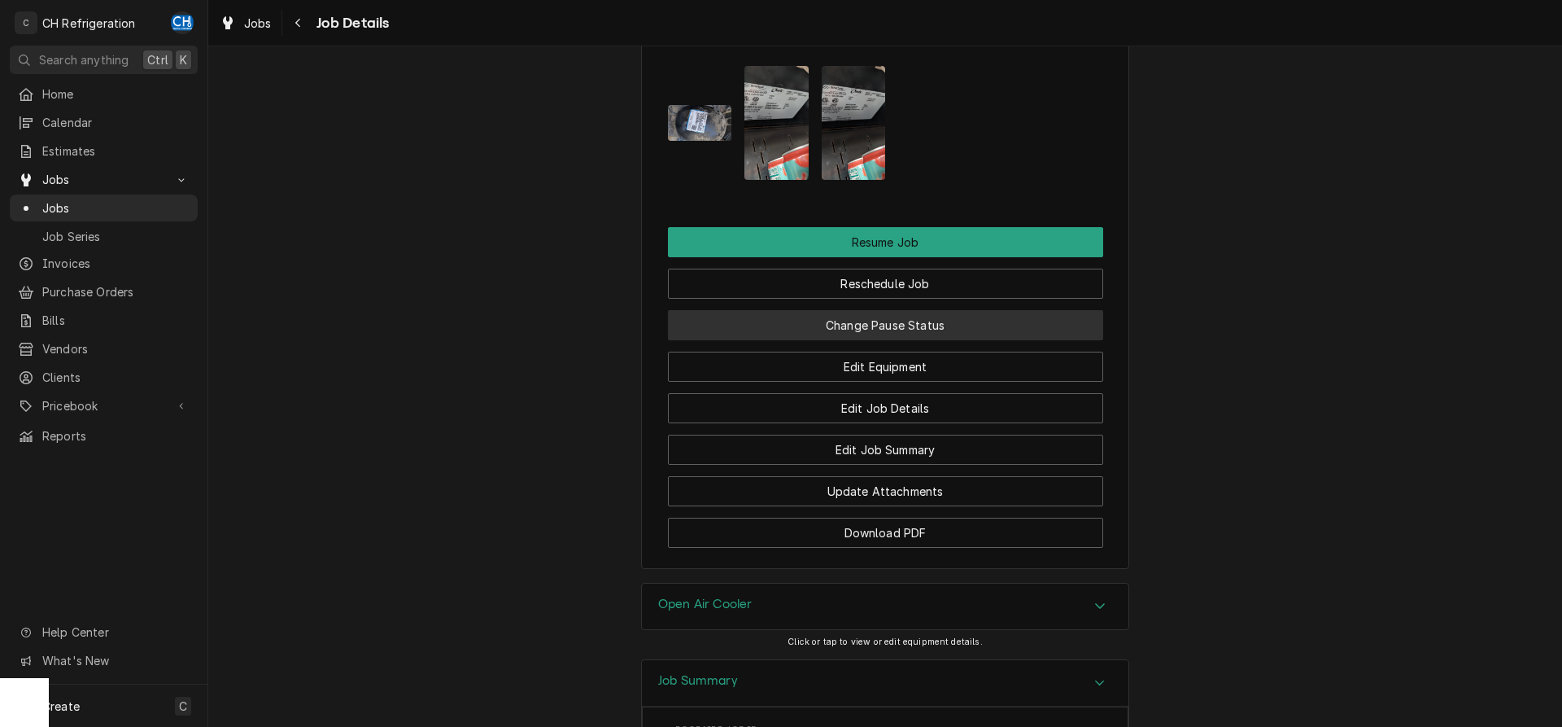
click at [939, 334] on button "Change Pause Status" at bounding box center [885, 325] width 435 height 30
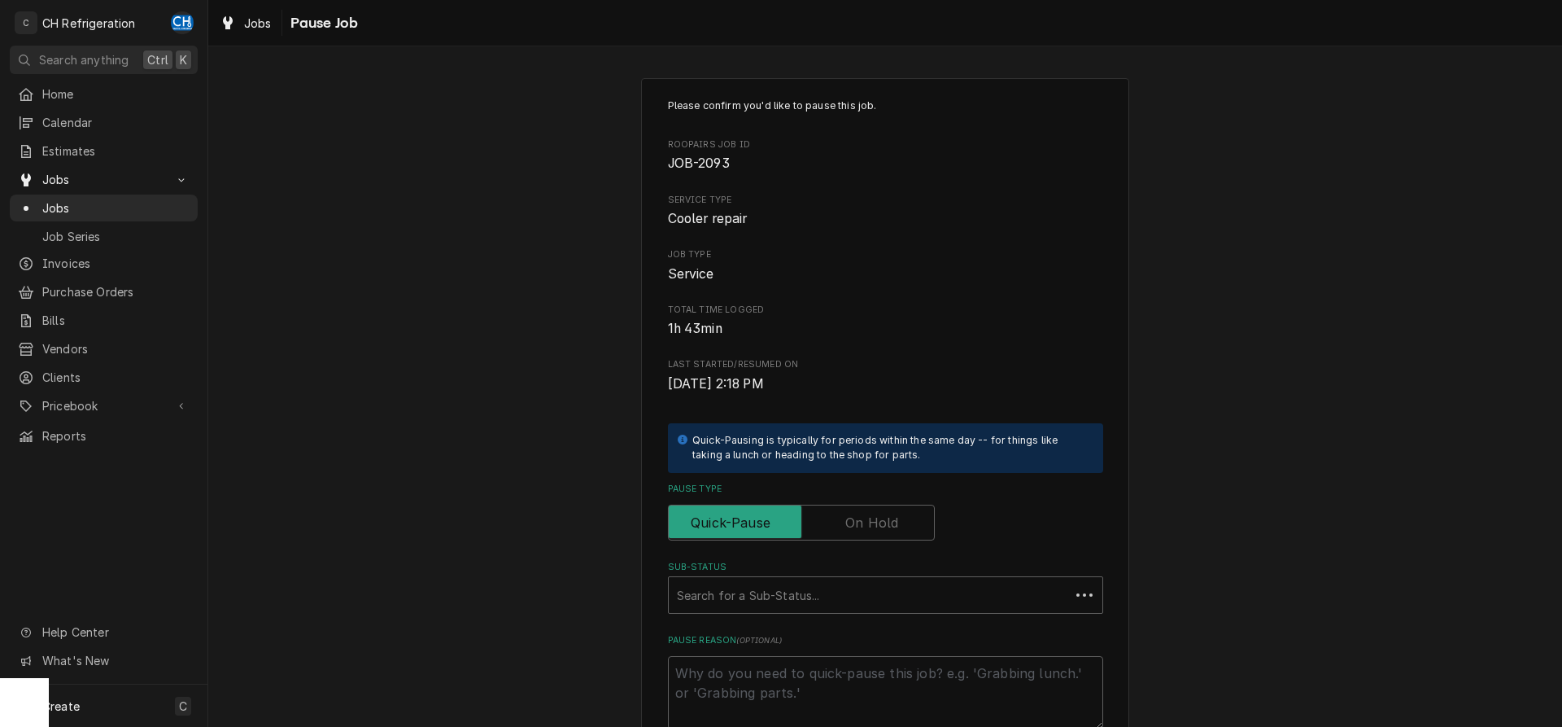
scroll to position [166, 0]
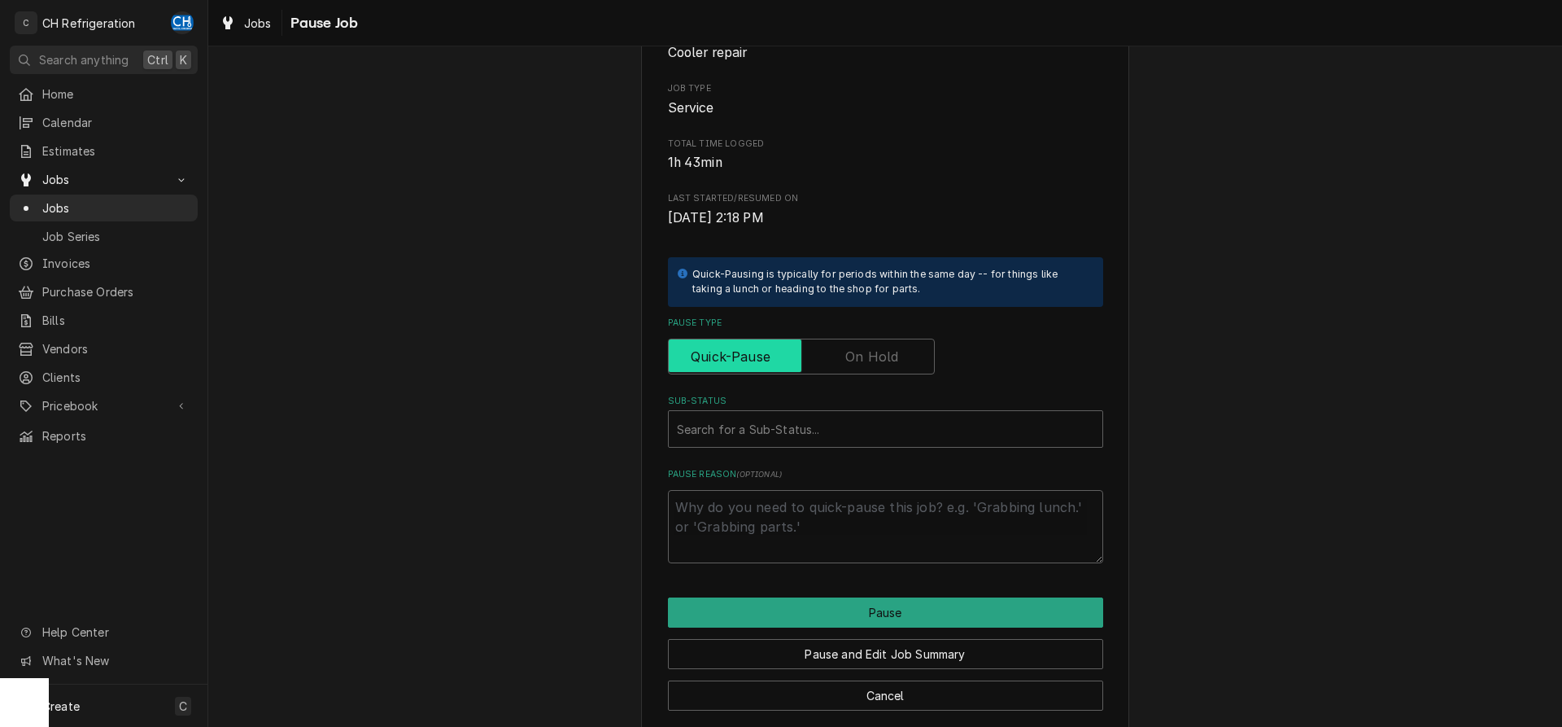
click at [879, 343] on input "Pause Type" at bounding box center [801, 357] width 252 height 36
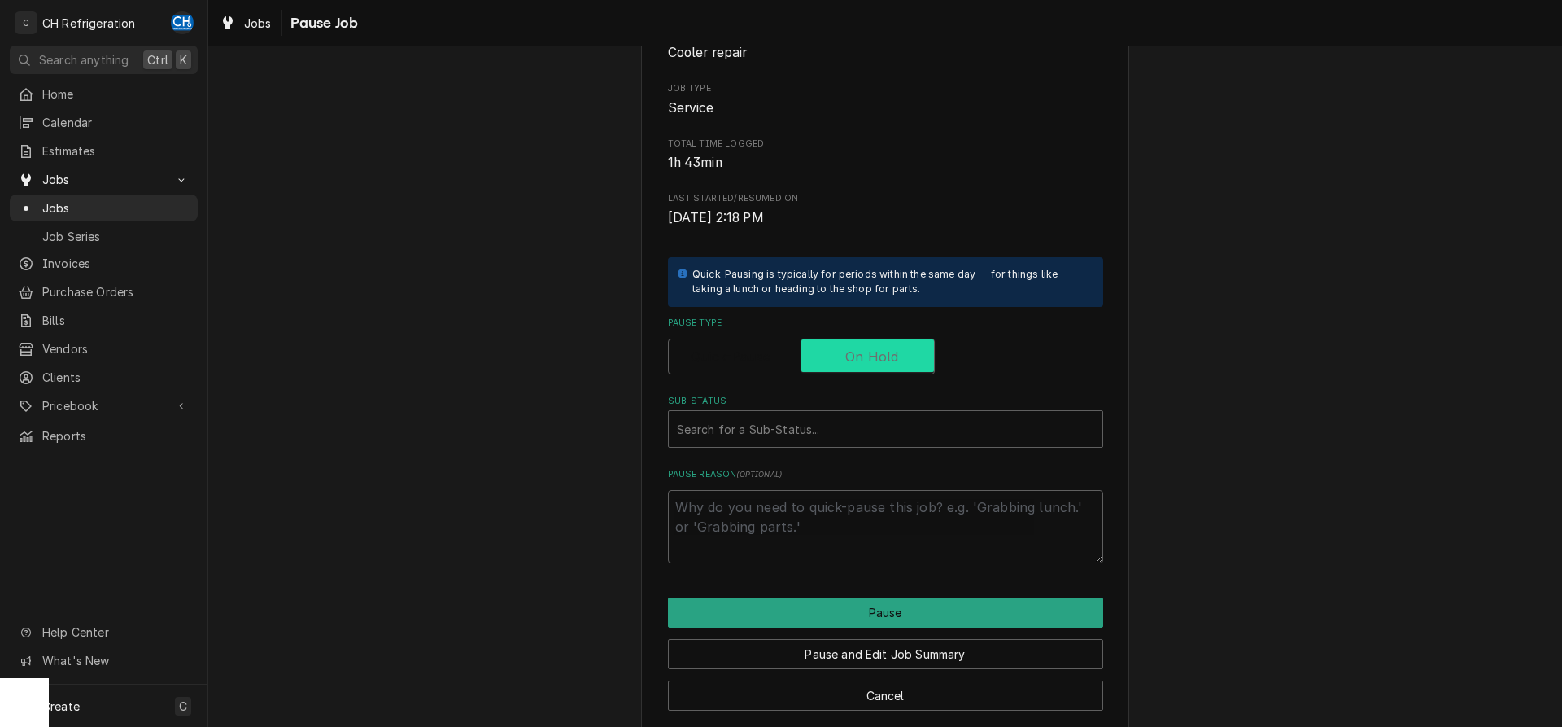
checkbox input "true"
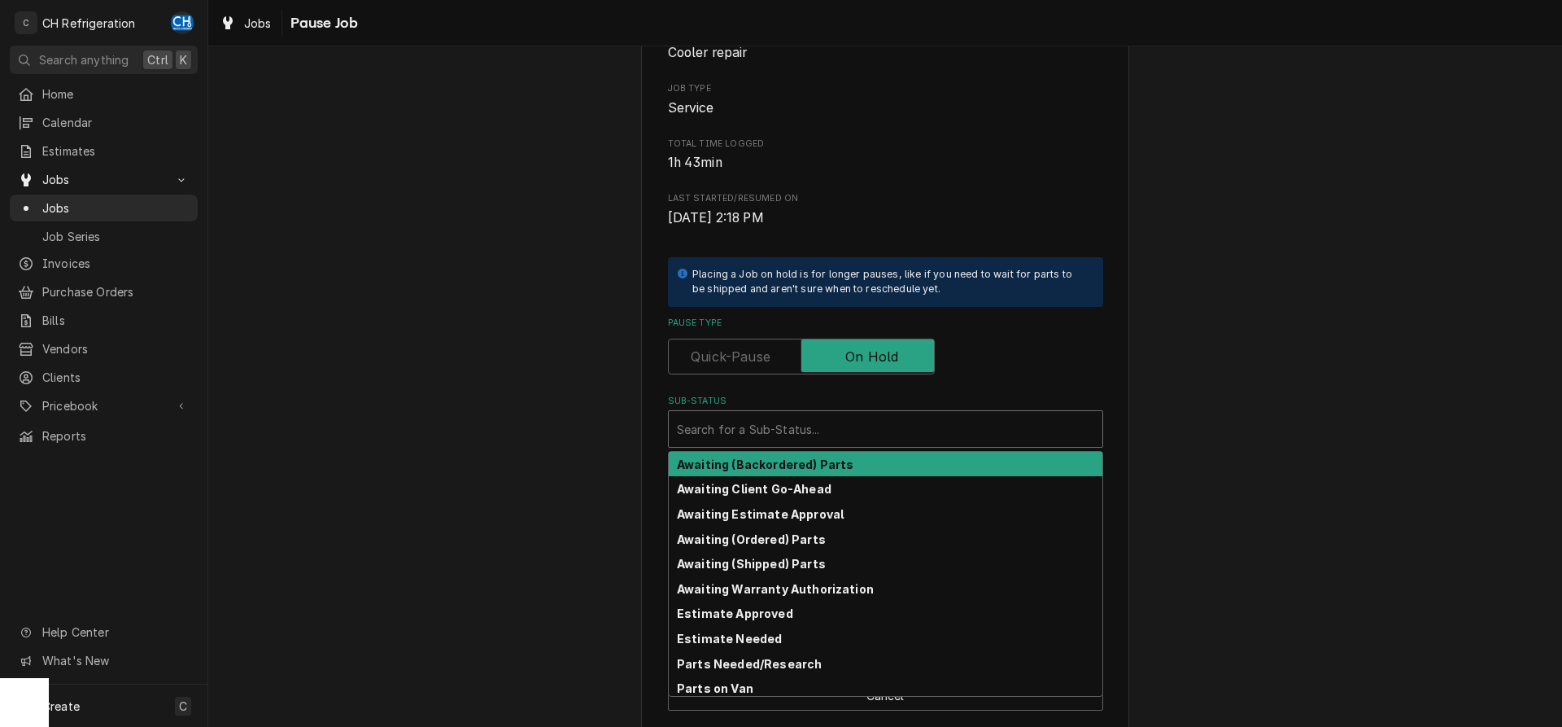
click at [871, 429] on div "Sub-Status" at bounding box center [885, 428] width 417 height 29
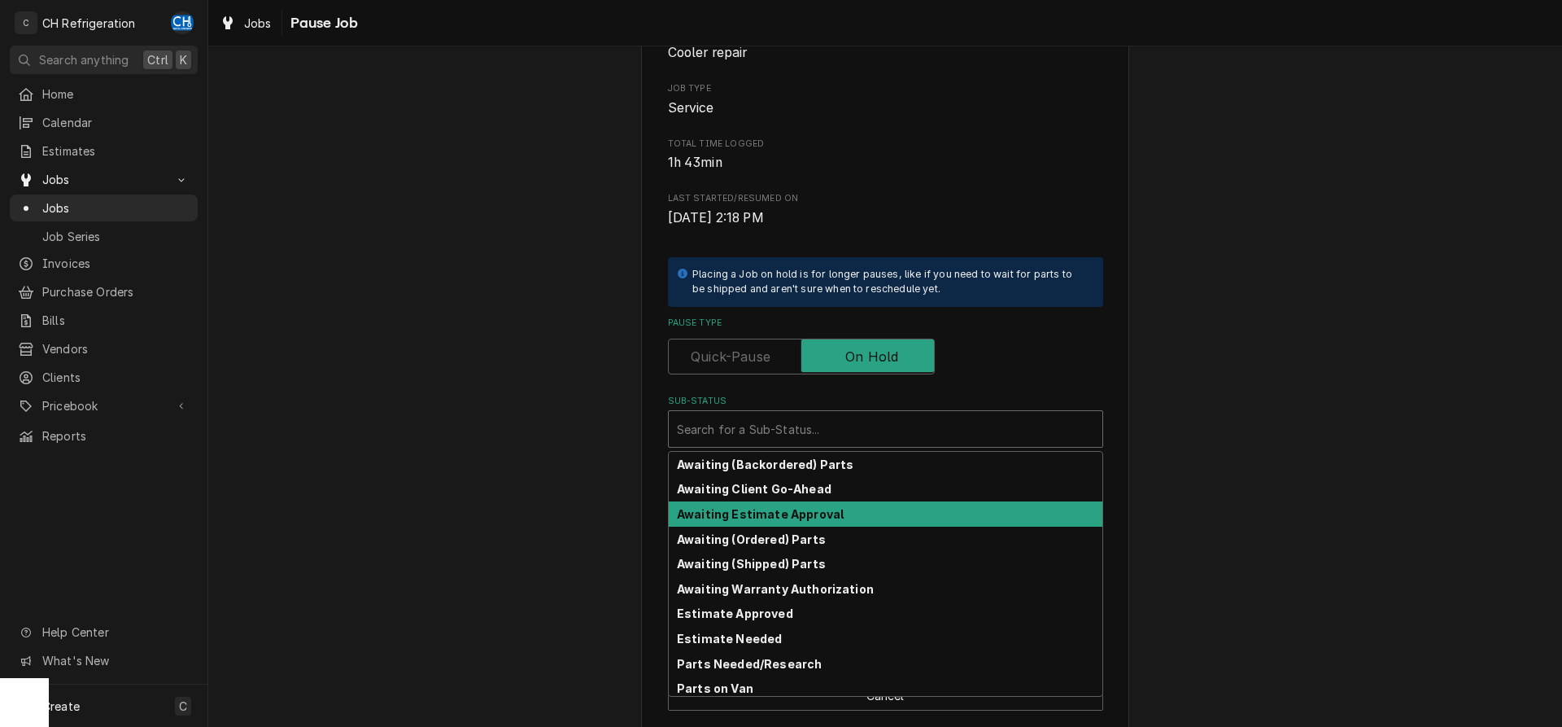
click at [866, 521] on div "Awaiting Estimate Approval" at bounding box center [886, 513] width 434 height 25
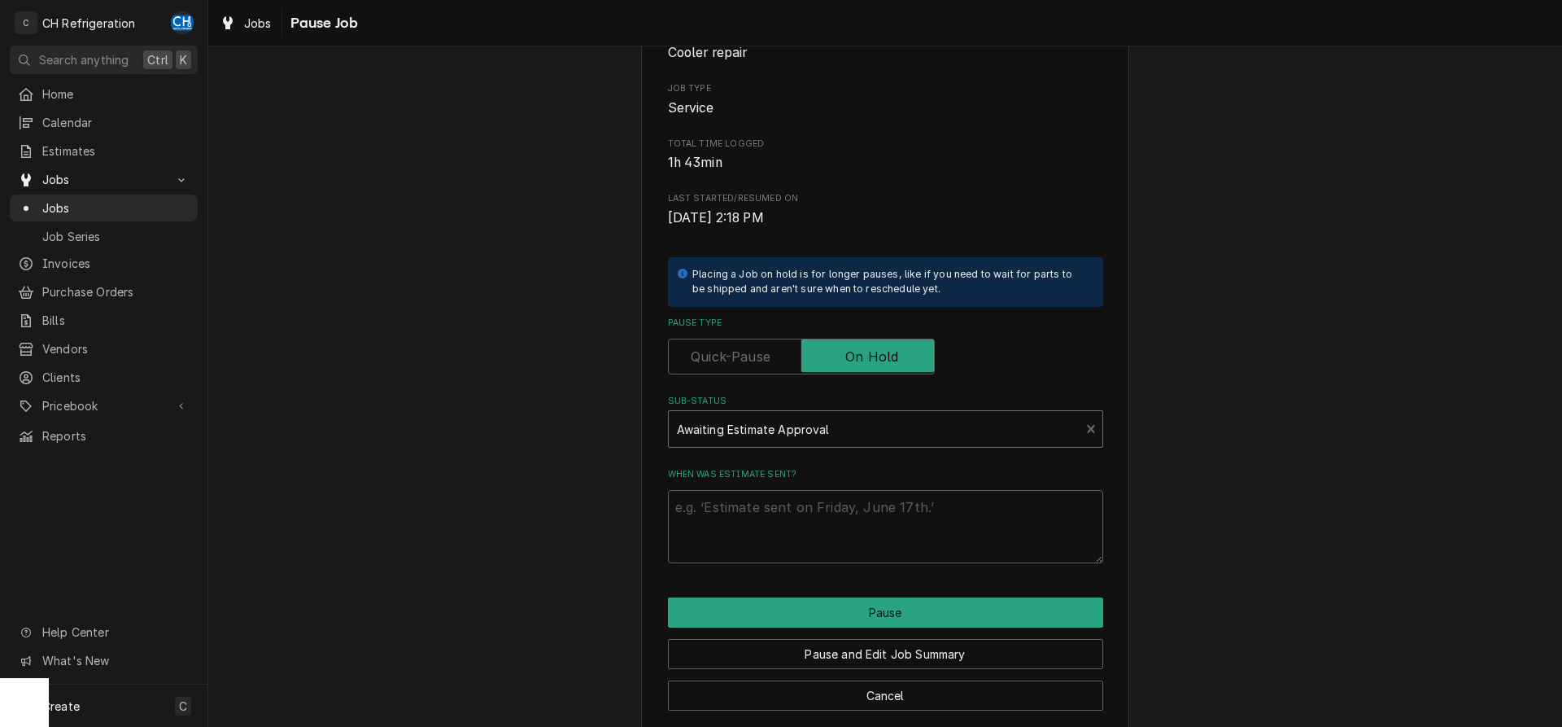
scroll to position [165, 0]
click at [868, 540] on textarea "When was estimate sent?" at bounding box center [885, 527] width 435 height 73
type textarea "x"
type textarea "1"
type textarea "x"
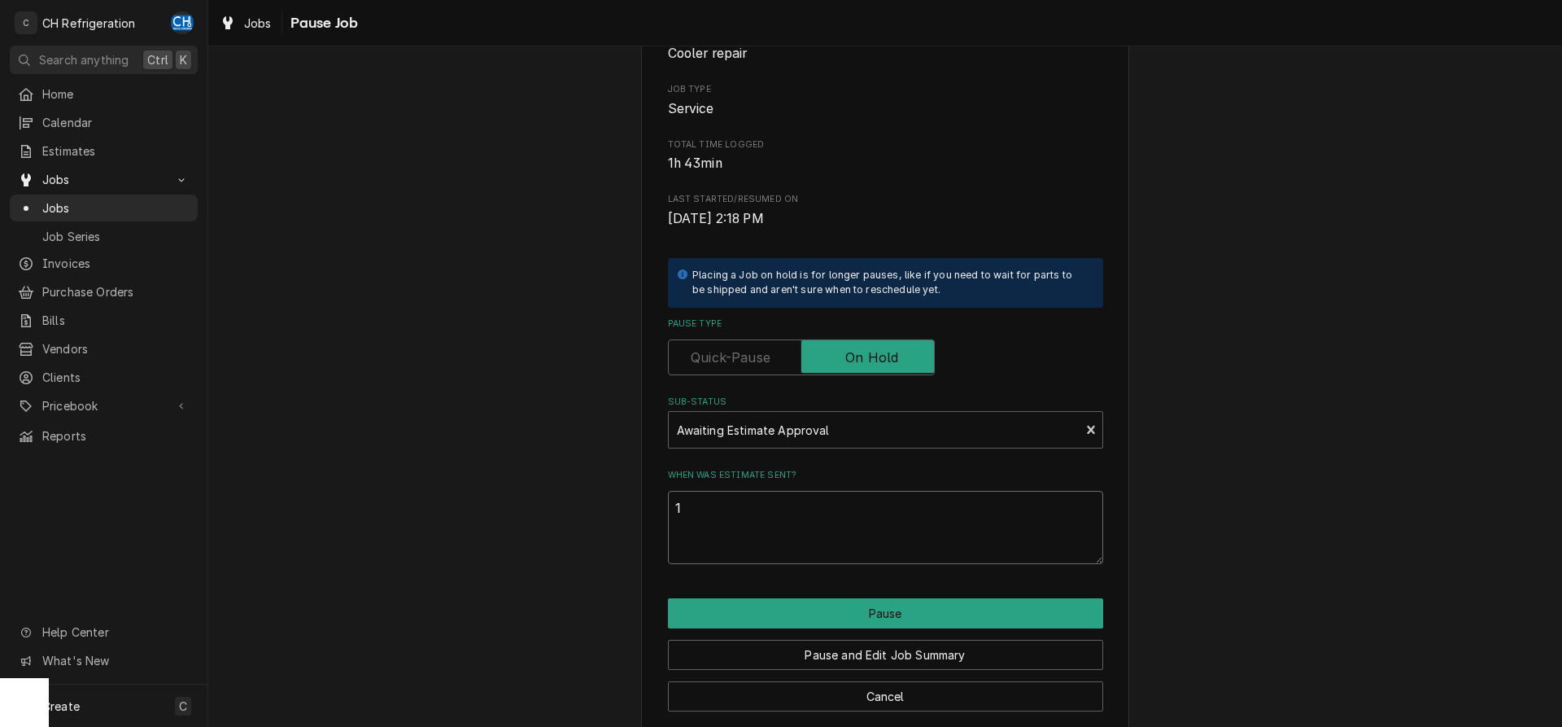
type textarea "10"
type textarea "x"
type textarea "10/"
type textarea "x"
type textarea "10/1"
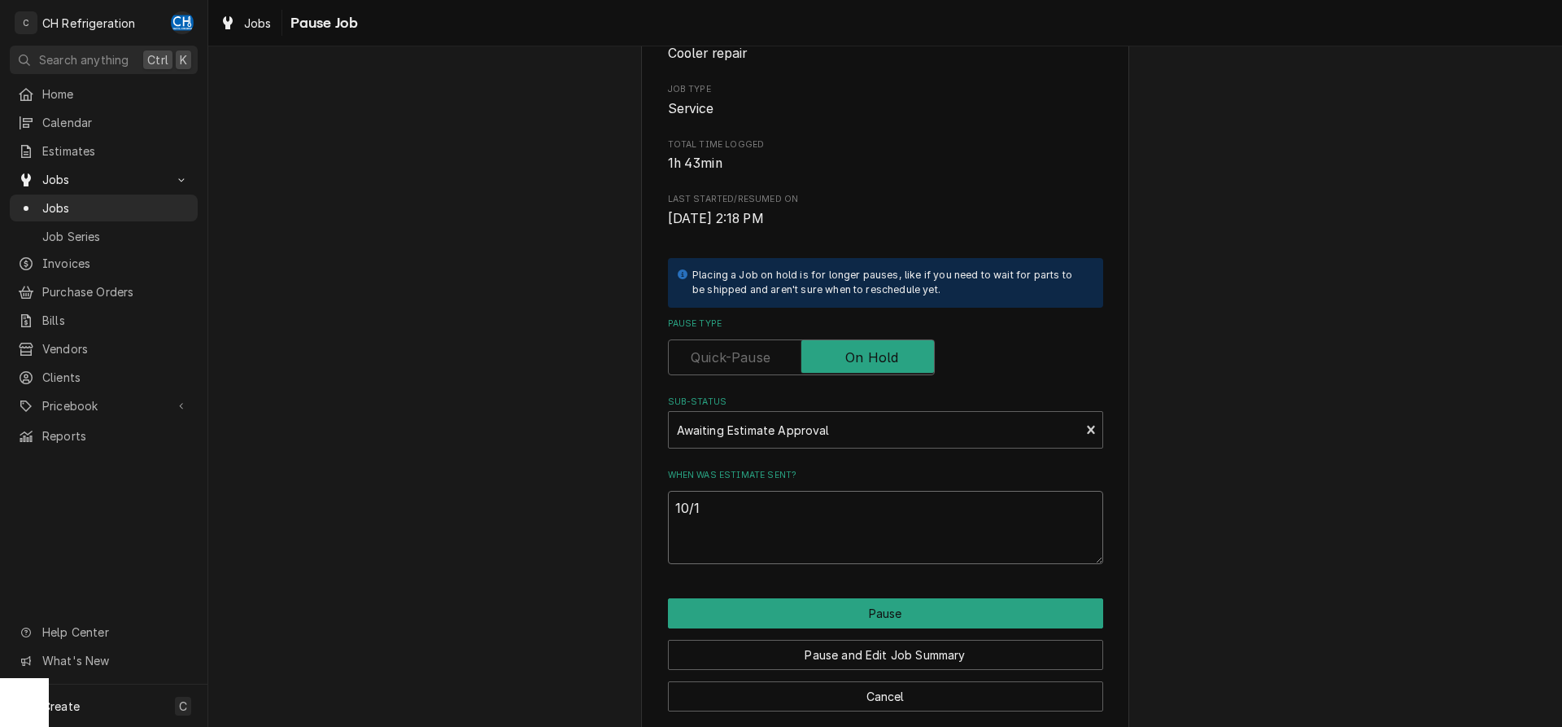
type textarea "x"
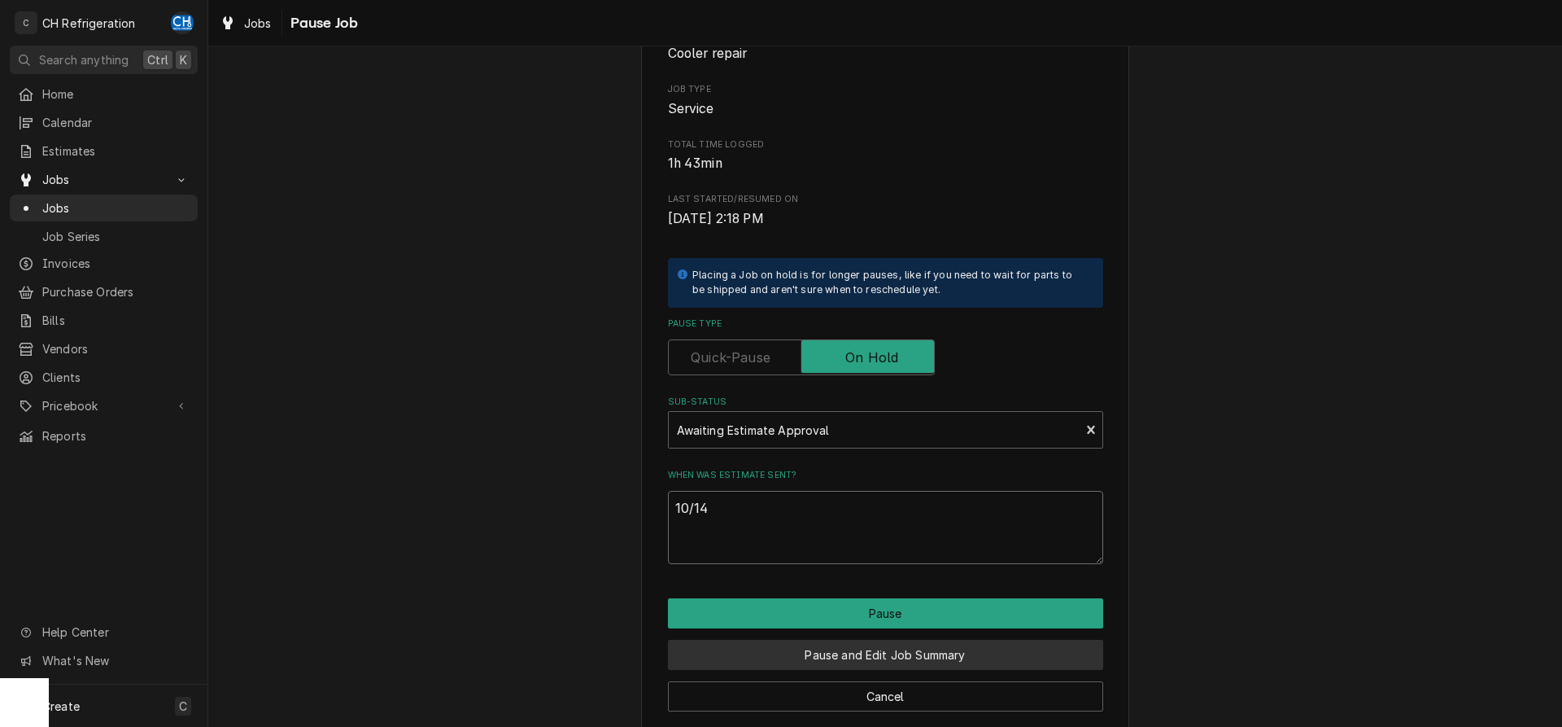
type textarea "10/14"
click at [798, 654] on button "Pause and Edit Job Summary" at bounding box center [885, 655] width 435 height 30
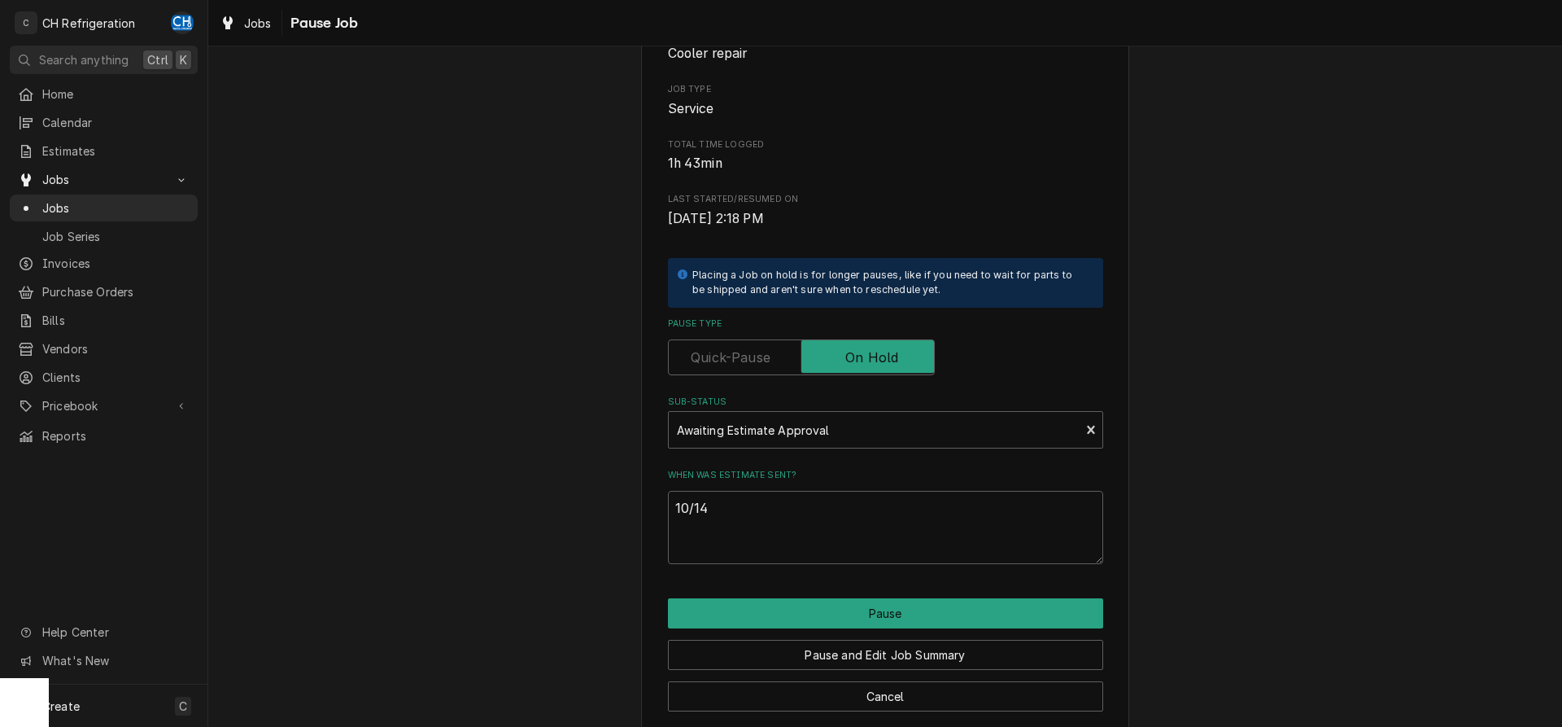
type textarea "x"
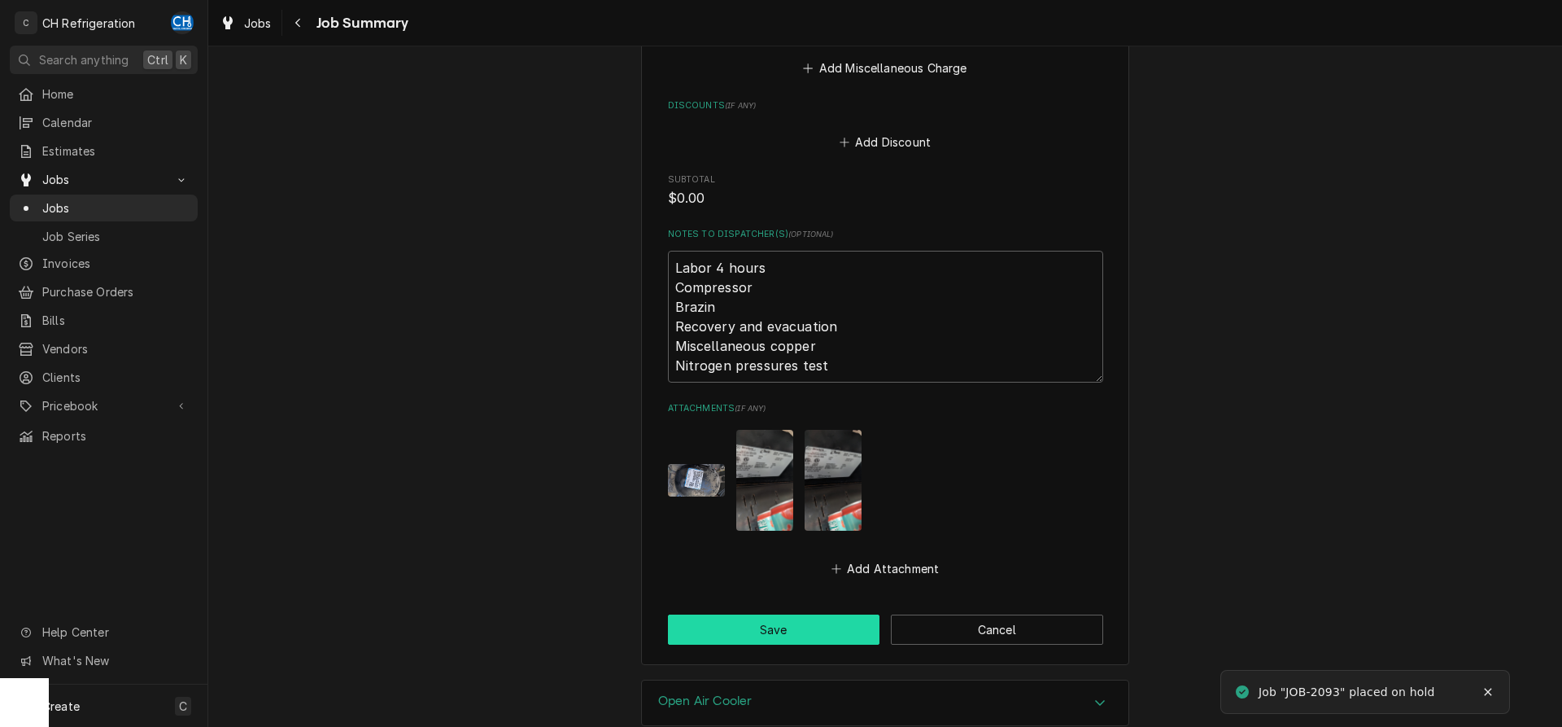
scroll to position [915, 0]
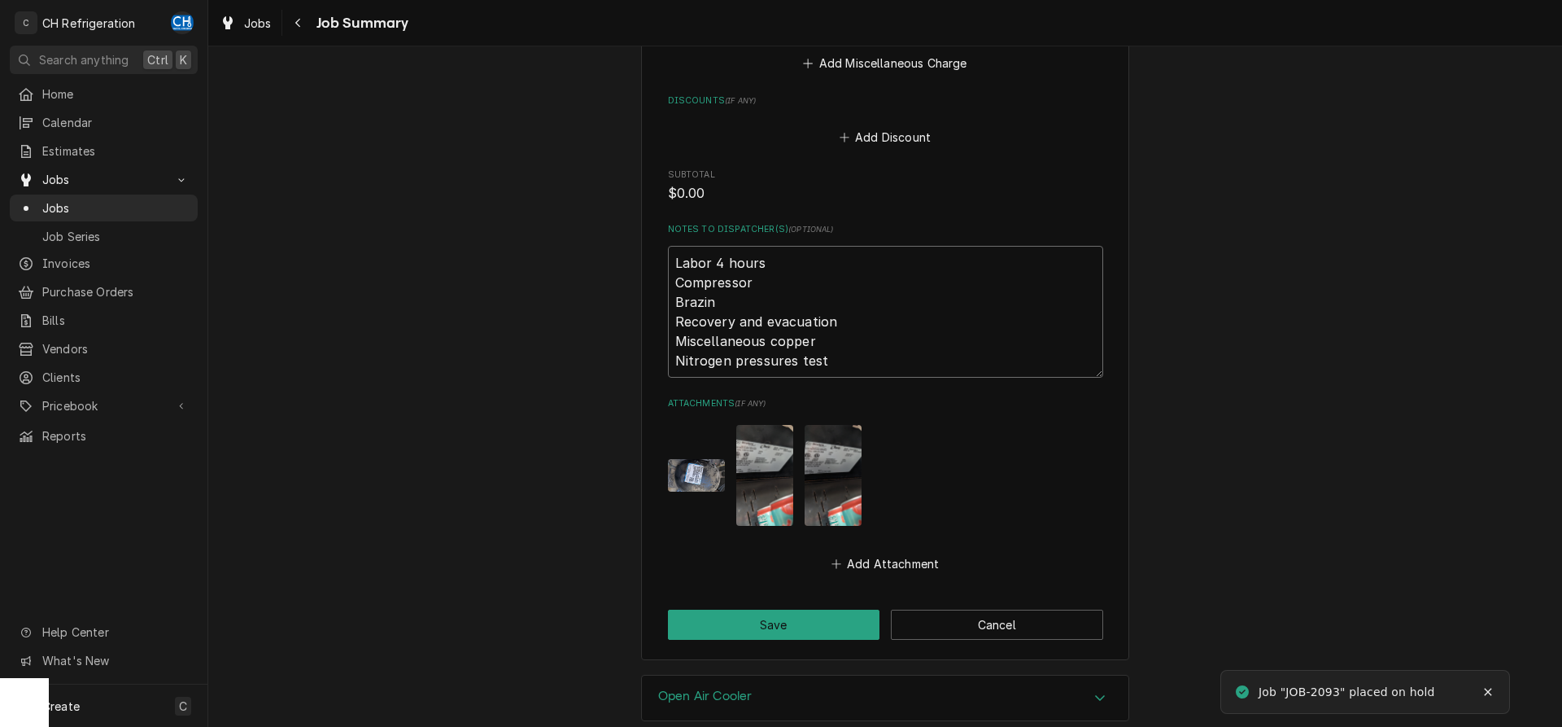
click at [872, 356] on textarea "Labor 4 hours Compressor Brazin Recovery and evacuation Miscellaneous copper Ni…" at bounding box center [885, 312] width 435 height 132
type textarea "Labor 4 hours Compressor Brazin Recovery and evacuation Miscellaneous copper Ni…"
type textarea "x"
type textarea "Labor 4 hours Compressor Brazin Recovery and evacuation Miscellaneous copper Ni…"
type textarea "x"
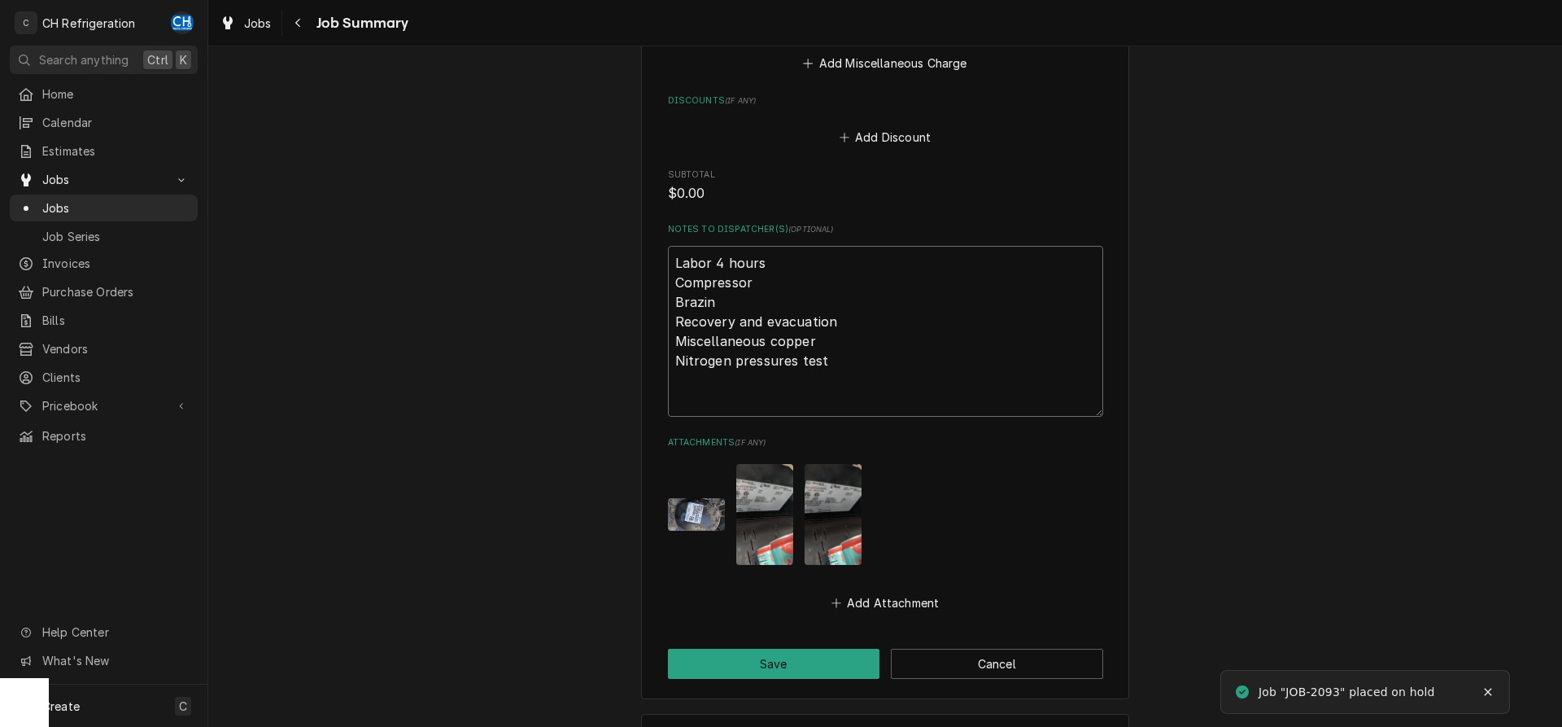
type textarea "Labor 4 hours Compressor Brazin Recovery and evacuation Miscellaneous copper Ni…"
type textarea "x"
type textarea "Labor 4 hours Compressor Brazin Recovery and evacuation Miscellaneous copper Ni…"
type textarea "x"
type textarea "Labor 4 hours Compressor Brazin Recovery and evacuation Miscellaneous copper Ni…"
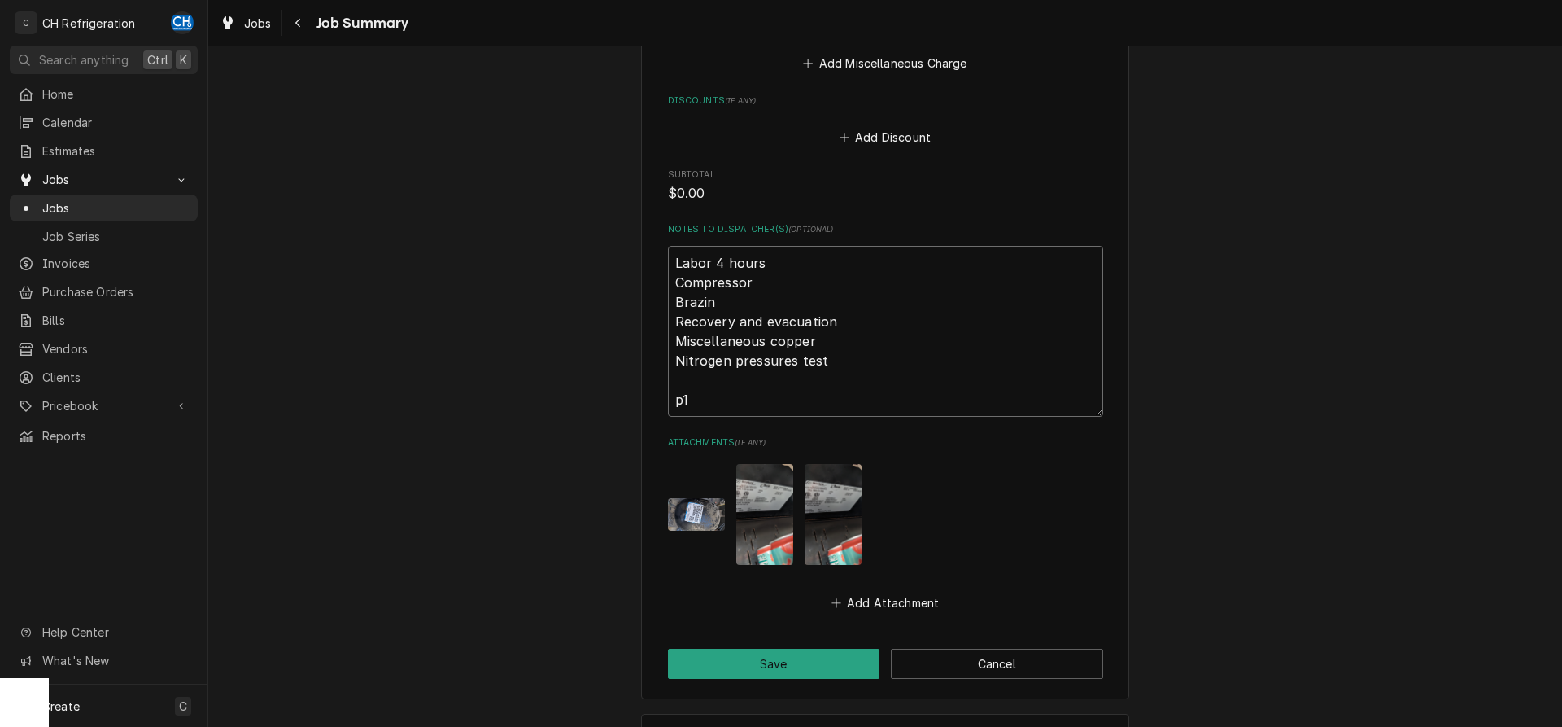
type textarea "x"
type textarea "Labor 4 hours Compressor Brazin Recovery and evacuation Miscellaneous copper Ni…"
type textarea "x"
type textarea "Labor 4 hours Compressor Brazin Recovery and evacuation Miscellaneous copper Ni…"
type textarea "x"
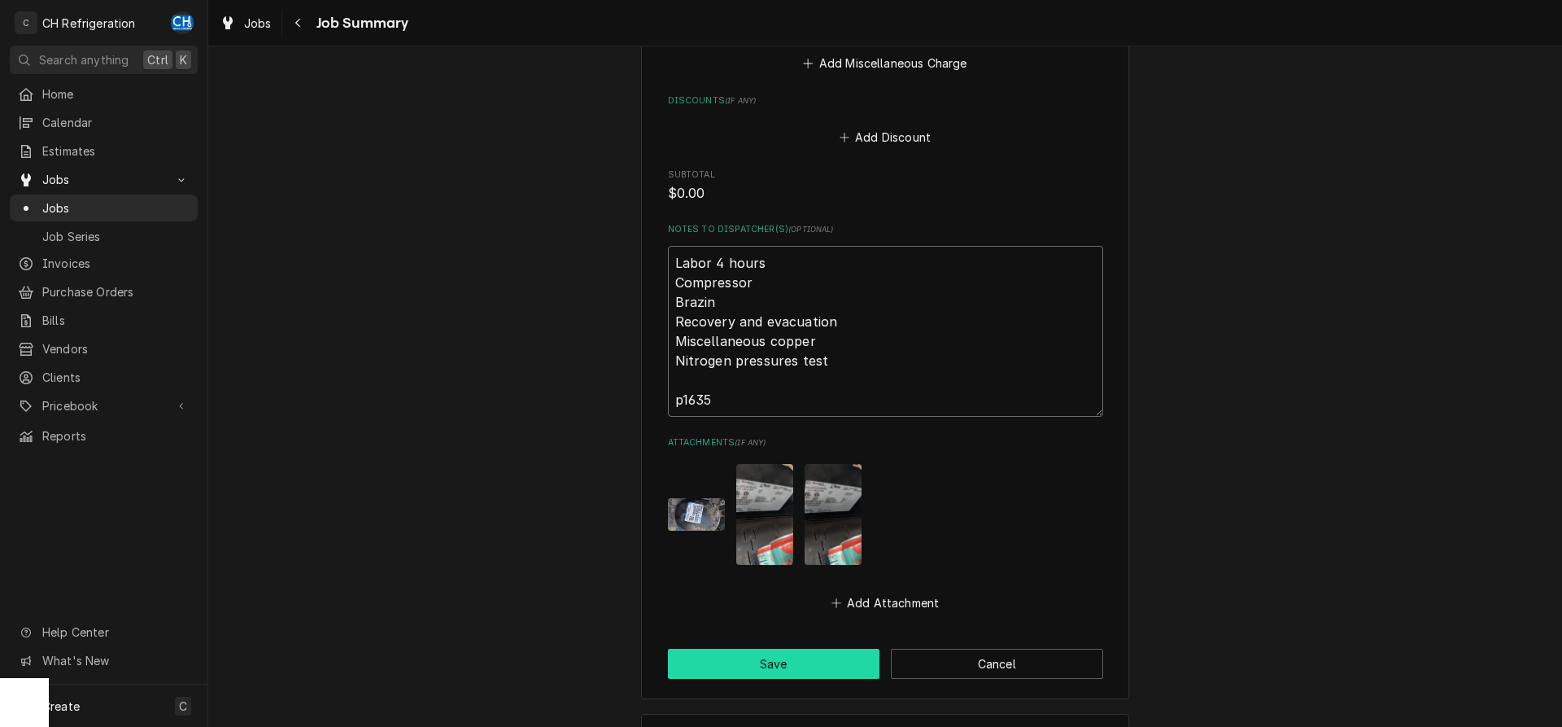
type textarea "Labor 4 hours Compressor Brazin Recovery and evacuation Miscellaneous copper Ni…"
click at [750, 652] on button "Save" at bounding box center [774, 664] width 212 height 30
type textarea "x"
